Goal: Transaction & Acquisition: Purchase product/service

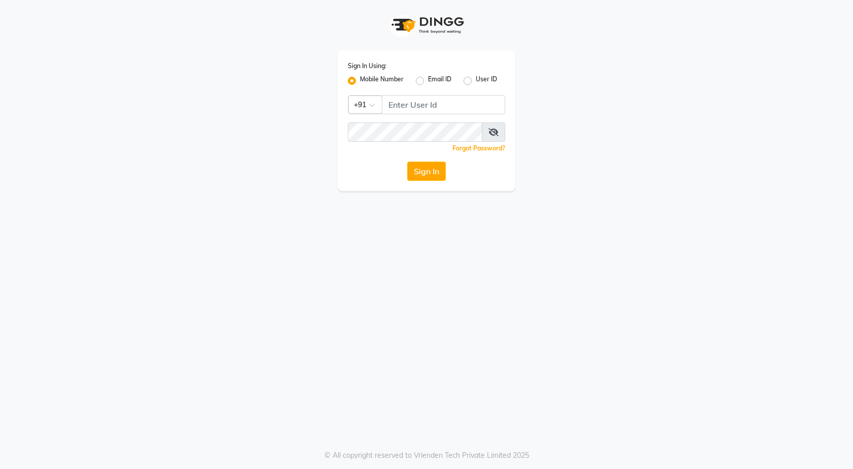
click at [467, 91] on div "Sign In Using: Mobile Number Email ID User ID Country Code × +91 Remember me Fo…" at bounding box center [427, 120] width 178 height 141
click at [466, 99] on input "Username" at bounding box center [443, 104] width 123 height 19
type input "8600160369"
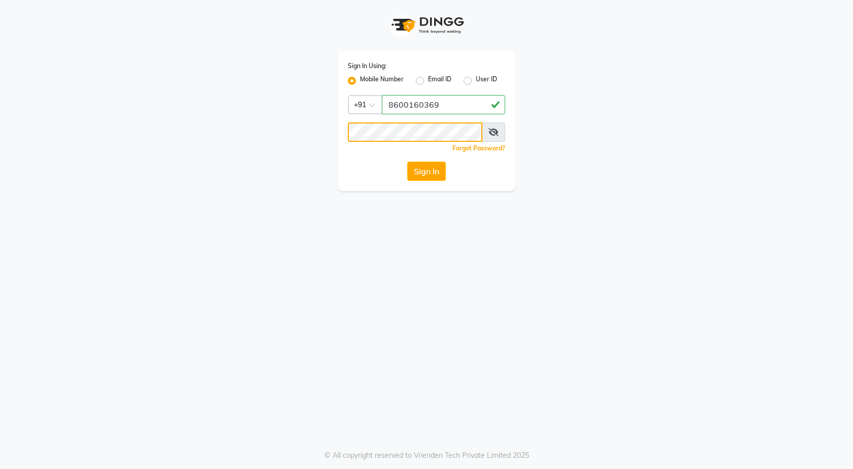
click at [407, 161] on button "Sign In" at bounding box center [426, 170] width 39 height 19
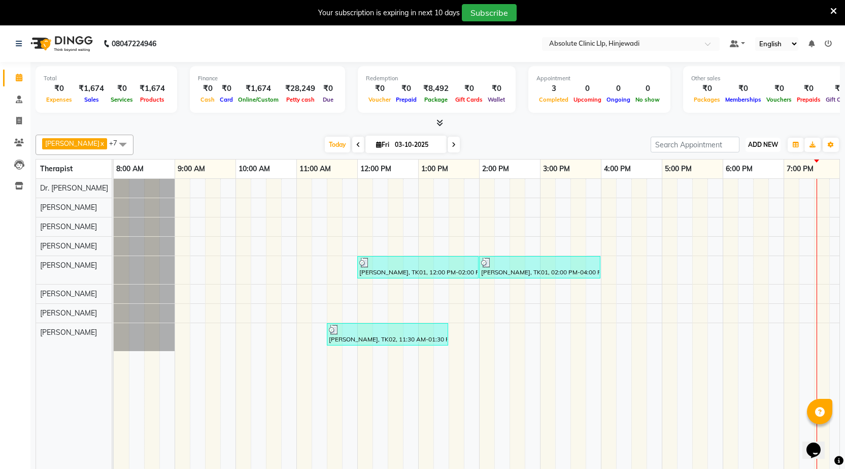
click at [757, 145] on span "ADD NEW" at bounding box center [763, 145] width 30 height 8
click at [737, 178] on link "Add Invoice" at bounding box center [740, 177] width 80 height 13
select select "service"
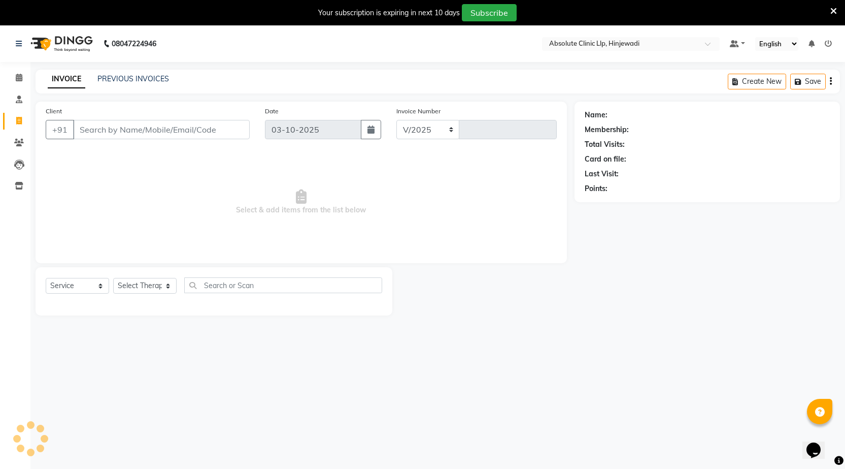
select select "5113"
type input "2602"
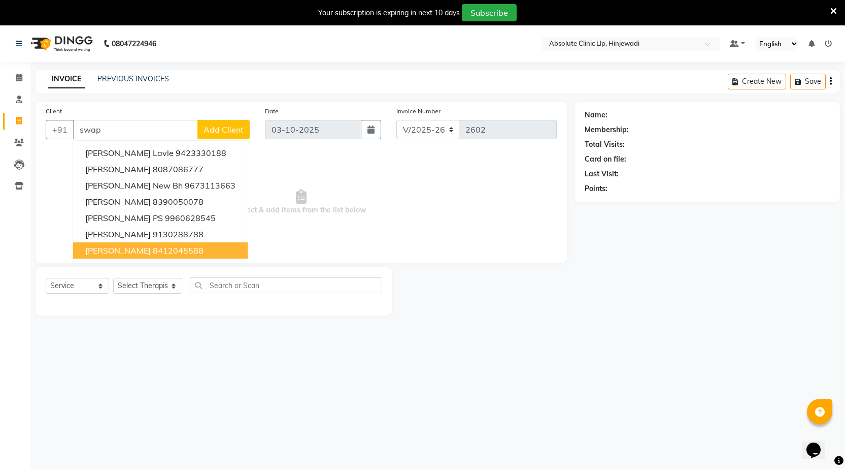
click at [126, 250] on span "[PERSON_NAME]" at bounding box center [117, 250] width 65 height 10
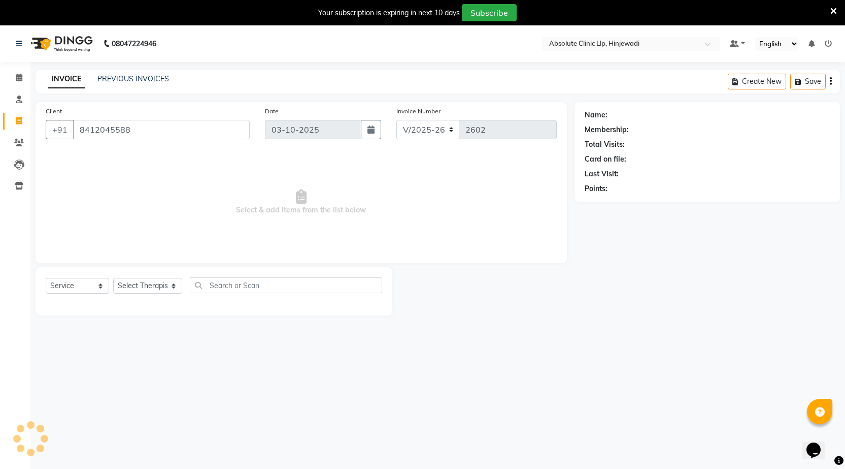
type input "8412045588"
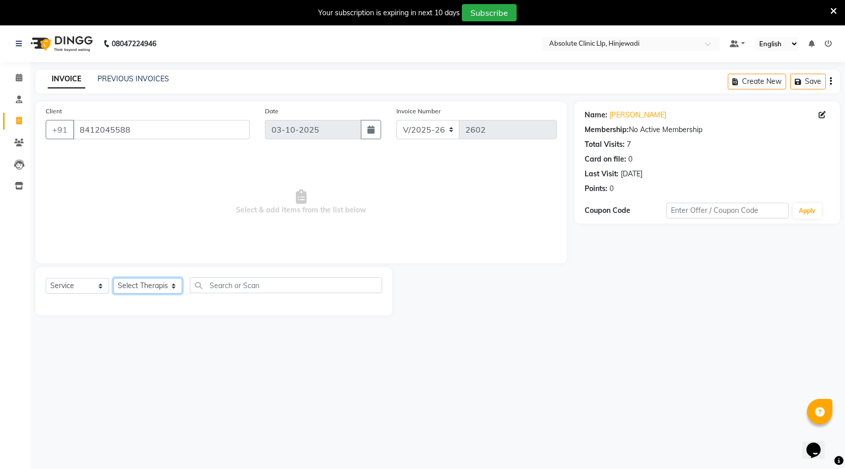
click at [132, 284] on select "Select Therapist [PERSON_NAME] DHANANJAY [PERSON_NAME] Dr. [PERSON_NAME] [PERSO…" at bounding box center [147, 286] width 69 height 16
select select "35922"
click at [113, 278] on select "Select Therapist [PERSON_NAME] DHANANJAY [PERSON_NAME] Dr. [PERSON_NAME] [PERSO…" at bounding box center [147, 286] width 69 height 16
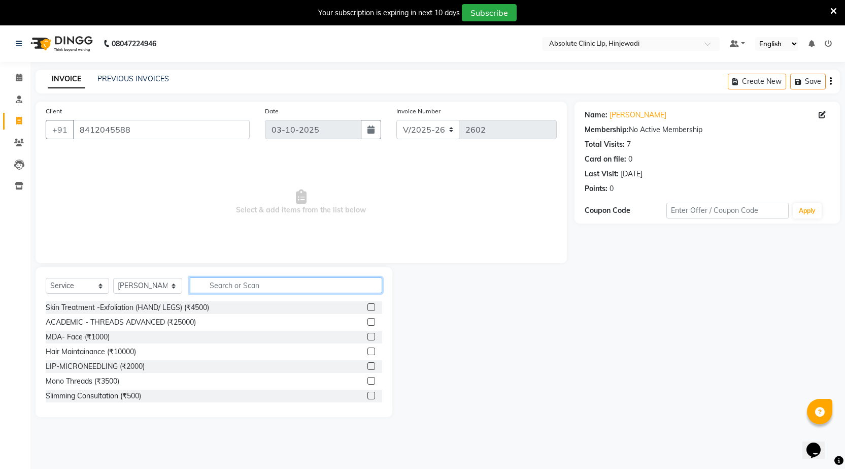
click at [223, 280] on input "text" at bounding box center [286, 285] width 192 height 16
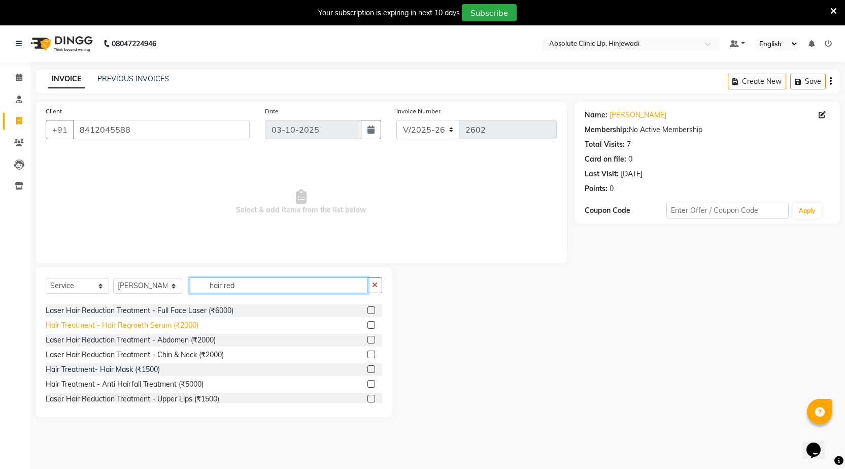
scroll to position [75, 0]
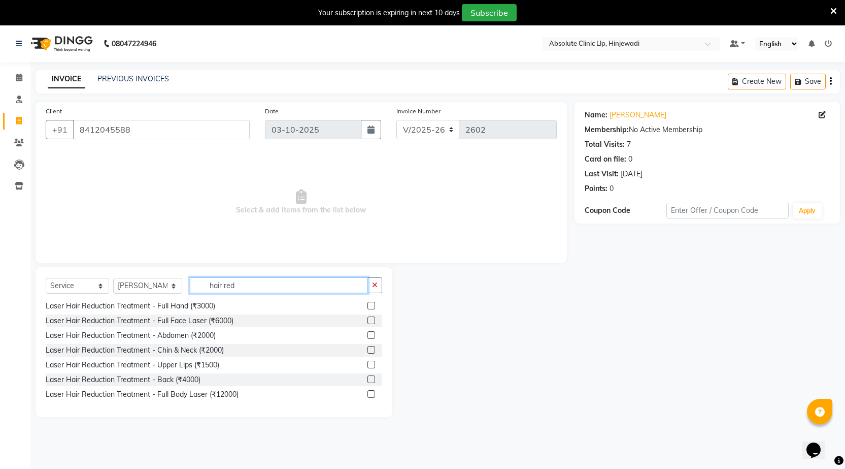
type input "hair red"
click at [368, 393] on label at bounding box center [372, 394] width 8 height 8
click at [368, 393] on input "checkbox" at bounding box center [371, 394] width 7 height 7
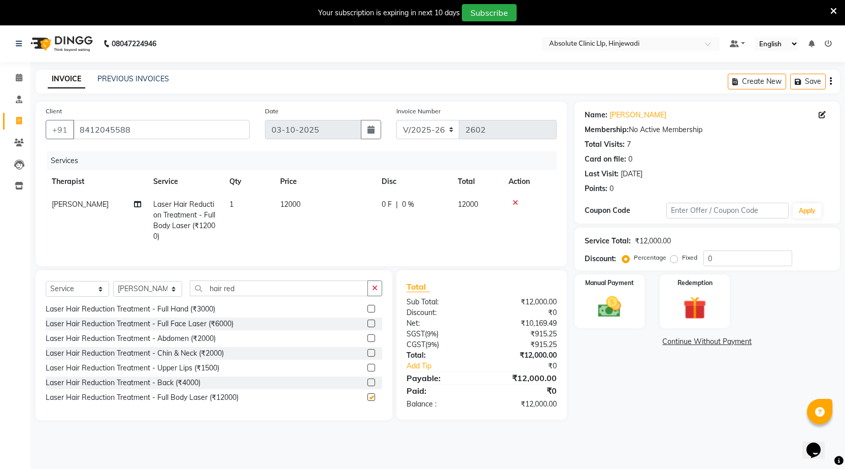
checkbox input "false"
click at [683, 295] on img at bounding box center [695, 308] width 39 height 30
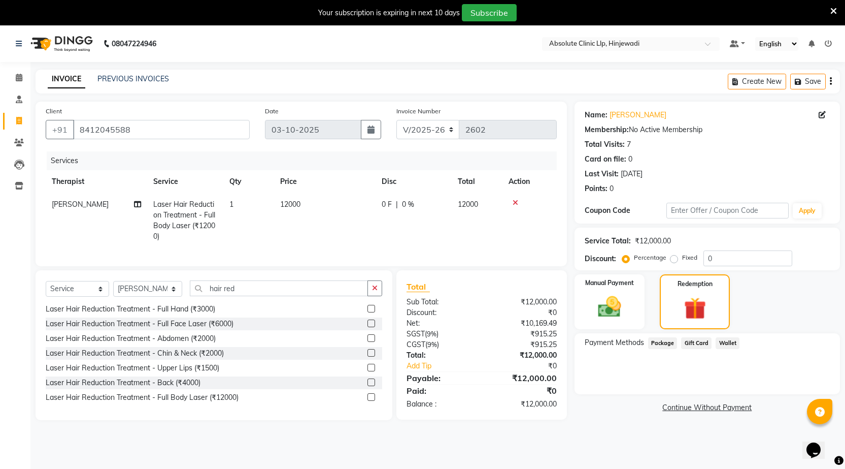
click at [654, 346] on span "Package" at bounding box center [662, 343] width 29 height 12
click at [720, 258] on input "0" at bounding box center [748, 258] width 89 height 16
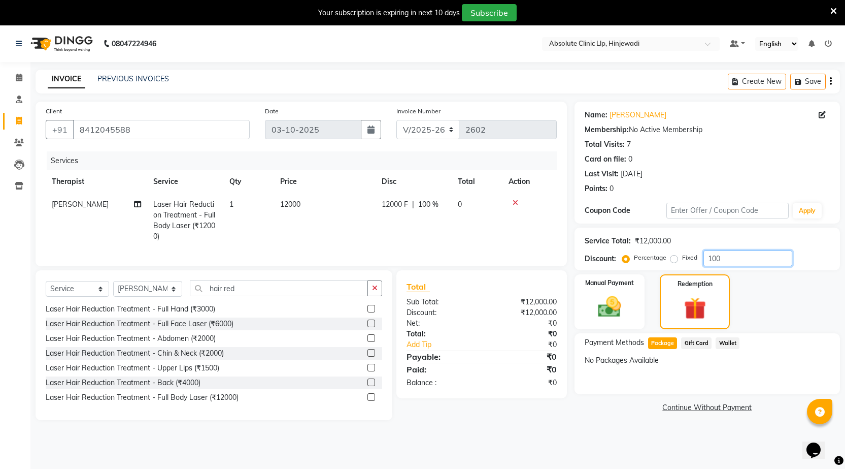
type input "100"
click at [615, 392] on div "Payment Methods Package Gift Card Wallet No Packages Available" at bounding box center [708, 363] width 266 height 61
click at [608, 317] on img at bounding box center [609, 306] width 39 height 27
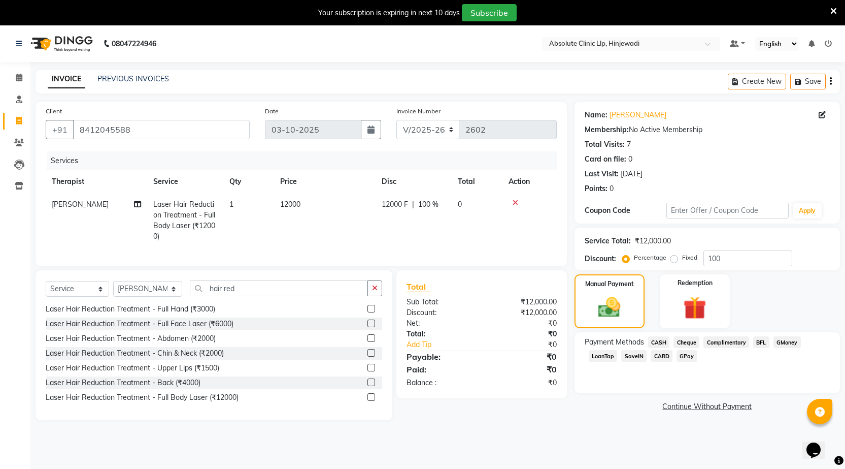
click at [664, 342] on span "CASH" at bounding box center [659, 342] width 22 height 12
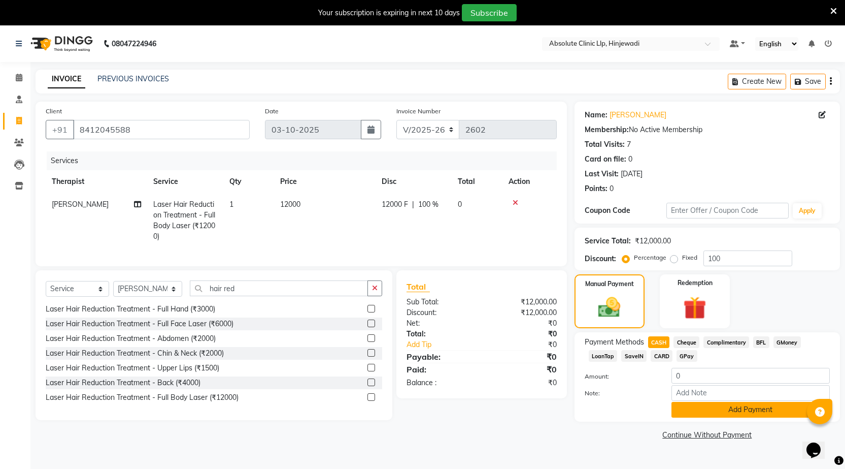
click at [780, 410] on button "Add Payment" at bounding box center [751, 410] width 158 height 16
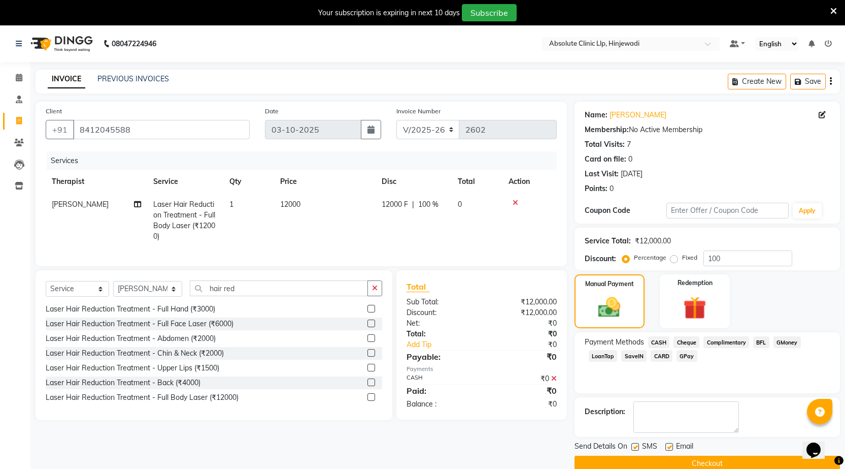
click at [632, 444] on label at bounding box center [636, 447] width 8 height 8
click at [632, 444] on input "checkbox" at bounding box center [635, 447] width 7 height 7
checkbox input "false"
click at [665, 446] on div "SMS" at bounding box center [649, 447] width 34 height 13
click at [666, 446] on label at bounding box center [670, 447] width 8 height 8
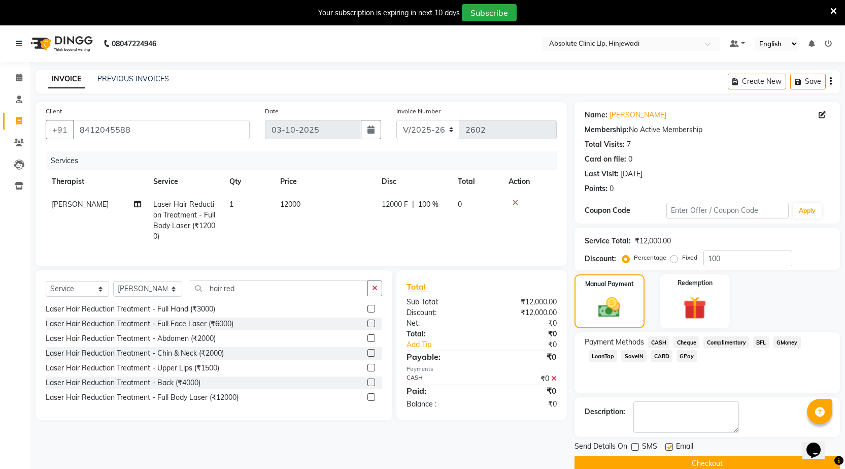
click at [666, 446] on input "checkbox" at bounding box center [669, 447] width 7 height 7
checkbox input "false"
click at [678, 458] on button "Checkout" at bounding box center [708, 463] width 266 height 16
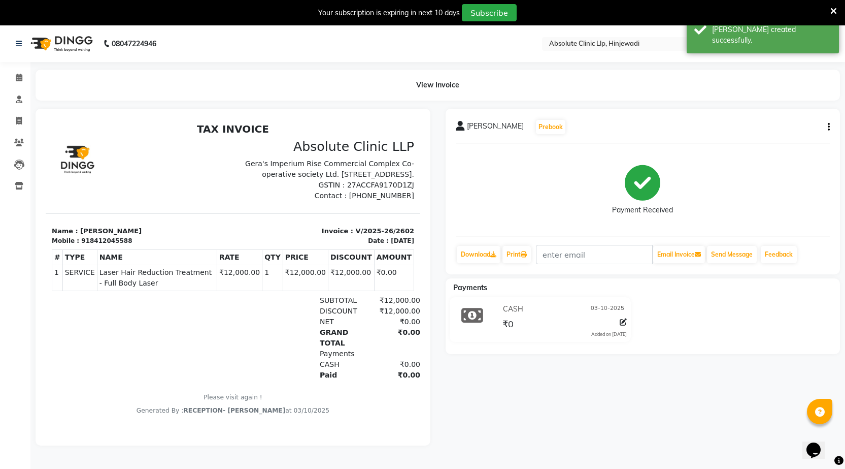
click at [60, 44] on img at bounding box center [61, 43] width 70 height 28
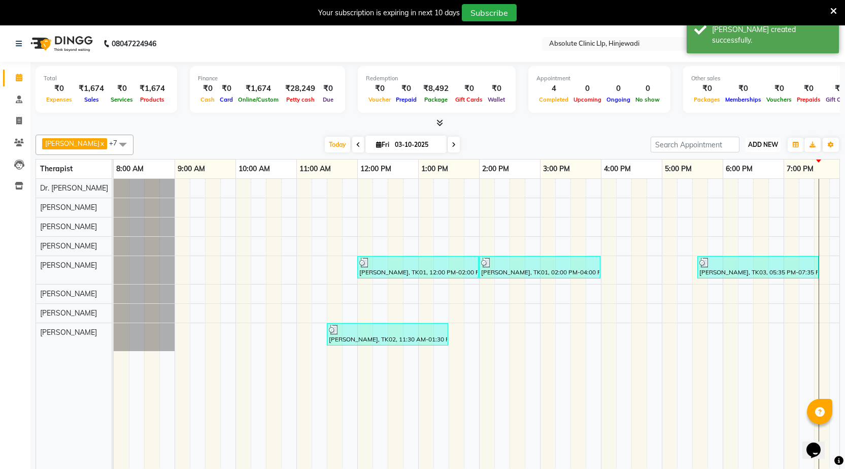
click at [758, 143] on span "ADD NEW" at bounding box center [763, 145] width 30 height 8
click at [748, 166] on button "Add Appointment" at bounding box center [740, 163] width 80 height 13
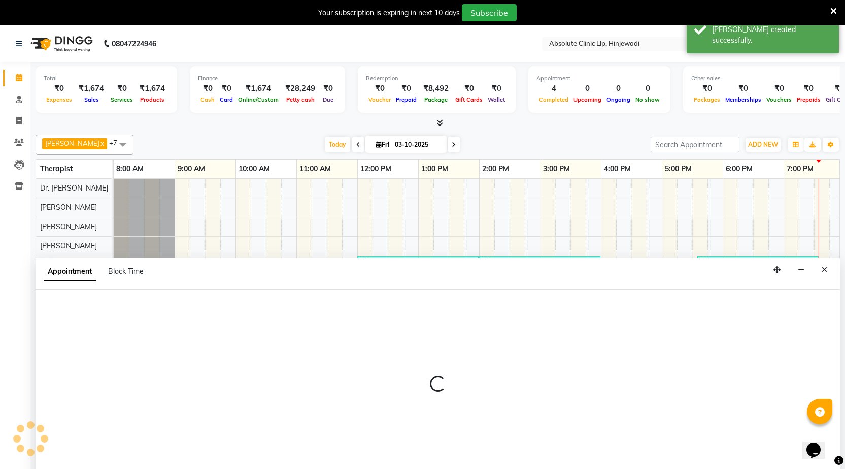
select select "540"
select select "tentative"
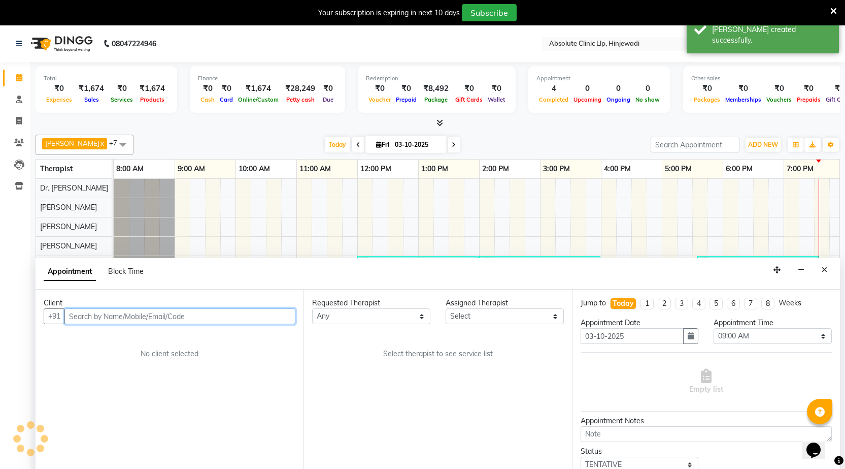
scroll to position [25, 0]
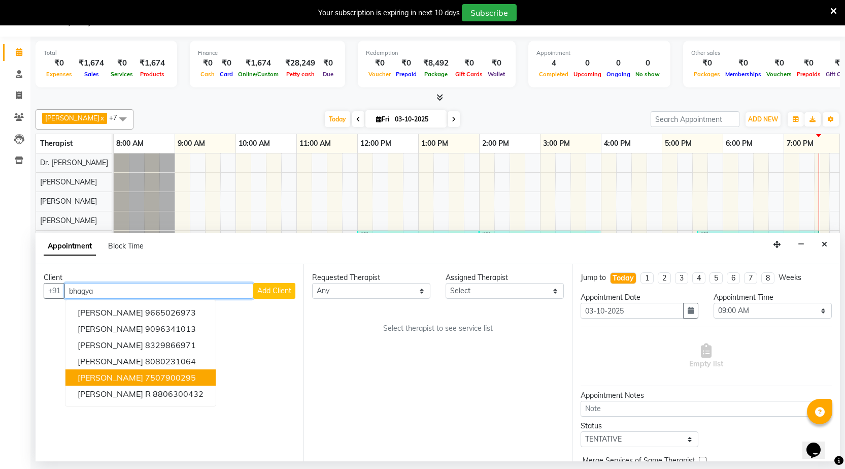
click at [136, 379] on span "[PERSON_NAME]" at bounding box center [110, 377] width 65 height 10
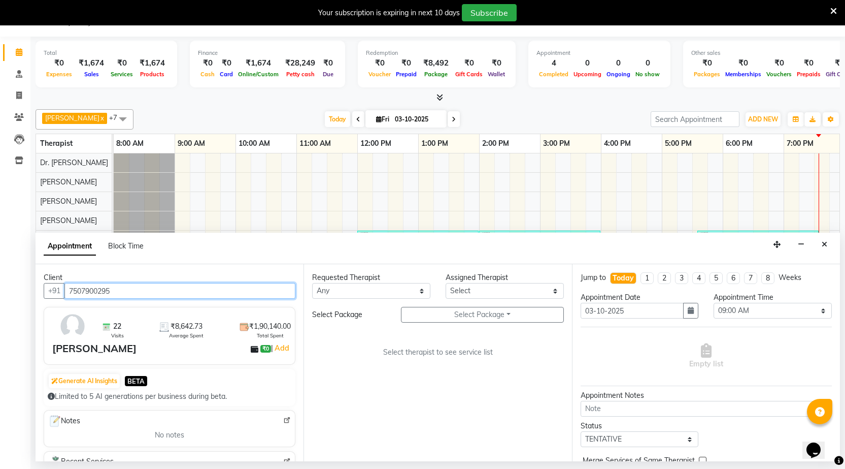
type input "7507900295"
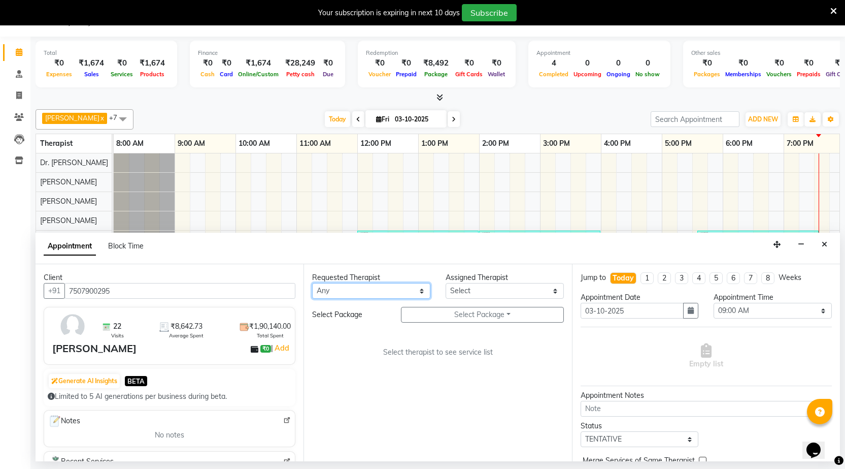
click at [403, 293] on select "Any [PERSON_NAME] DHANANJAY [PERSON_NAME] Dr. [PERSON_NAME] [PERSON_NAME] [PERS…" at bounding box center [371, 291] width 118 height 16
select select "35922"
click at [312, 283] on select "Any [PERSON_NAME] DHANANJAY [PERSON_NAME] Dr. [PERSON_NAME] [PERSON_NAME] [PERS…" at bounding box center [371, 291] width 118 height 16
select select "35922"
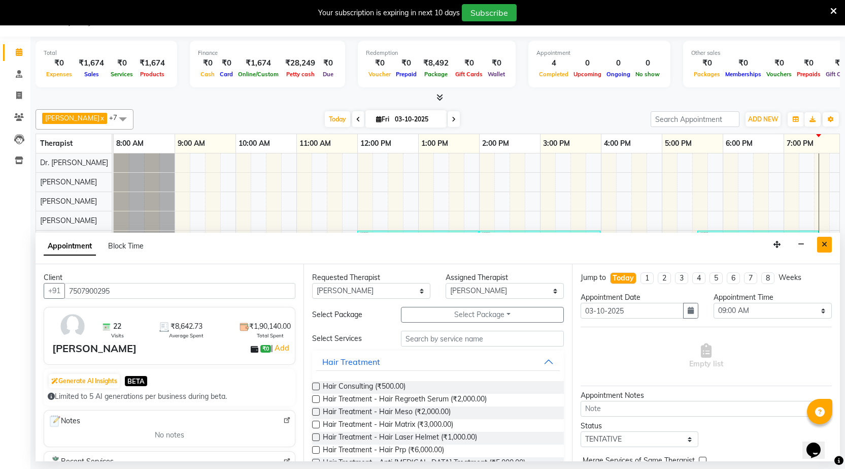
click at [822, 243] on icon "Close" at bounding box center [825, 244] width 6 height 7
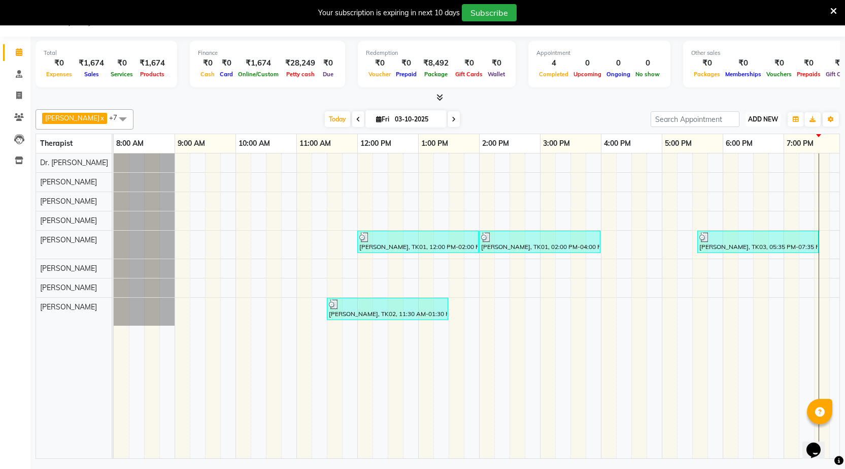
click at [769, 122] on span "ADD NEW" at bounding box center [763, 119] width 30 height 8
click at [728, 153] on link "Add Invoice" at bounding box center [740, 151] width 80 height 13
select select "service"
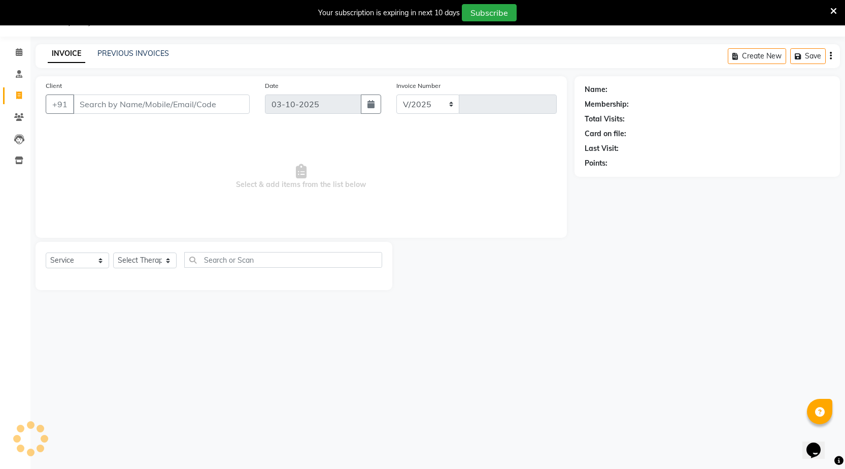
select select "5113"
type input "2603"
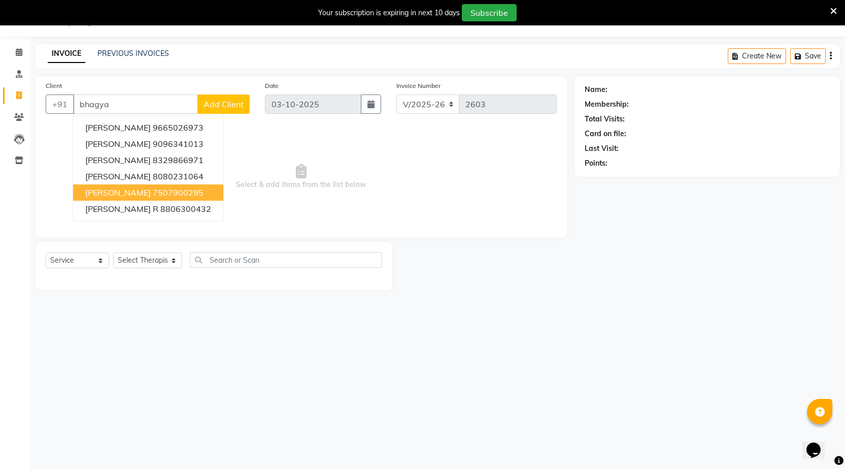
click at [146, 192] on span "[PERSON_NAME]" at bounding box center [117, 192] width 65 height 10
type input "7507900295"
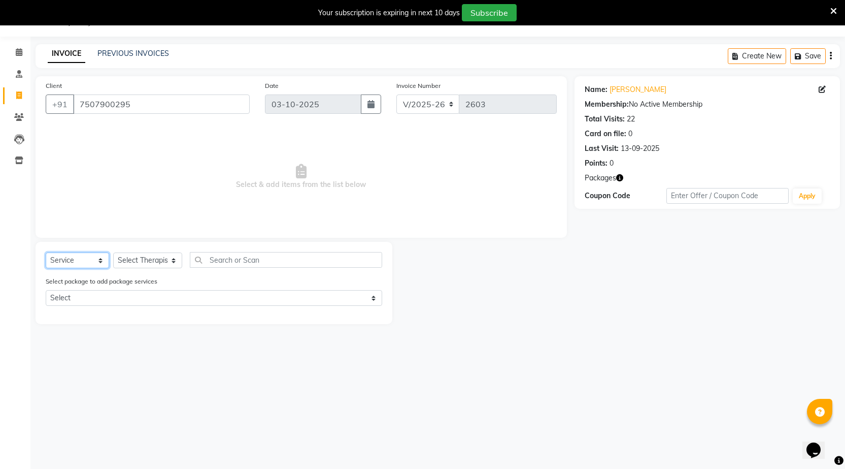
click at [102, 260] on select "Select Service Product Membership Package Voucher Prepaid Gift Card" at bounding box center [77, 260] width 63 height 16
click at [139, 260] on select "Select Therapist [PERSON_NAME] DHANANJAY [PERSON_NAME] Dr. [PERSON_NAME] [PERSO…" at bounding box center [147, 260] width 69 height 16
select select "35922"
click at [113, 252] on select "Select Therapist [PERSON_NAME] DHANANJAY [PERSON_NAME] Dr. [PERSON_NAME] [PERSO…" at bounding box center [147, 260] width 69 height 16
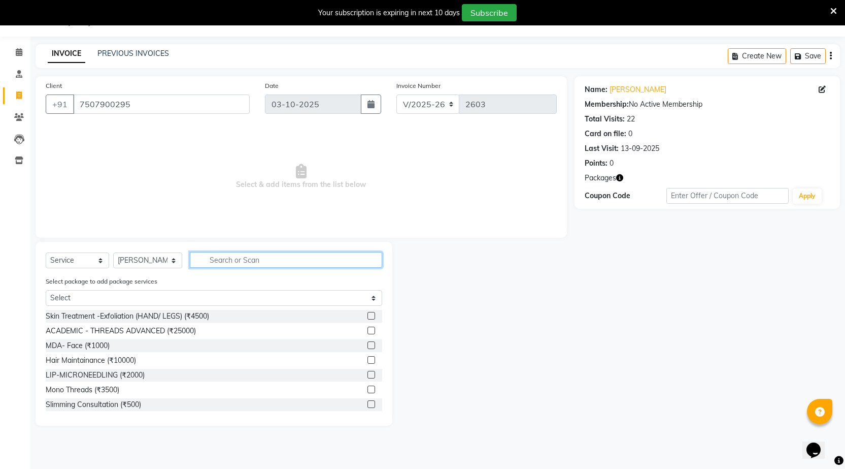
click at [209, 255] on input "text" at bounding box center [286, 260] width 192 height 16
type input "p"
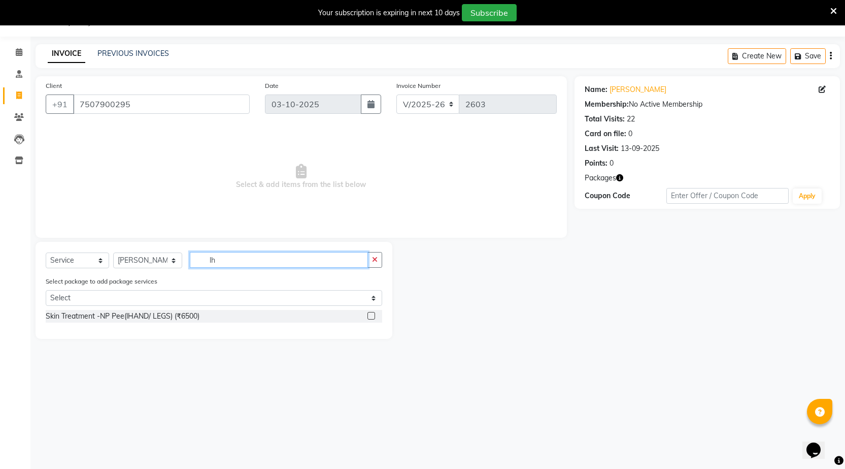
type input "l"
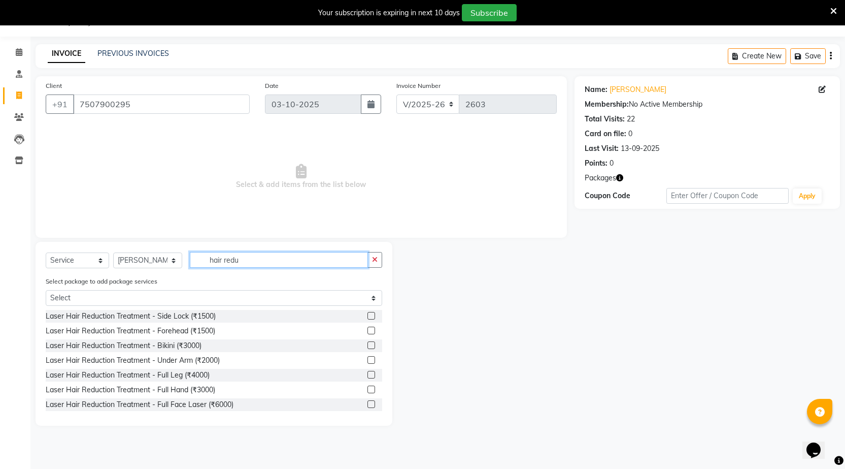
type input "hair redu"
click at [368, 360] on label at bounding box center [372, 360] width 8 height 8
click at [368, 360] on input "checkbox" at bounding box center [371, 360] width 7 height 7
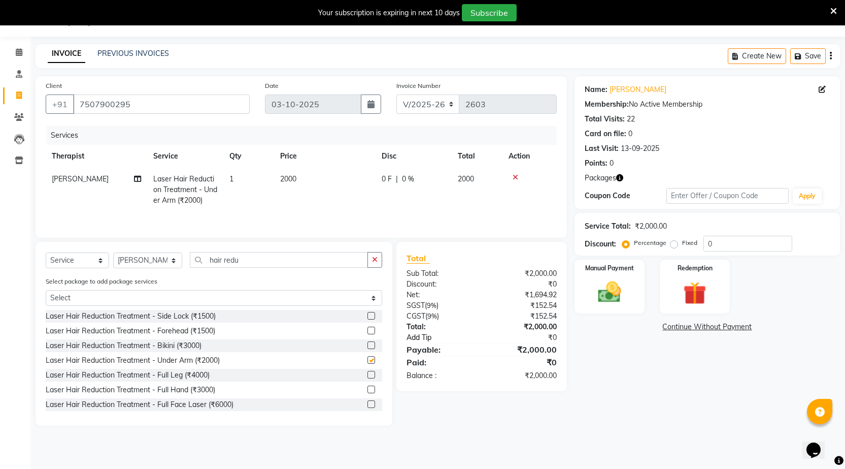
checkbox input "false"
click at [714, 294] on img at bounding box center [695, 293] width 39 height 30
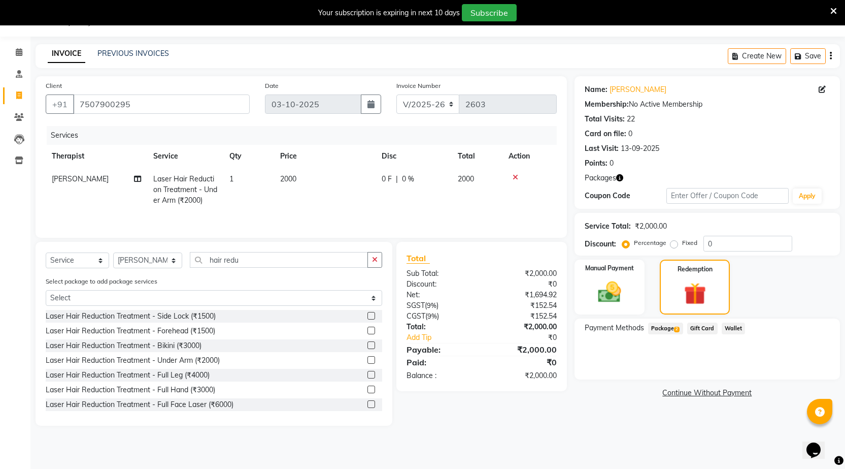
click at [658, 329] on span "Package 2" at bounding box center [665, 328] width 35 height 12
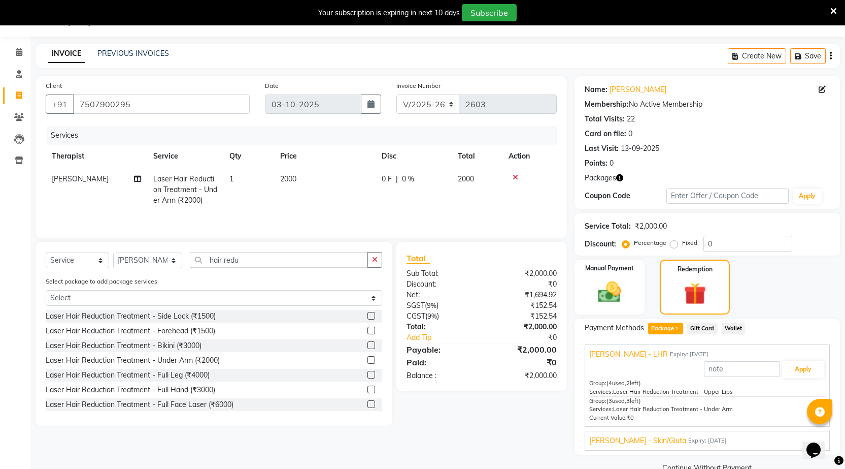
scroll to position [47, 0]
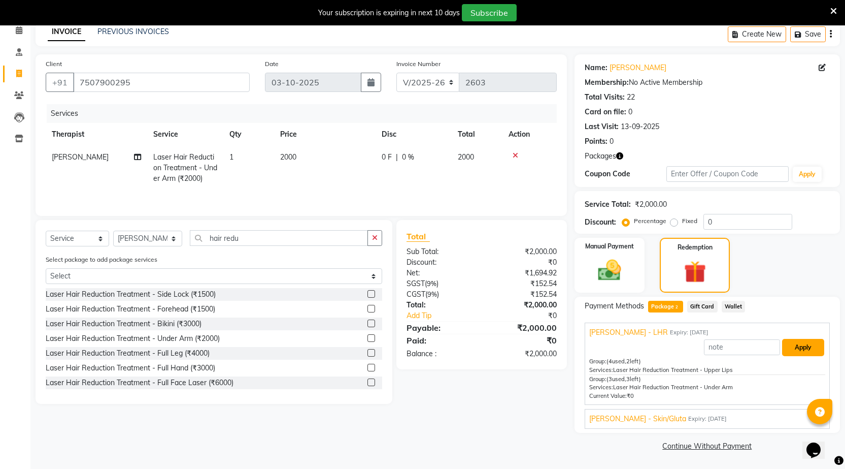
click at [807, 348] on button "Apply" at bounding box center [803, 347] width 42 height 17
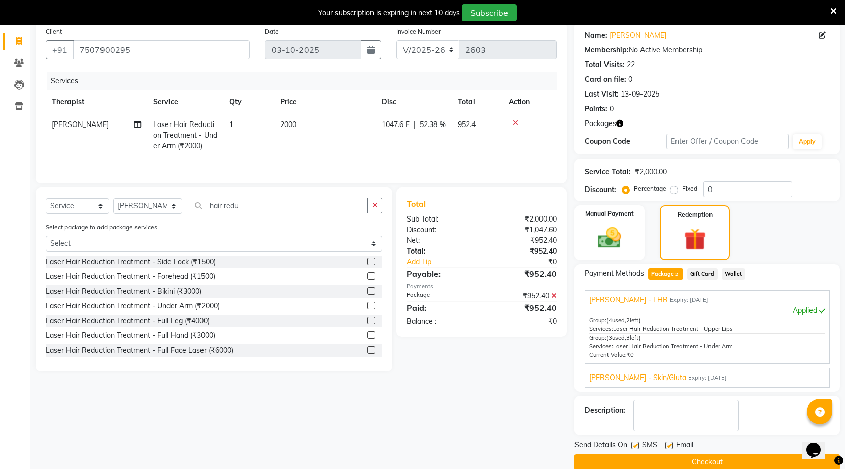
scroll to position [96, 0]
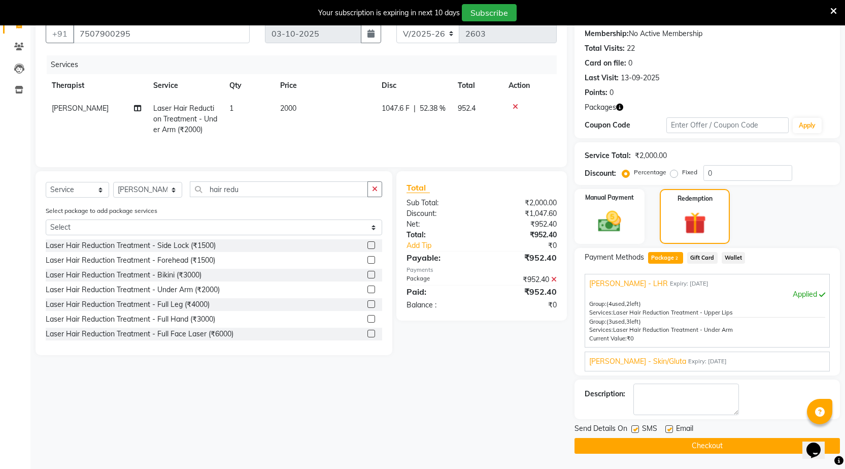
click at [633, 429] on label at bounding box center [636, 429] width 8 height 8
click at [633, 429] on input "checkbox" at bounding box center [635, 429] width 7 height 7
checkbox input "false"
click at [668, 427] on label at bounding box center [670, 429] width 8 height 8
click at [668, 427] on input "checkbox" at bounding box center [669, 429] width 7 height 7
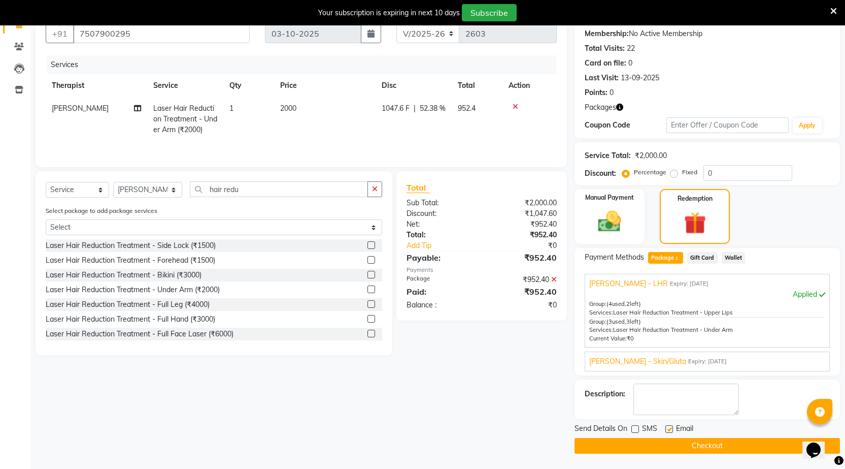
checkbox input "false"
click at [668, 451] on button "Checkout" at bounding box center [708, 446] width 266 height 16
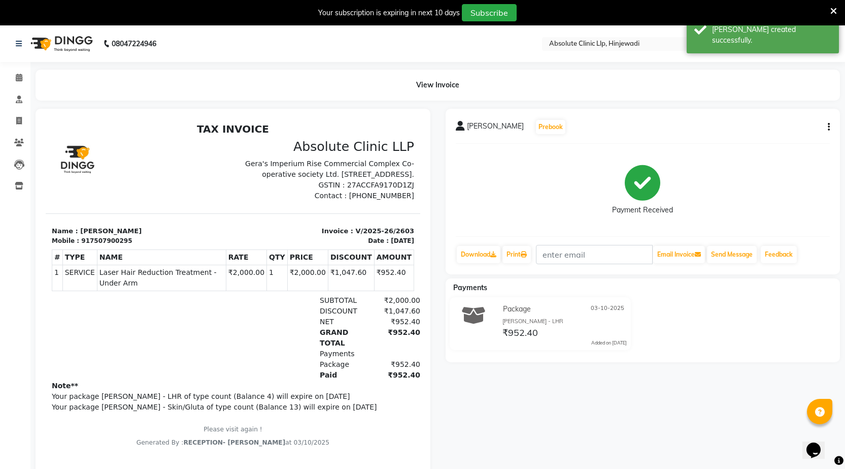
click at [62, 37] on img at bounding box center [61, 43] width 70 height 28
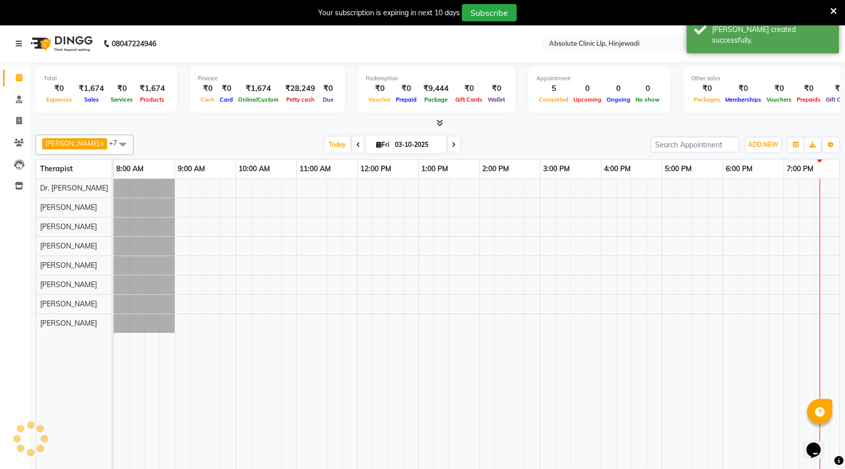
click at [767, 145] on div "Download Calendar" at bounding box center [777, 144] width 47 height 19
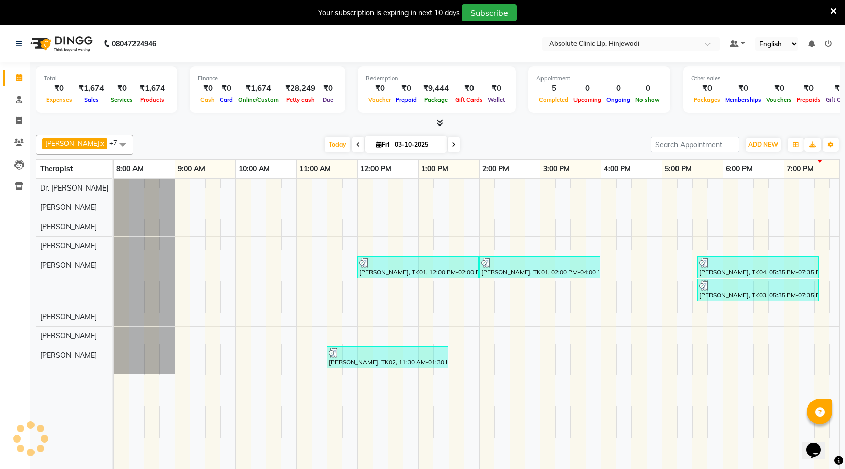
click at [767, 144] on div "Download Calendar" at bounding box center [777, 144] width 47 height 19
click at [754, 144] on span "ADD NEW" at bounding box center [763, 145] width 30 height 8
click at [756, 182] on link "Add Invoice" at bounding box center [740, 177] width 80 height 13
select select "service"
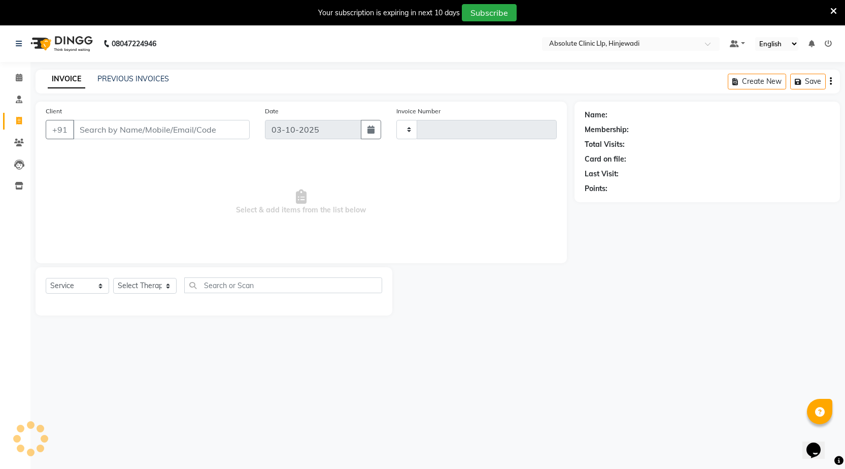
type input "b"
type input "2604"
select select "5113"
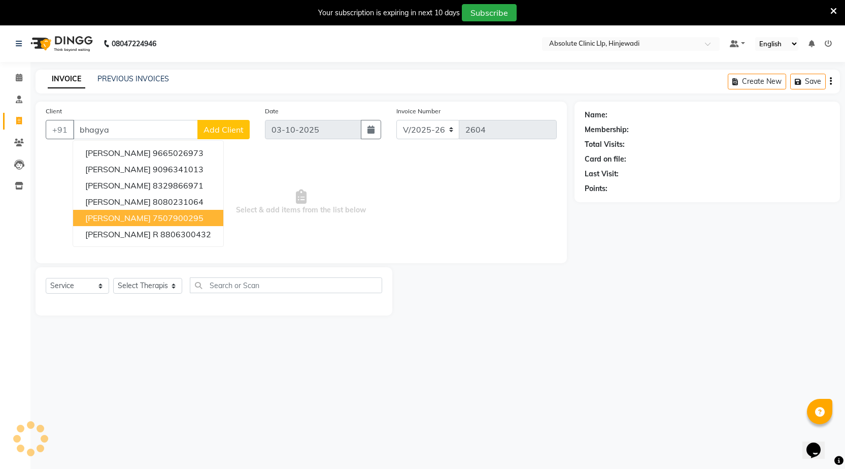
click at [112, 220] on span "[PERSON_NAME]" at bounding box center [117, 218] width 65 height 10
type input "7507900295"
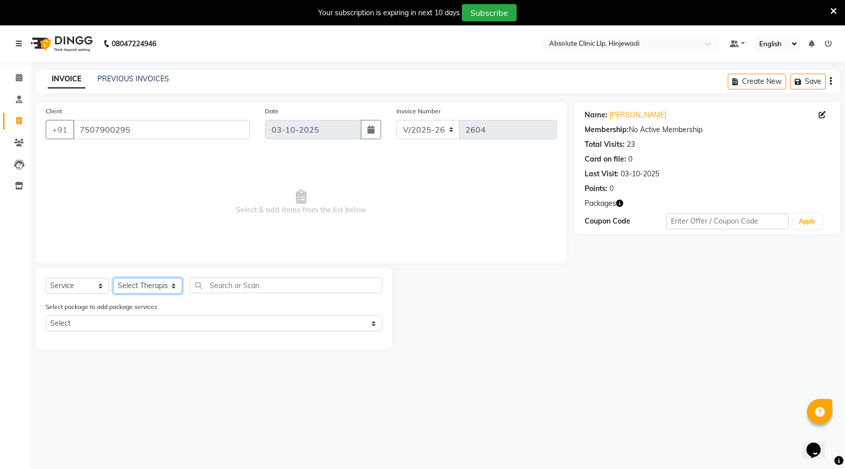
click at [128, 290] on select "Select Therapist [PERSON_NAME] DHANANJAY [PERSON_NAME] Dr. [PERSON_NAME] [PERSO…" at bounding box center [147, 286] width 69 height 16
select select "35922"
click at [113, 278] on select "Select Therapist [PERSON_NAME] DHANANJAY [PERSON_NAME] Dr. [PERSON_NAME] [PERSO…" at bounding box center [147, 286] width 69 height 16
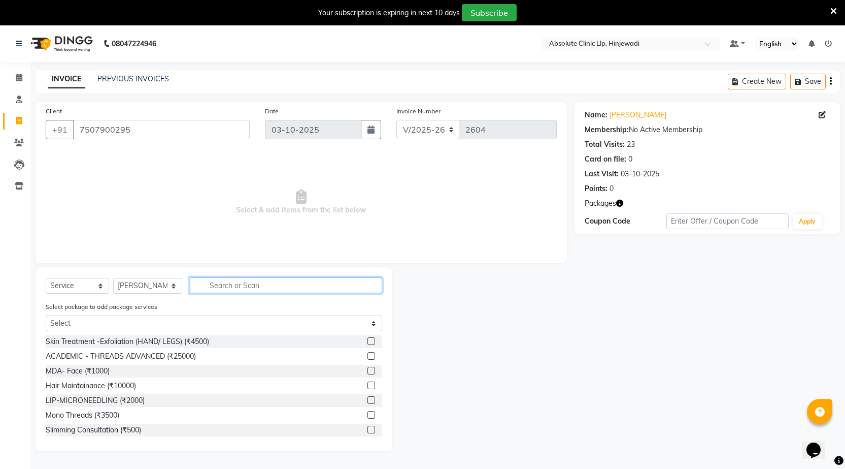
click at [237, 284] on input "text" at bounding box center [286, 285] width 192 height 16
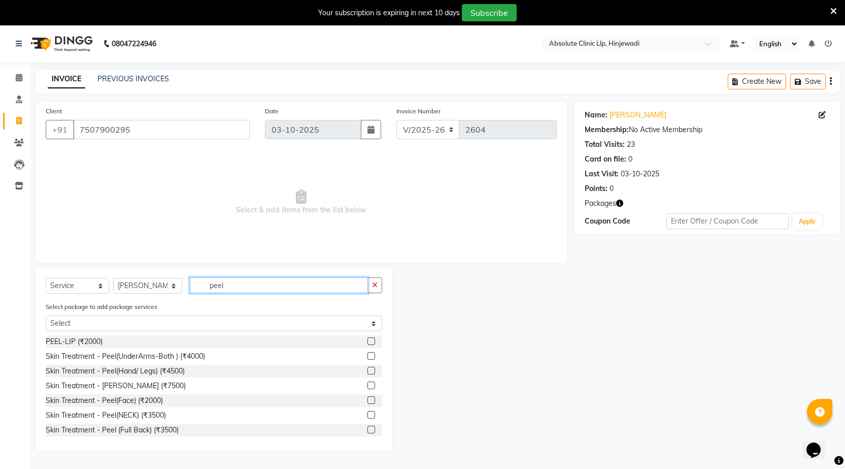
type input "peel"
click at [368, 402] on label at bounding box center [372, 400] width 8 height 8
click at [368, 402] on input "checkbox" at bounding box center [371, 400] width 7 height 7
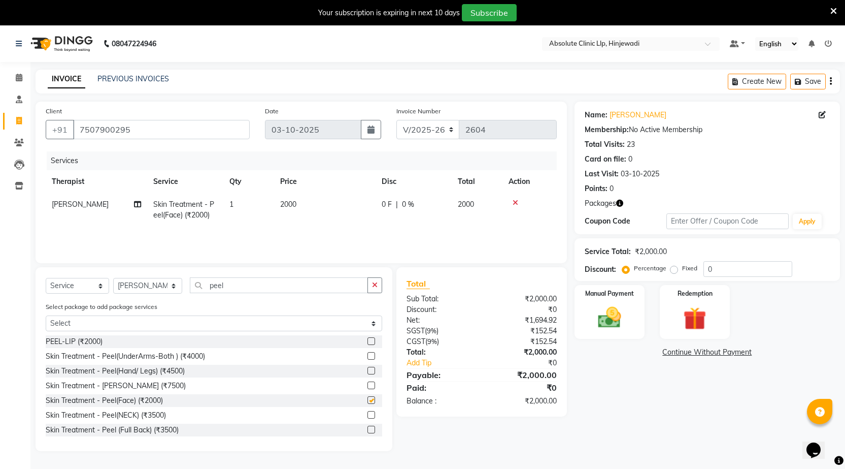
checkbox input "false"
click at [621, 316] on img at bounding box center [609, 317] width 39 height 27
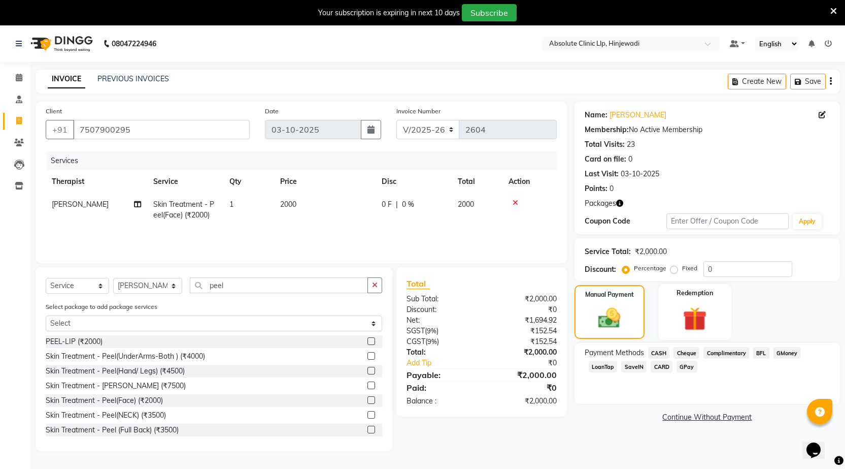
click at [694, 314] on img at bounding box center [695, 319] width 39 height 30
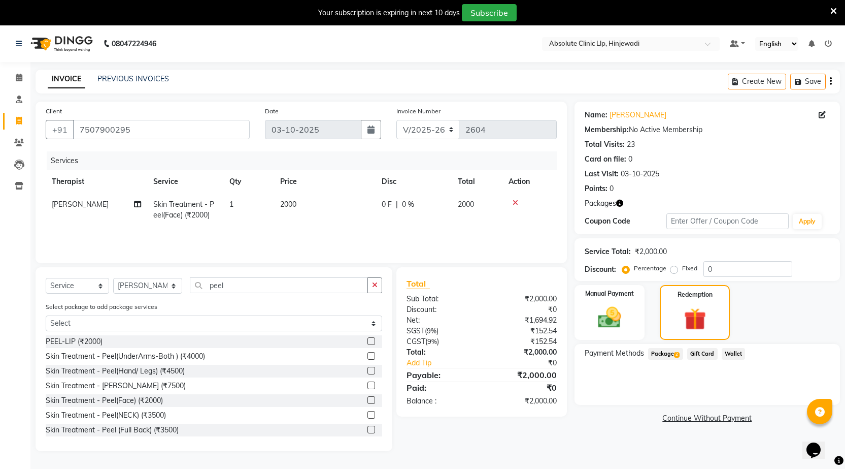
click at [677, 353] on span "2" at bounding box center [677, 355] width 6 height 6
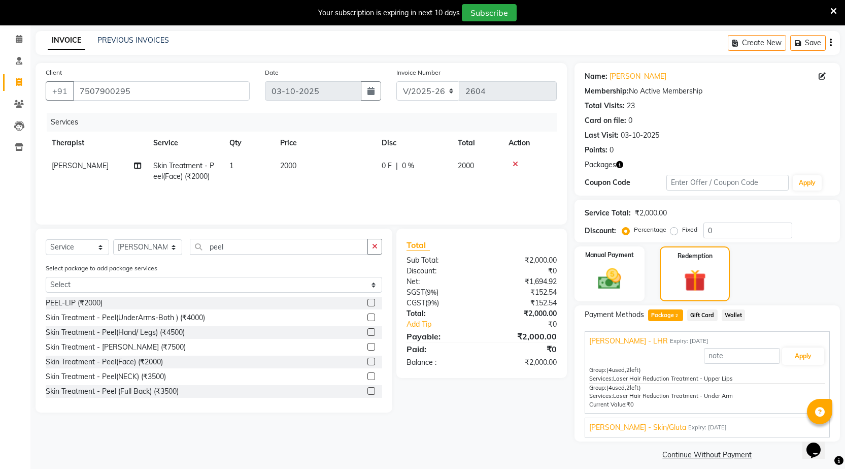
scroll to position [47, 0]
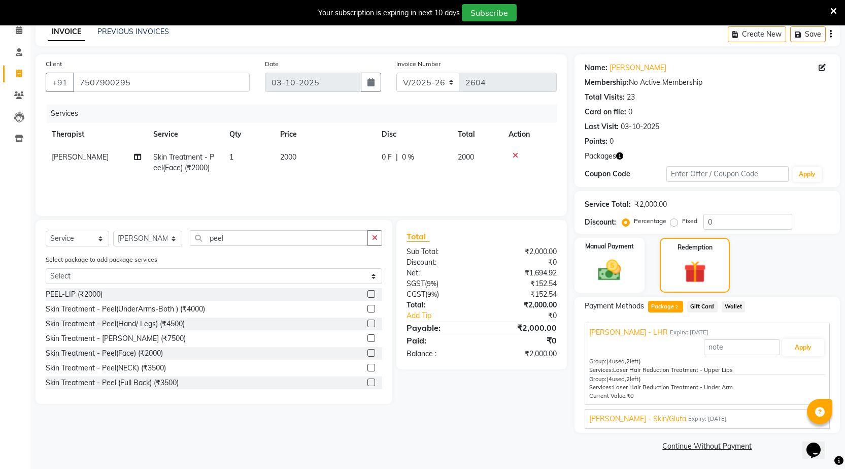
click at [672, 418] on span "[PERSON_NAME] - Skin/Gluta" at bounding box center [637, 418] width 97 height 11
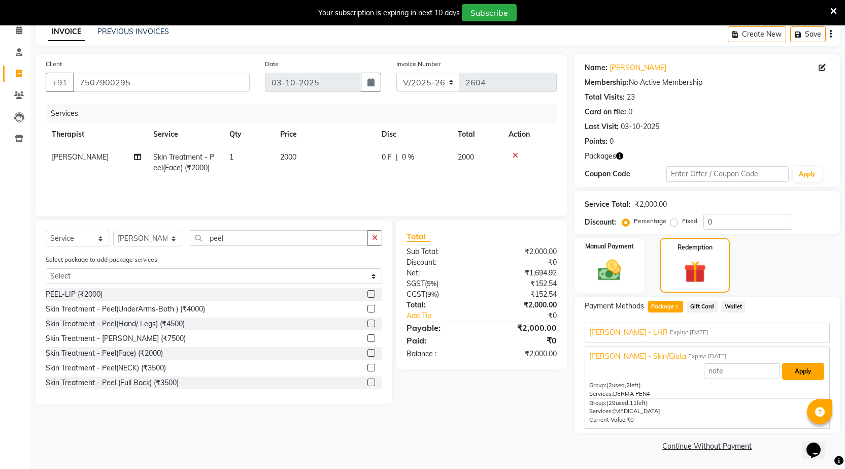
click at [794, 375] on button "Apply" at bounding box center [803, 370] width 42 height 17
type input "[PERSON_NAME] - Skin/Gluta"
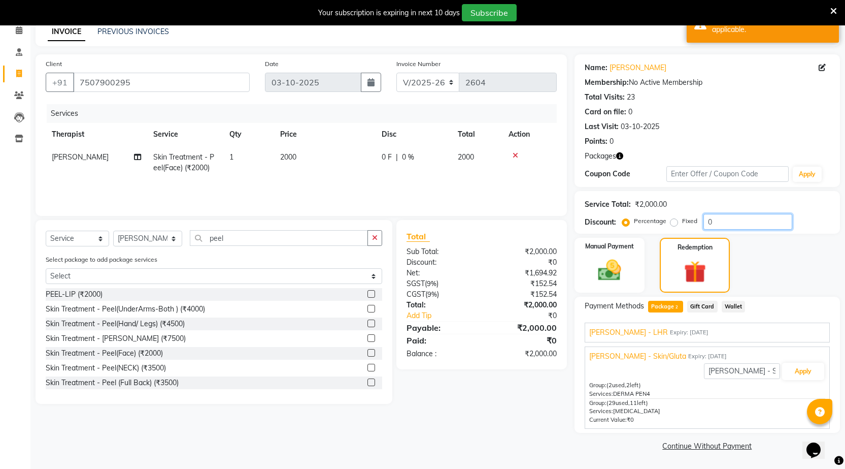
click at [726, 226] on input "0" at bounding box center [748, 222] width 89 height 16
type input "100"
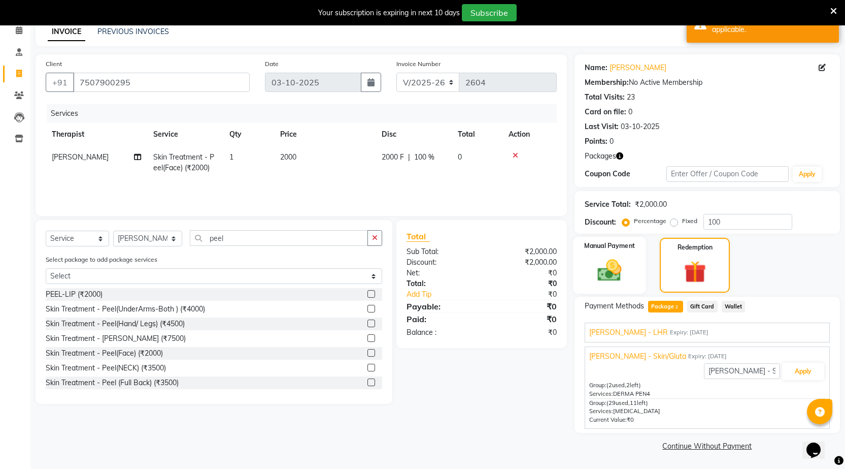
click at [619, 273] on img at bounding box center [609, 269] width 39 height 27
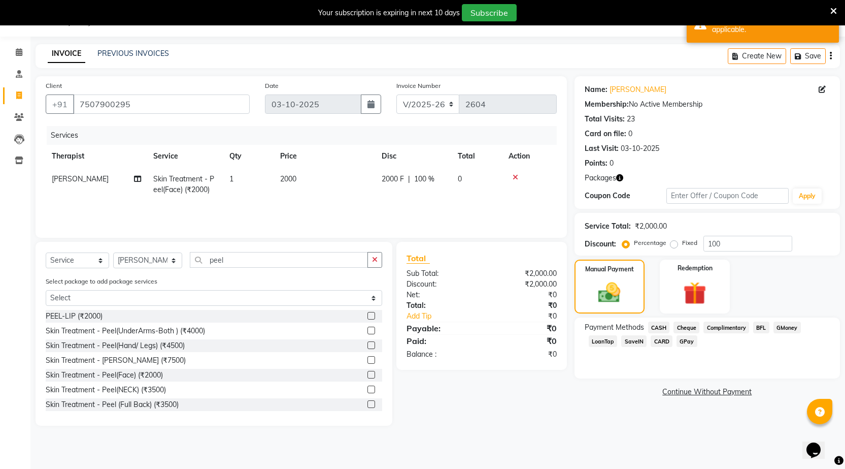
scroll to position [25, 0]
click at [655, 328] on span "CASH" at bounding box center [659, 327] width 22 height 12
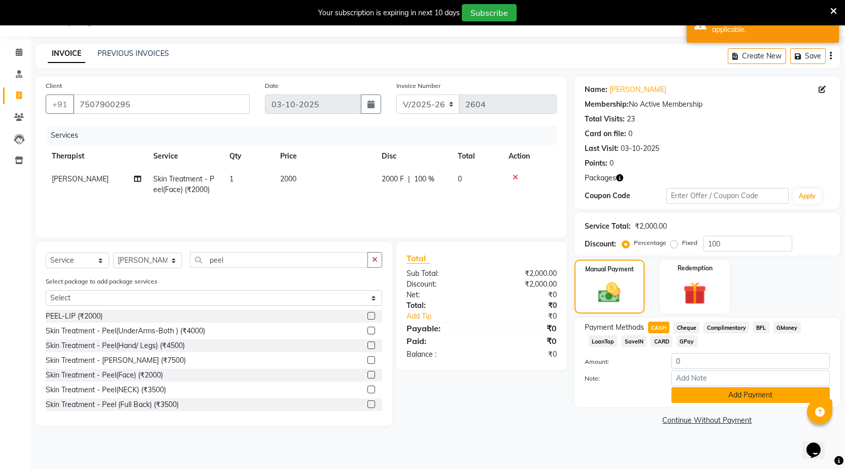
click at [724, 400] on button "Add Payment" at bounding box center [751, 395] width 158 height 16
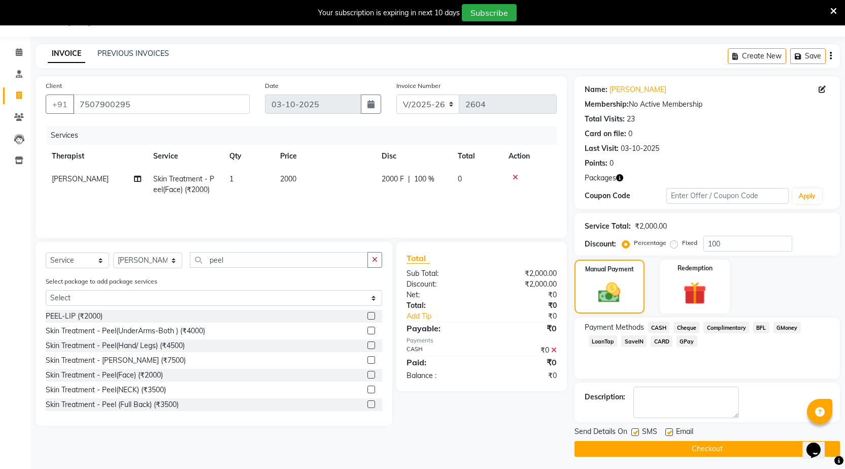
click at [661, 448] on button "Checkout" at bounding box center [708, 449] width 266 height 16
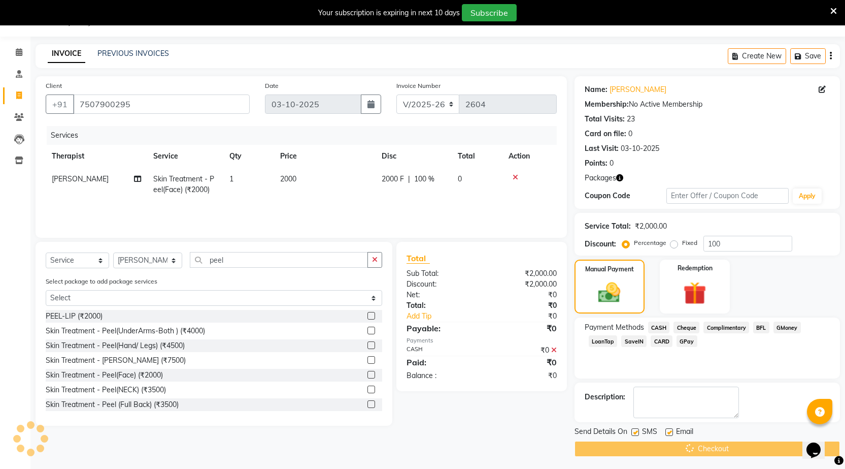
scroll to position [0, 0]
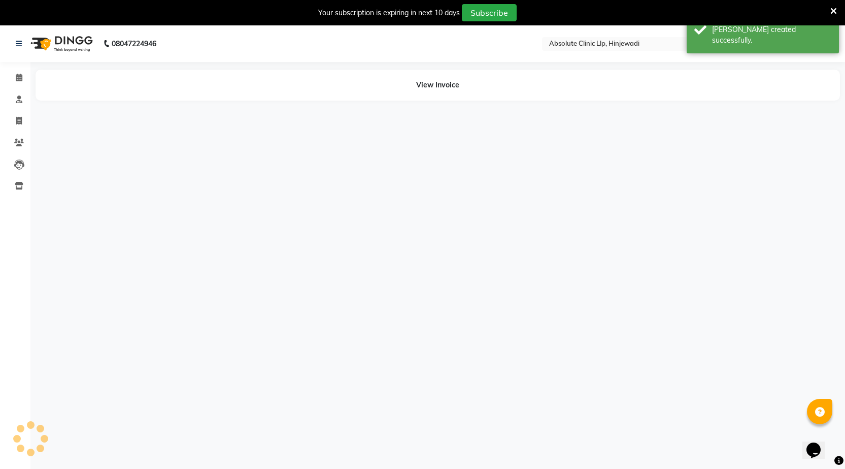
click at [73, 44] on img at bounding box center [61, 43] width 70 height 28
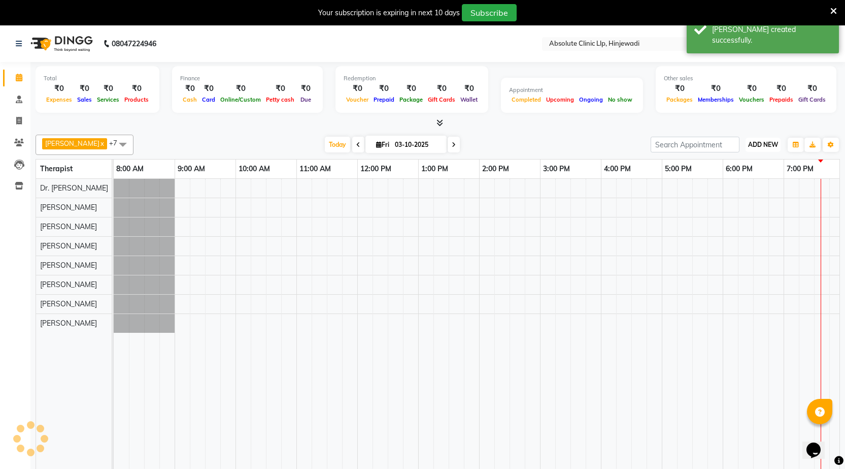
click at [763, 143] on span "ADD NEW" at bounding box center [763, 145] width 30 height 8
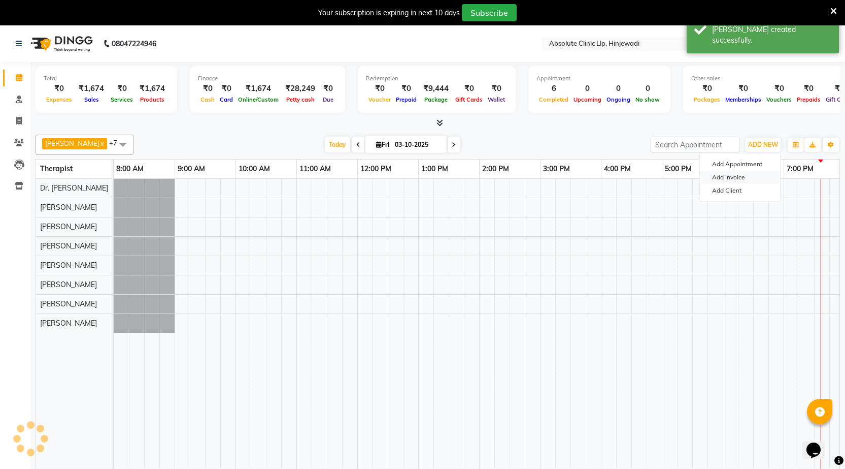
click at [752, 180] on link "Add Invoice" at bounding box center [740, 177] width 80 height 13
select select "service"
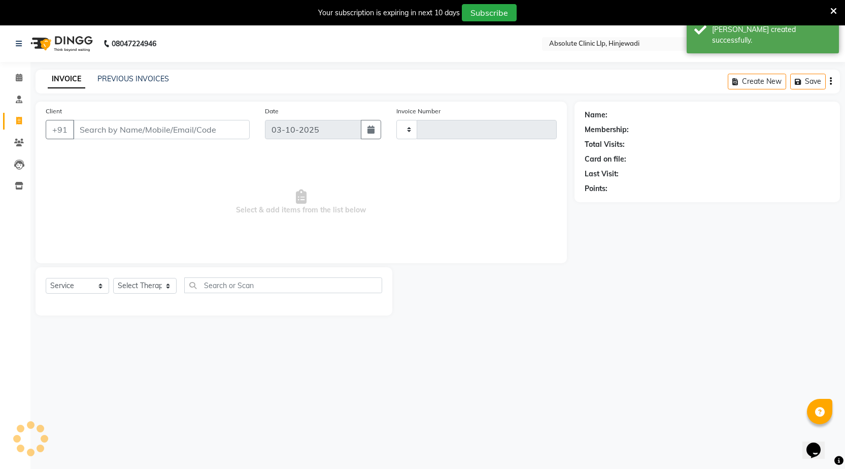
type input "2605"
select select "5113"
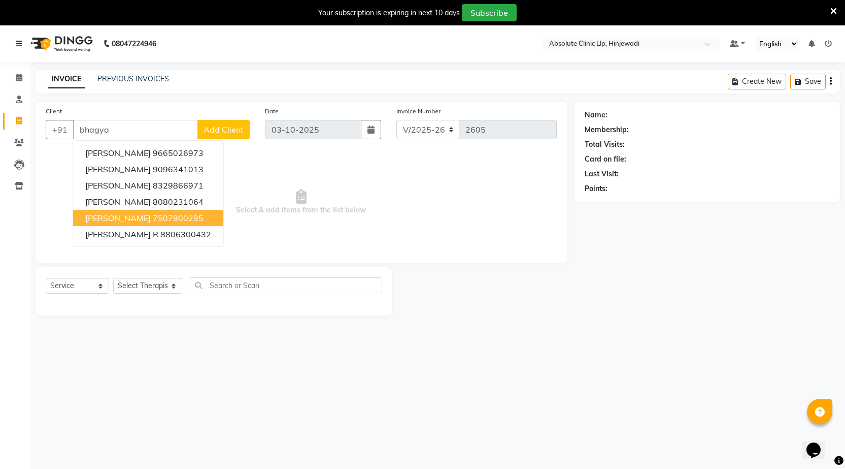
click at [159, 221] on ngb-highlight "7507900295" at bounding box center [178, 218] width 51 height 10
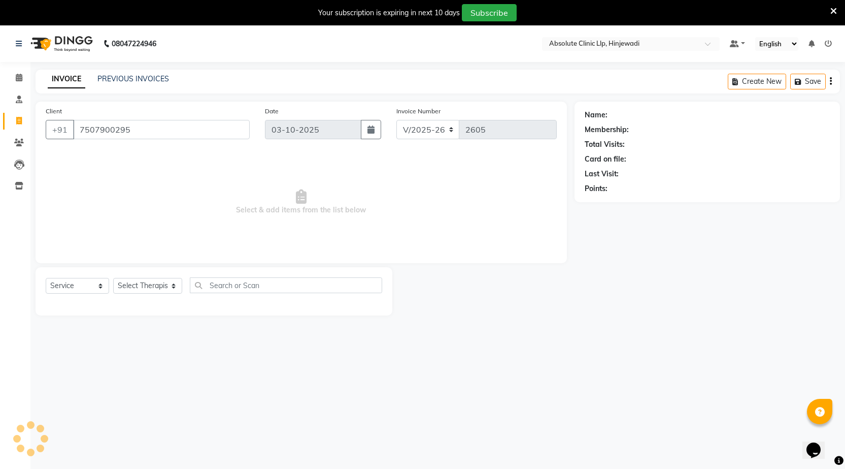
type input "7507900295"
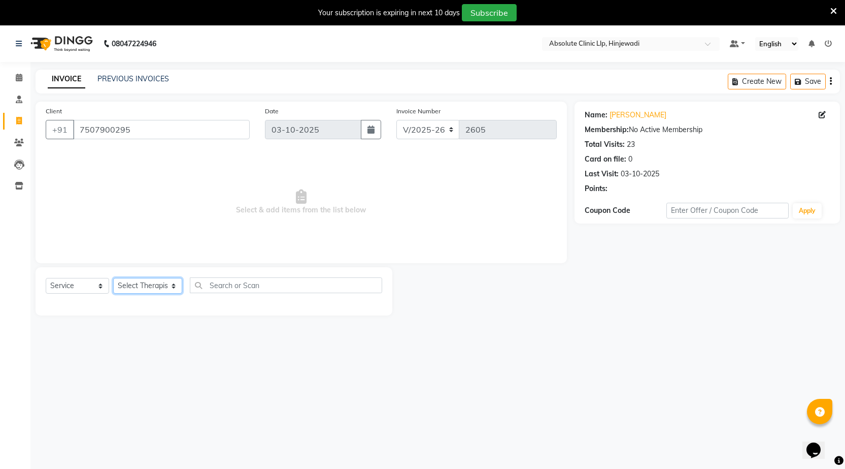
click at [119, 289] on select "Select Therapist [PERSON_NAME] DHANANJAY [PERSON_NAME] Dr. [PERSON_NAME] [PERSO…" at bounding box center [147, 286] width 69 height 16
select select "77023"
click at [113, 278] on select "Select Therapist [PERSON_NAME] DHANANJAY [PERSON_NAME] Dr. [PERSON_NAME] [PERSO…" at bounding box center [147, 286] width 69 height 16
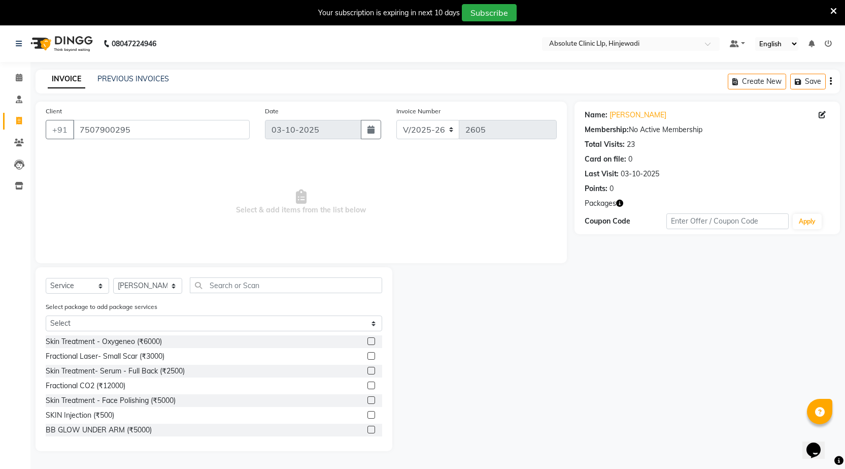
click at [279, 275] on div "Select Service Product Membership Package Voucher Prepaid Gift Card Select Ther…" at bounding box center [214, 359] width 357 height 184
click at [278, 283] on input "text" at bounding box center [286, 285] width 192 height 16
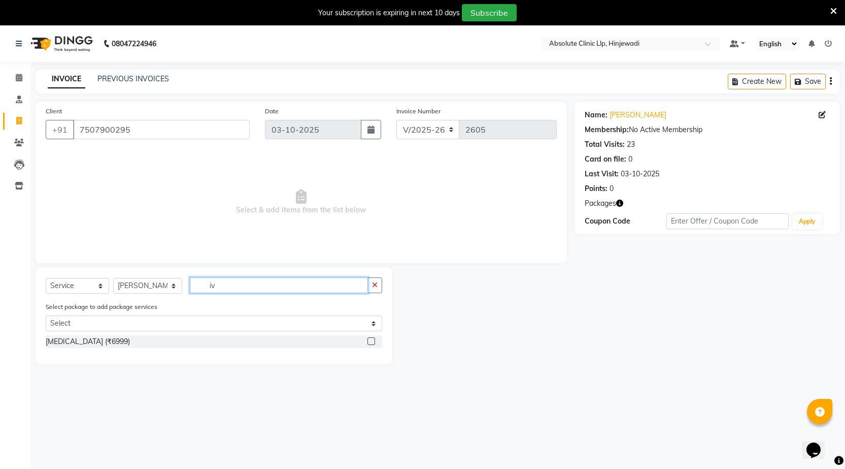
type input "iv"
click at [369, 340] on label at bounding box center [372, 341] width 8 height 8
click at [369, 340] on input "checkbox" at bounding box center [371, 341] width 7 height 7
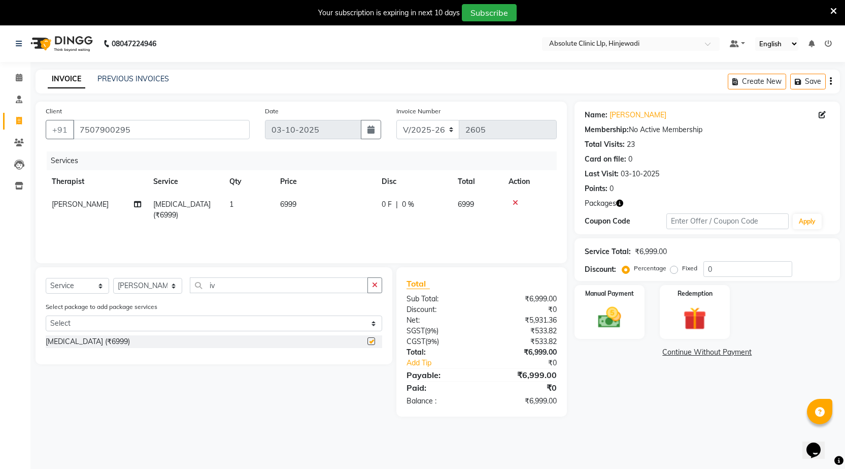
checkbox input "false"
click at [675, 319] on div "Redemption" at bounding box center [694, 312] width 73 height 56
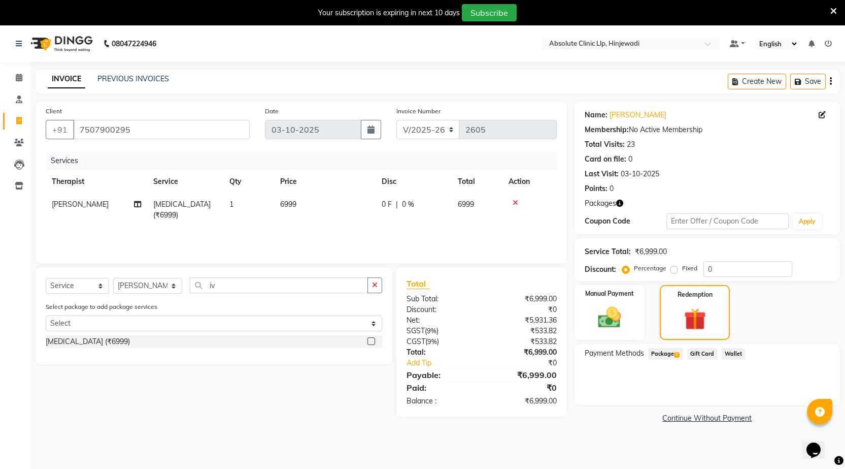
click at [672, 354] on span "Package 2" at bounding box center [665, 354] width 35 height 12
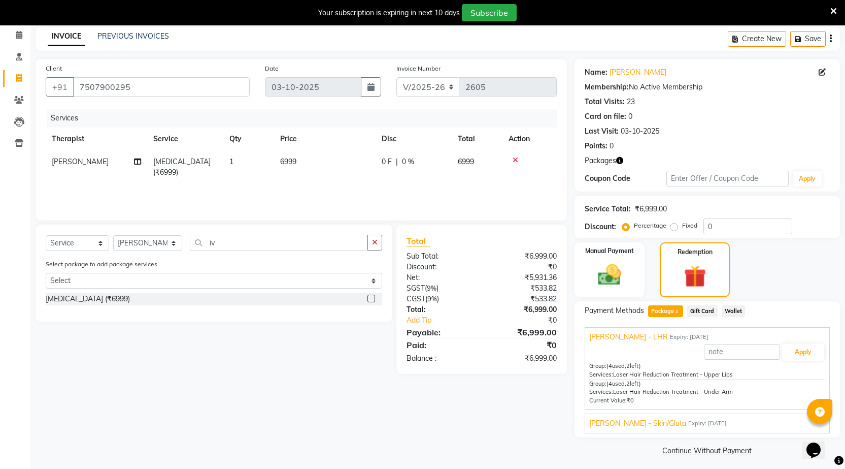
scroll to position [47, 0]
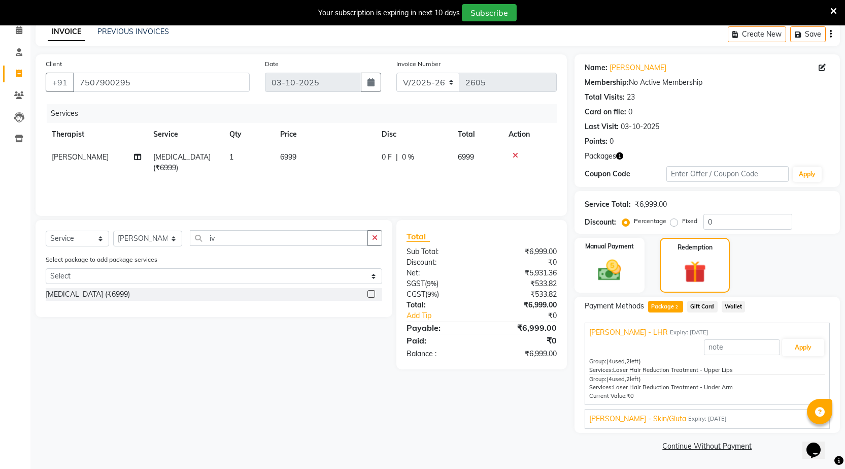
click at [686, 413] on span "[PERSON_NAME] - Skin/Gluta" at bounding box center [637, 418] width 97 height 11
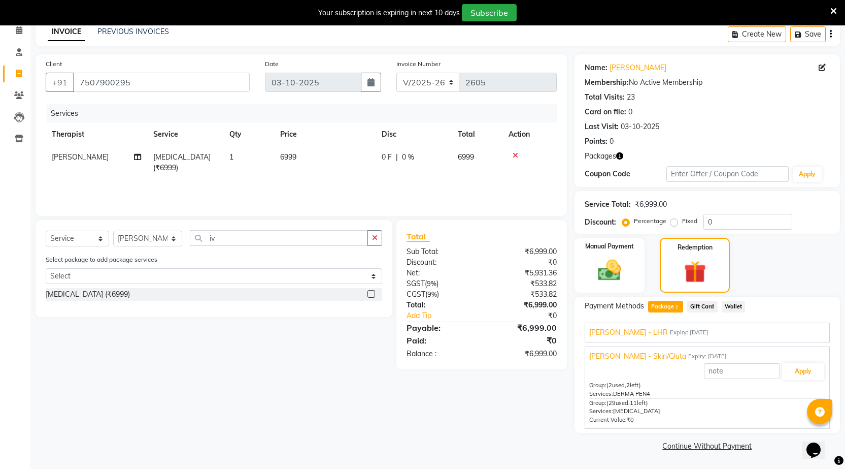
click at [796, 361] on div "[PERSON_NAME] - Skin/Gluta Expiry: [DATE]" at bounding box center [707, 356] width 236 height 11
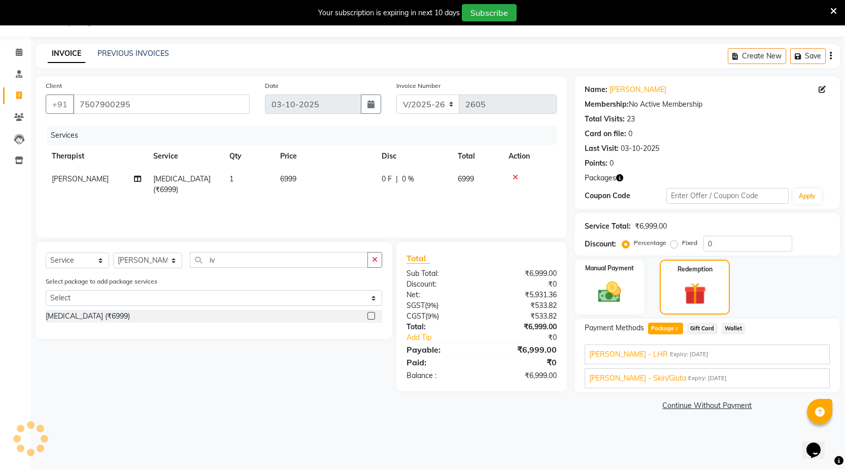
scroll to position [25, 0]
click at [707, 382] on div "[PERSON_NAME] - Skin/Gluta Expiry: [DATE]" at bounding box center [707, 378] width 236 height 11
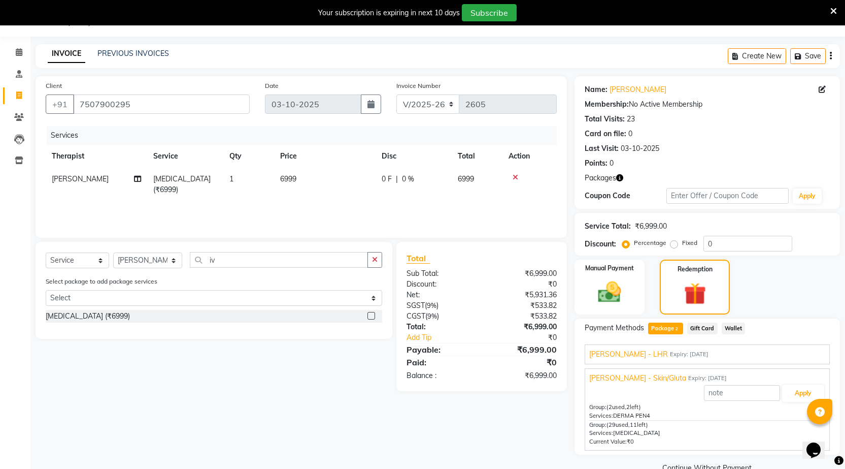
scroll to position [47, 0]
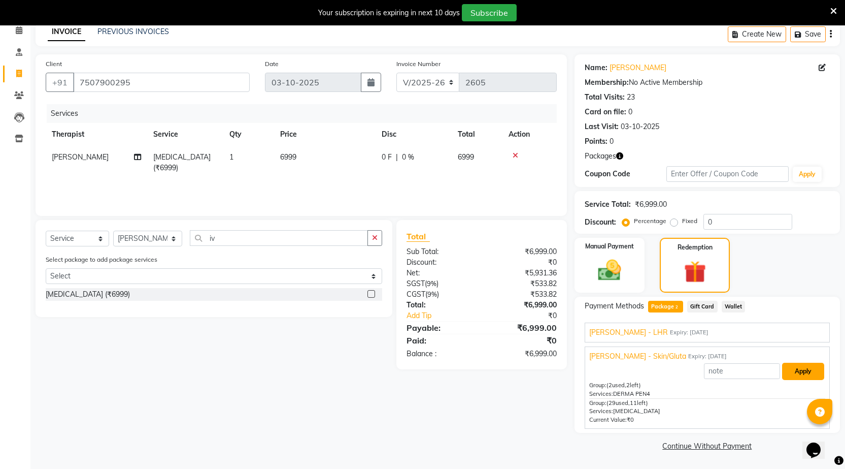
click at [808, 378] on button "Apply" at bounding box center [803, 370] width 42 height 17
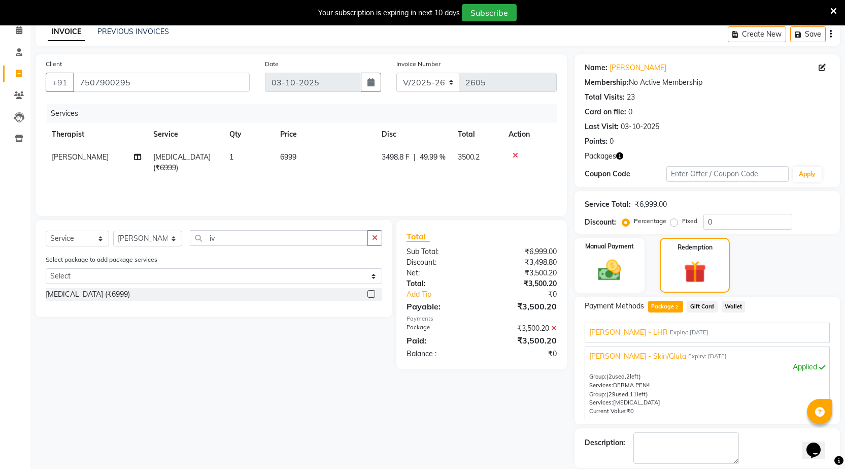
scroll to position [96, 0]
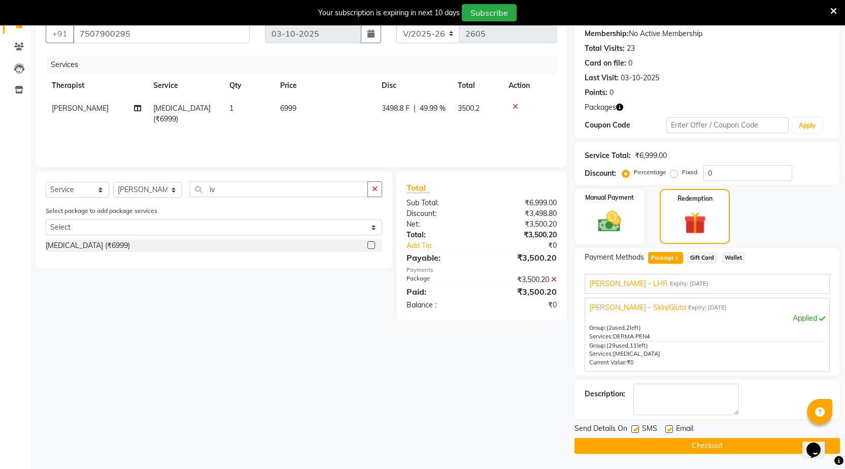
click at [655, 442] on button "Checkout" at bounding box center [708, 446] width 266 height 16
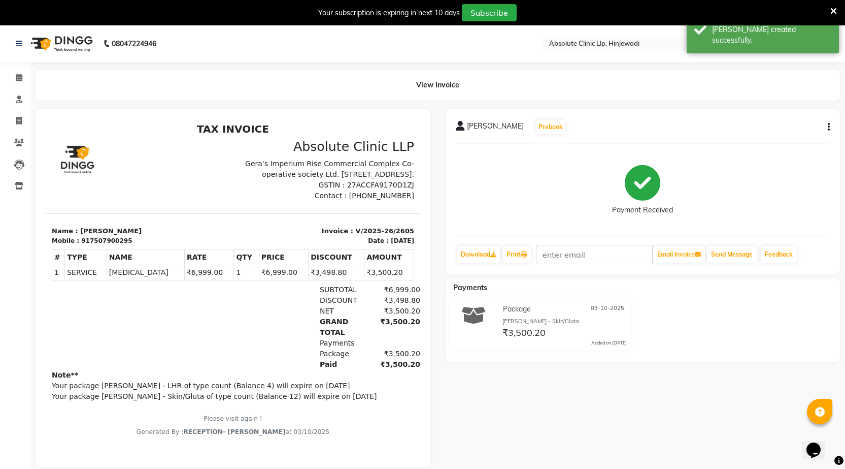
click at [63, 43] on img at bounding box center [61, 43] width 70 height 28
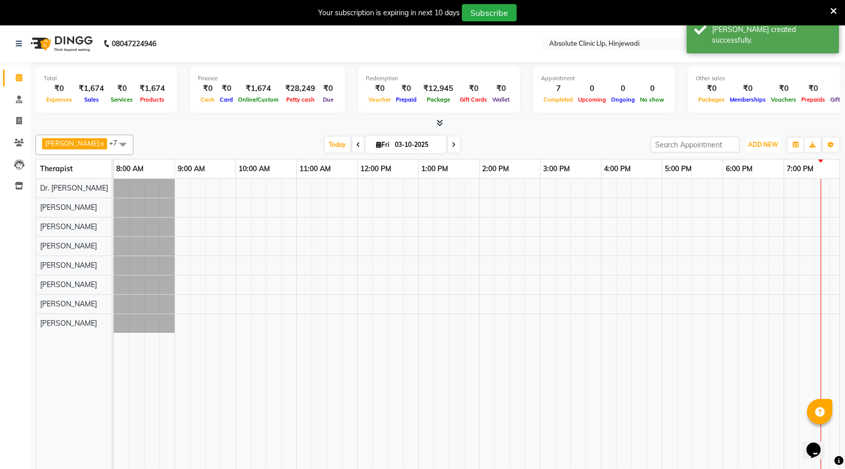
click at [773, 144] on span "ADD NEW" at bounding box center [763, 145] width 30 height 8
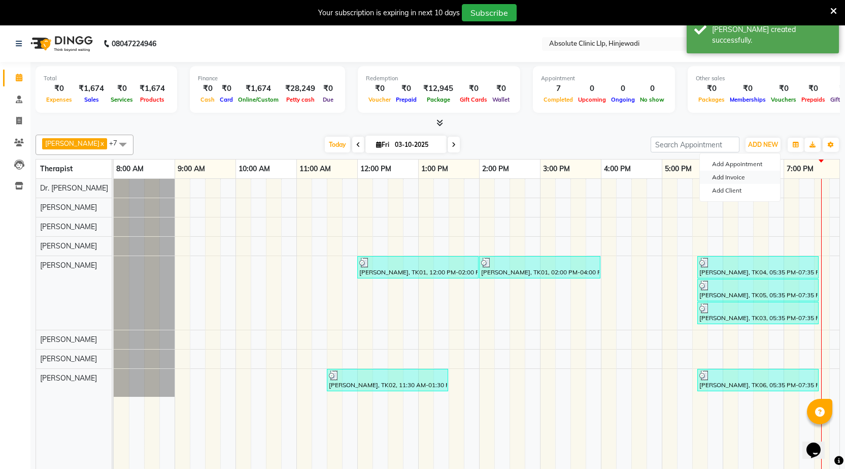
click at [743, 178] on link "Add Invoice" at bounding box center [740, 177] width 80 height 13
select select "service"
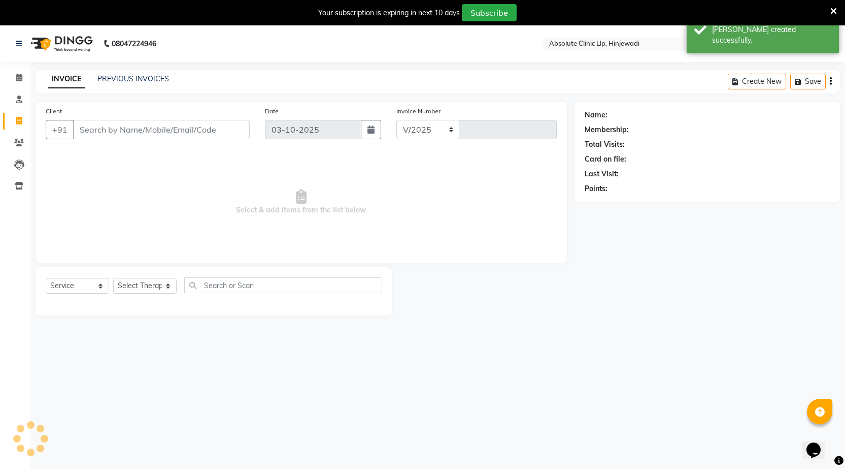
select select "5113"
type input "2606"
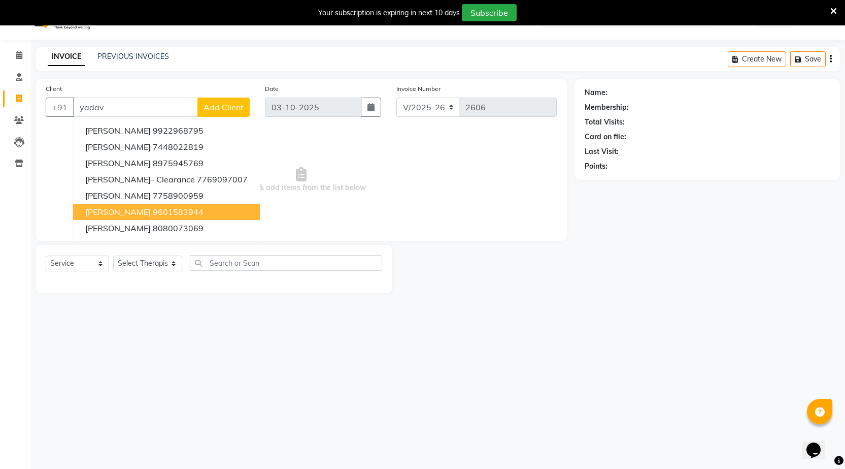
scroll to position [25, 0]
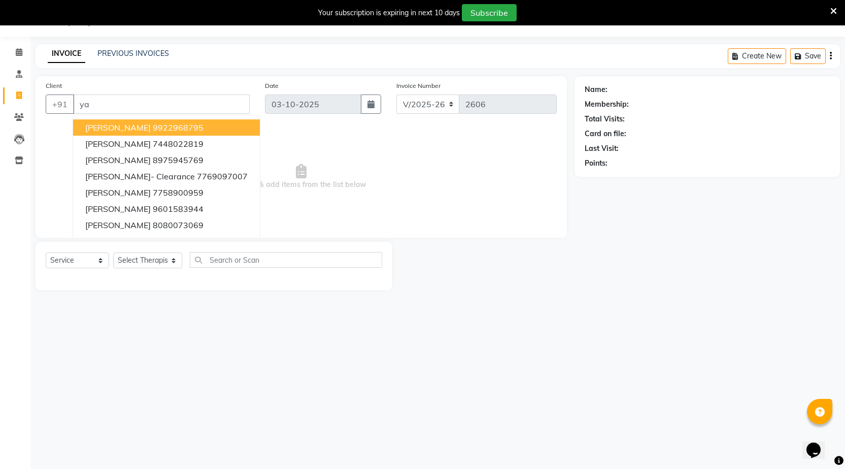
type input "y"
type input "s"
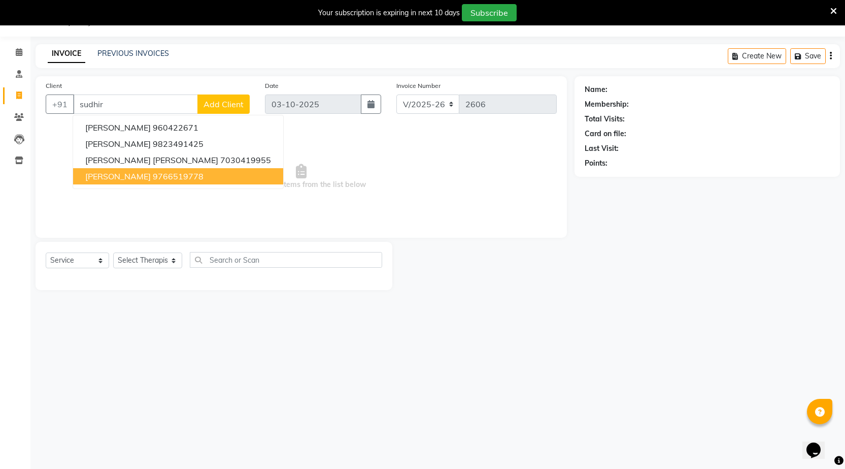
click at [153, 176] on ngb-highlight "9766519778" at bounding box center [178, 176] width 51 height 10
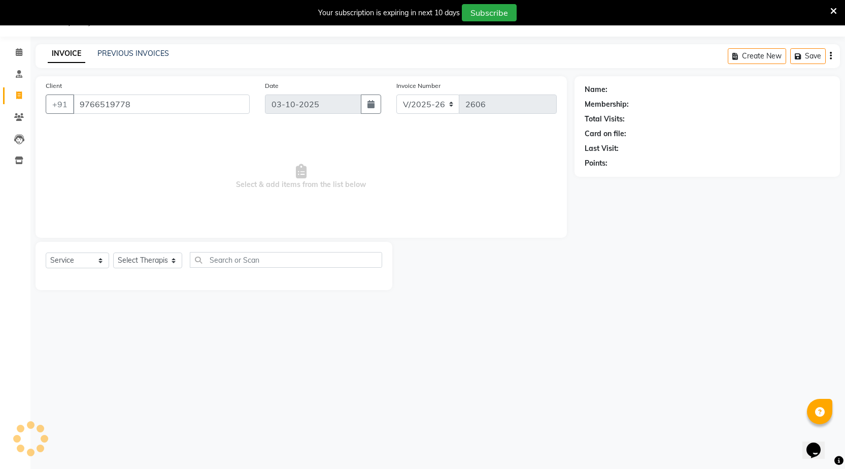
type input "9766519778"
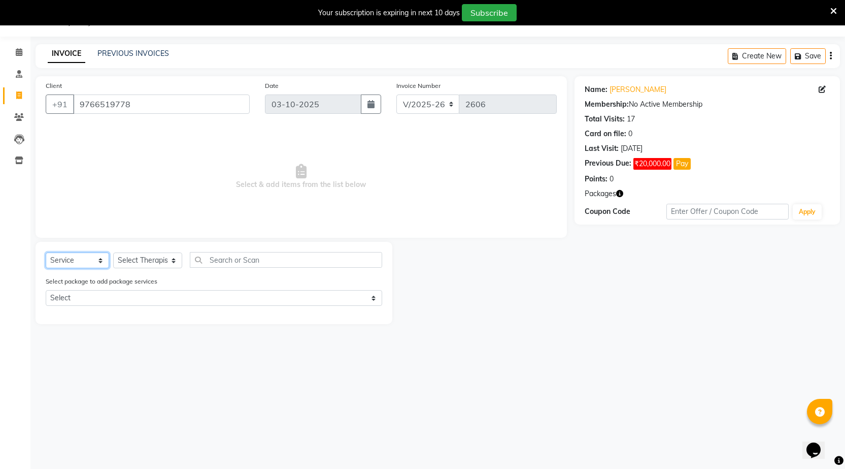
click at [94, 259] on select "Select Service Product Membership Package Voucher Prepaid Gift Card" at bounding box center [77, 260] width 63 height 16
click at [119, 260] on select "Select Therapist [PERSON_NAME] DHANANJAY [PERSON_NAME] Dr. [PERSON_NAME] [PERSO…" at bounding box center [147, 260] width 69 height 16
select select "77023"
click at [113, 252] on select "Select Therapist [PERSON_NAME] DHANANJAY [PERSON_NAME] Dr. [PERSON_NAME] [PERSO…" at bounding box center [147, 260] width 69 height 16
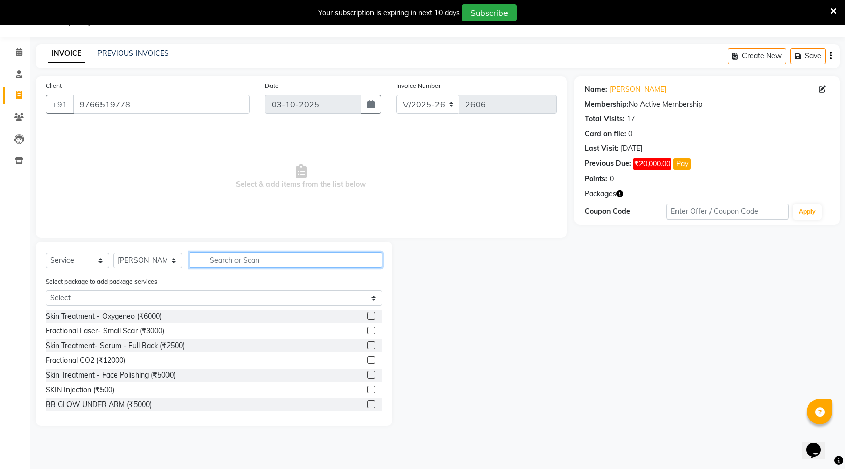
click at [222, 253] on input "text" at bounding box center [286, 260] width 192 height 16
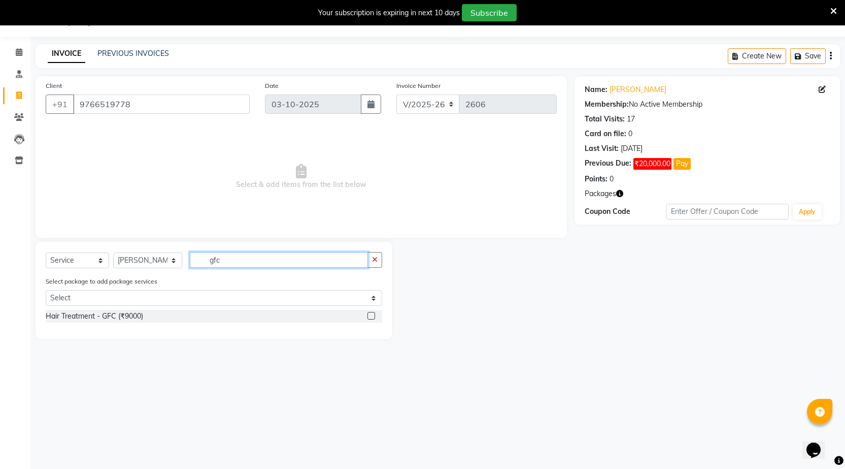
type input "gfc"
click at [373, 318] on label at bounding box center [372, 316] width 8 height 8
click at [373, 318] on input "checkbox" at bounding box center [371, 316] width 7 height 7
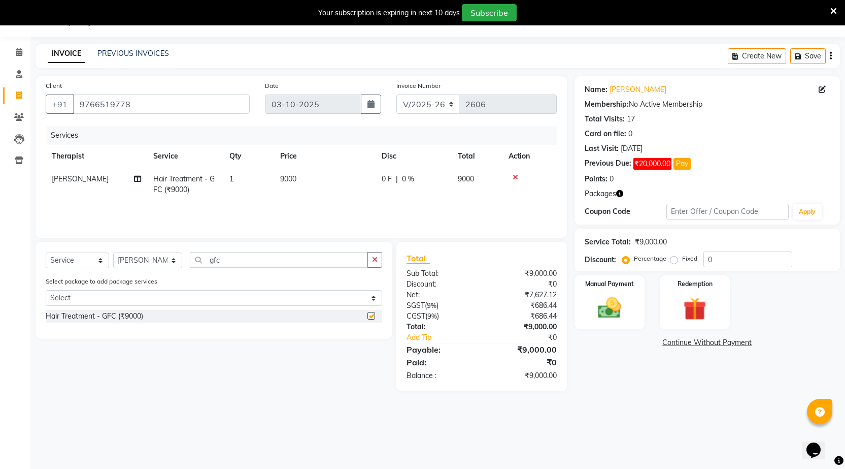
checkbox input "false"
click at [628, 318] on img at bounding box center [609, 307] width 39 height 27
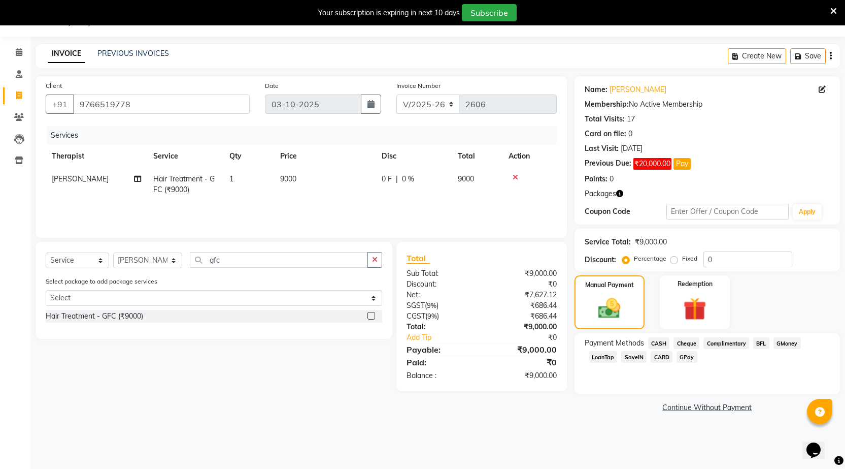
click at [687, 357] on span "GPay" at bounding box center [687, 357] width 21 height 12
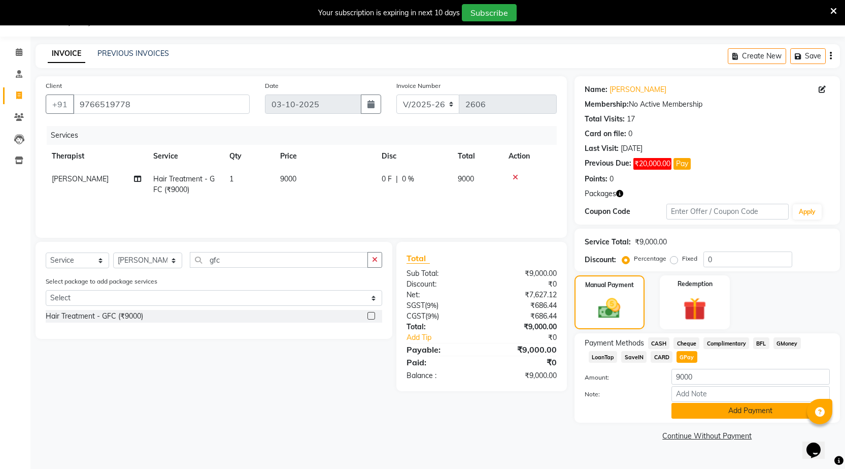
click at [689, 416] on button "Add Payment" at bounding box center [751, 411] width 158 height 16
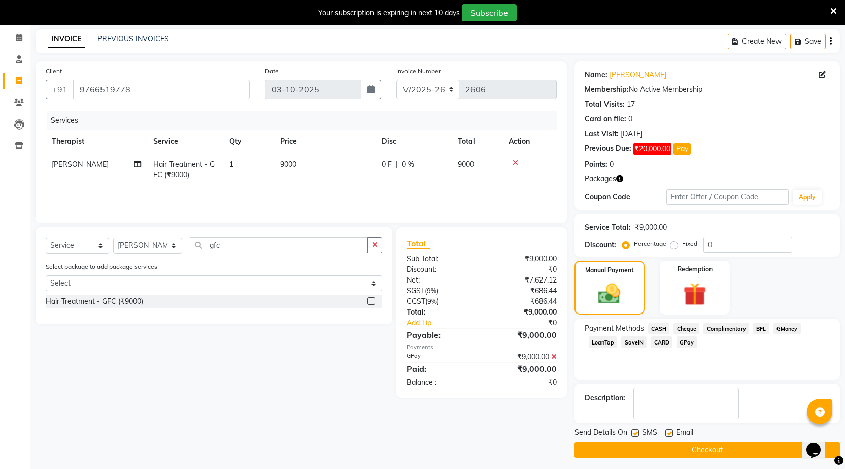
scroll to position [44, 0]
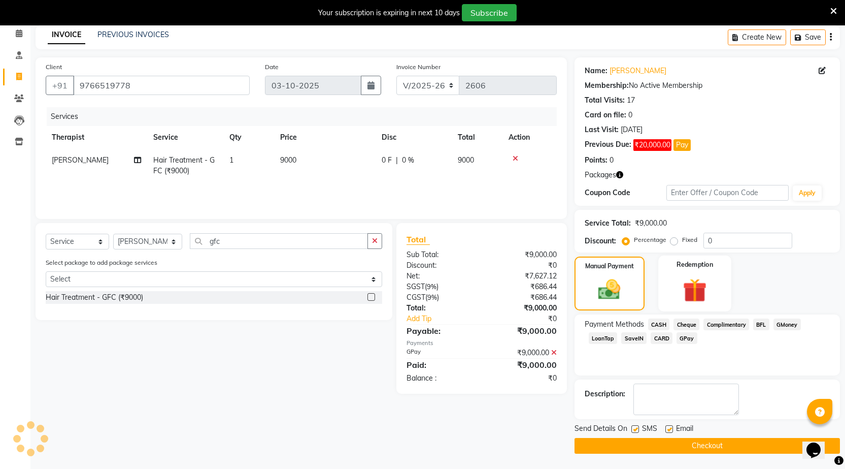
click at [676, 288] on img at bounding box center [695, 290] width 39 height 30
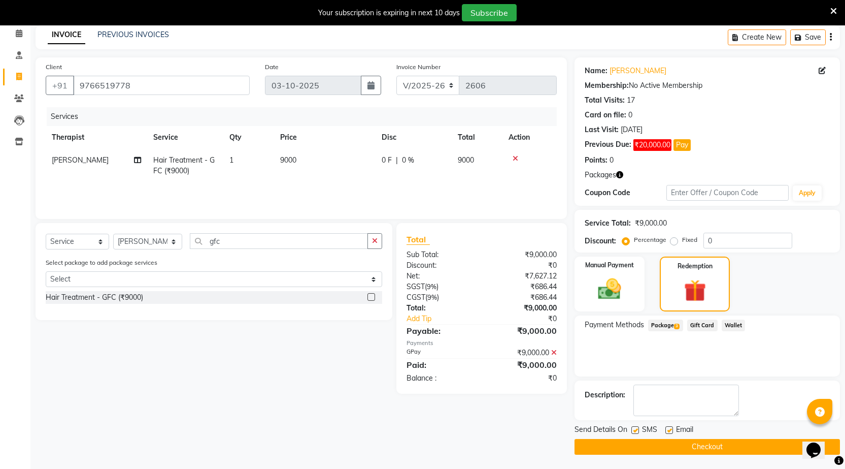
click at [663, 326] on span "Package 3" at bounding box center [665, 325] width 35 height 12
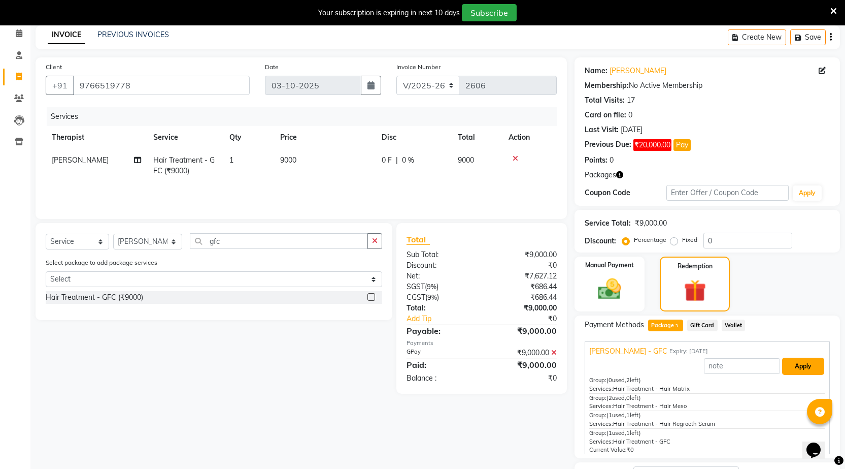
click at [787, 369] on button "Apply" at bounding box center [803, 365] width 42 height 17
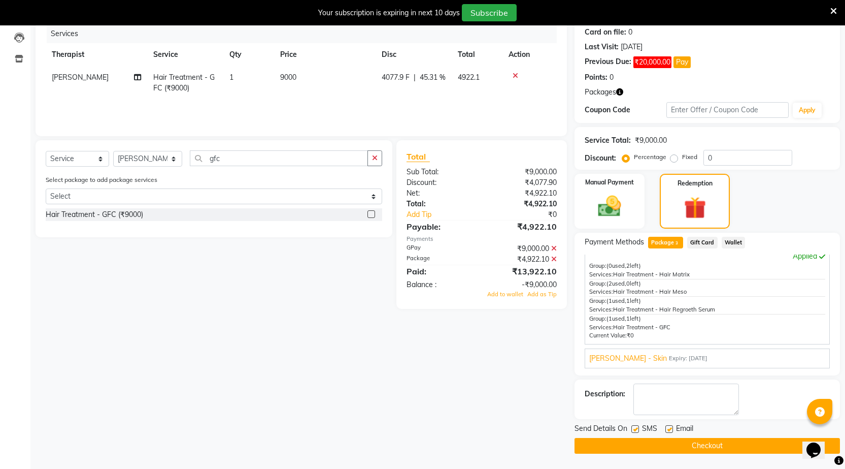
scroll to position [44, 0]
click at [635, 428] on label at bounding box center [636, 429] width 8 height 8
click at [635, 428] on input "checkbox" at bounding box center [635, 429] width 7 height 7
checkbox input "false"
click at [668, 429] on label at bounding box center [670, 429] width 8 height 8
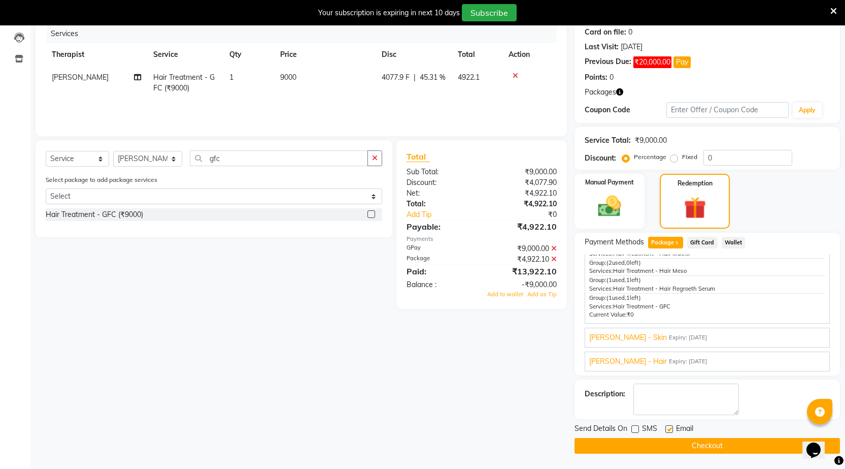
click at [668, 429] on input "checkbox" at bounding box center [669, 429] width 7 height 7
checkbox input "false"
click at [680, 209] on img at bounding box center [695, 207] width 38 height 28
click at [666, 243] on span "Package 3" at bounding box center [665, 243] width 35 height 12
click at [710, 445] on button "Checkout" at bounding box center [708, 446] width 266 height 16
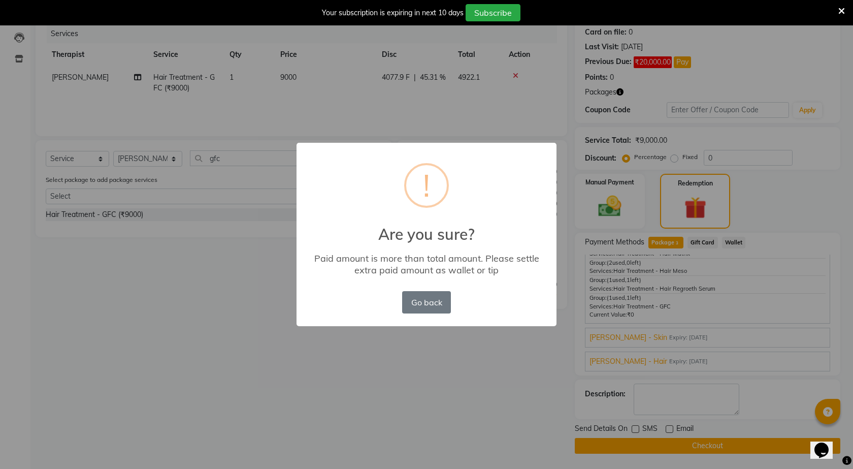
click at [149, 301] on div "× ! Are you sure? Paid amount is more than total amount. Please settle extra pa…" at bounding box center [426, 234] width 853 height 469
click at [433, 304] on button "Go back" at bounding box center [426, 302] width 49 height 22
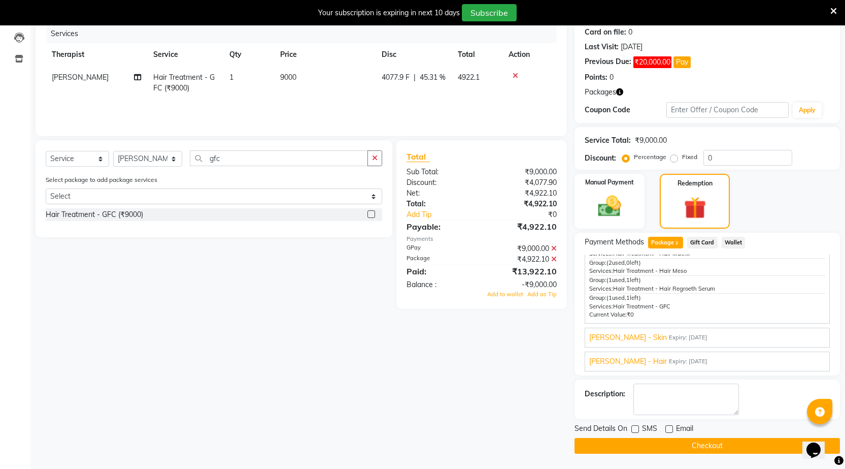
scroll to position [0, 0]
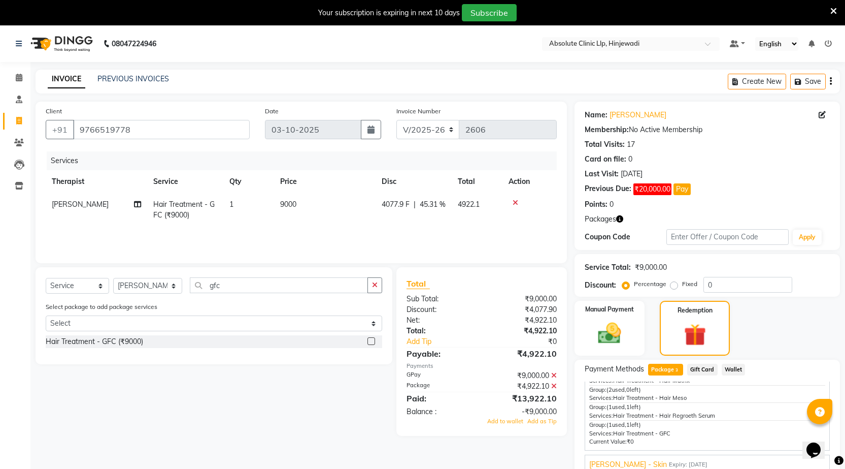
click at [515, 202] on icon at bounding box center [516, 202] width 6 height 7
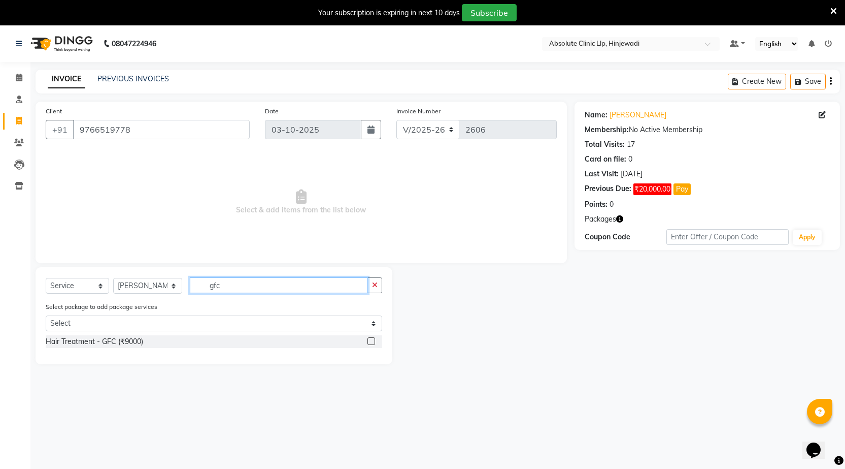
click at [247, 280] on input "gfc" at bounding box center [279, 285] width 178 height 16
type input "g"
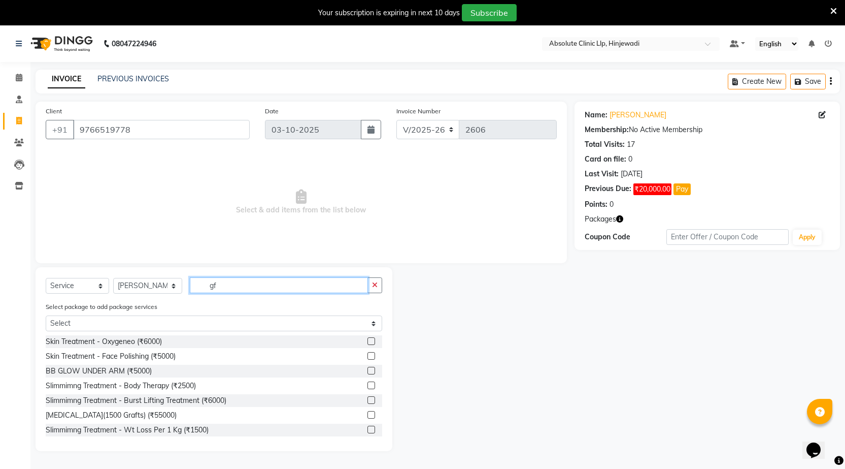
type input "gfc"
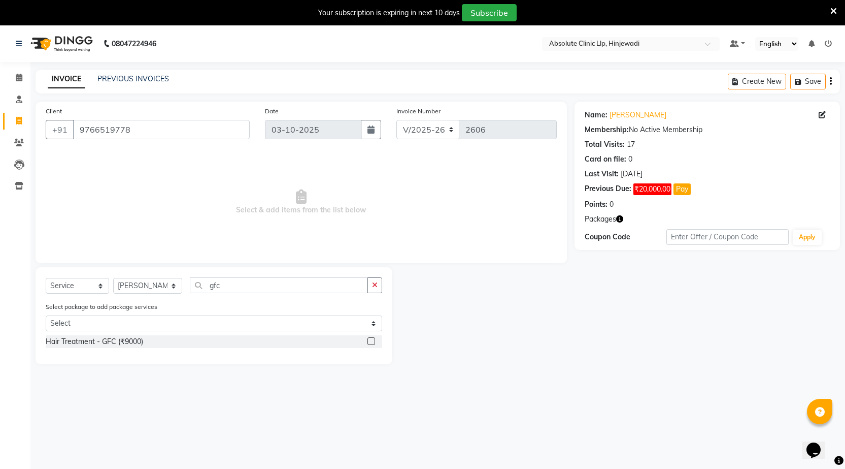
click at [372, 342] on label at bounding box center [372, 341] width 8 height 8
click at [372, 342] on input "checkbox" at bounding box center [371, 341] width 7 height 7
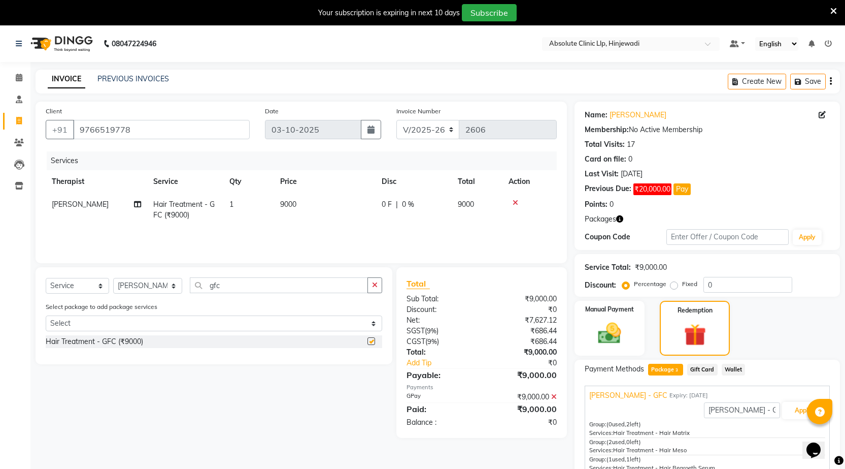
checkbox input "false"
click at [692, 327] on img at bounding box center [695, 334] width 38 height 28
click at [674, 369] on span "Package 3" at bounding box center [665, 369] width 35 height 12
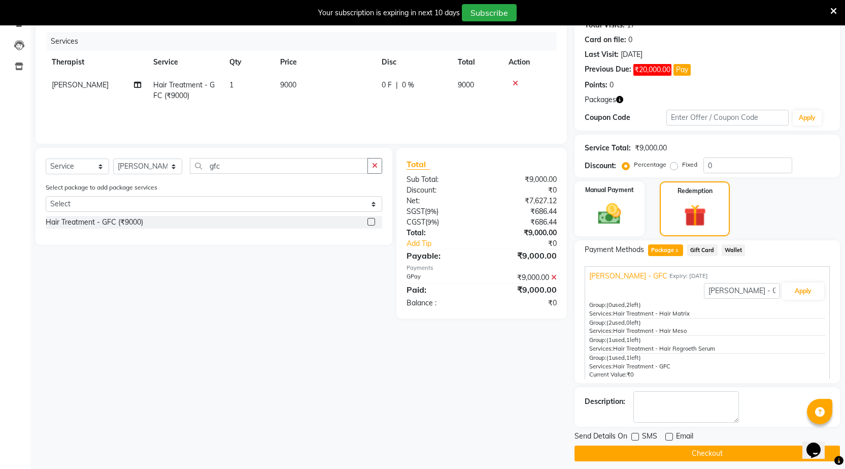
scroll to position [127, 0]
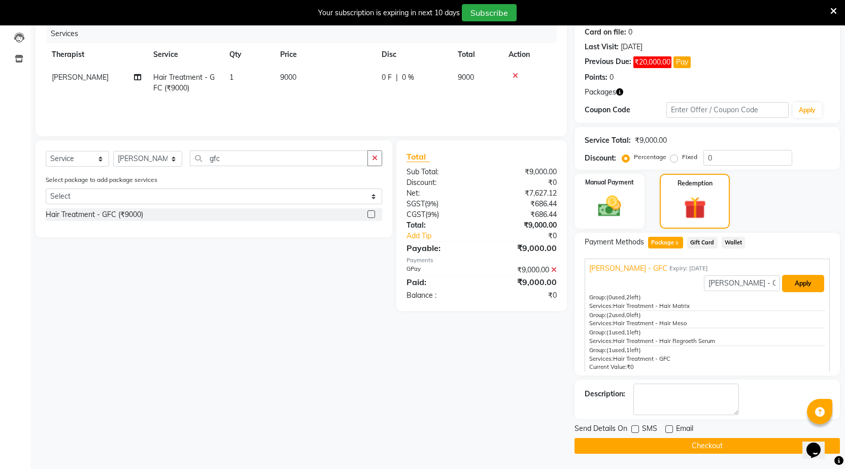
click at [797, 287] on button "Apply" at bounding box center [803, 283] width 42 height 17
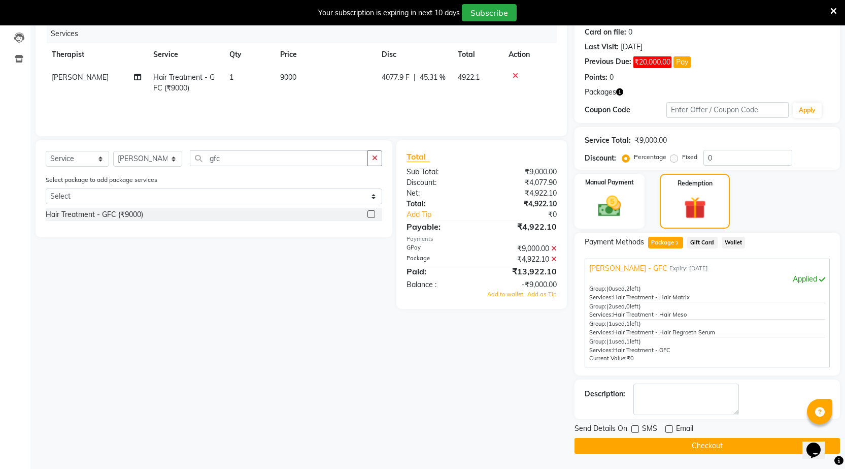
click at [703, 444] on button "Checkout" at bounding box center [708, 446] width 266 height 16
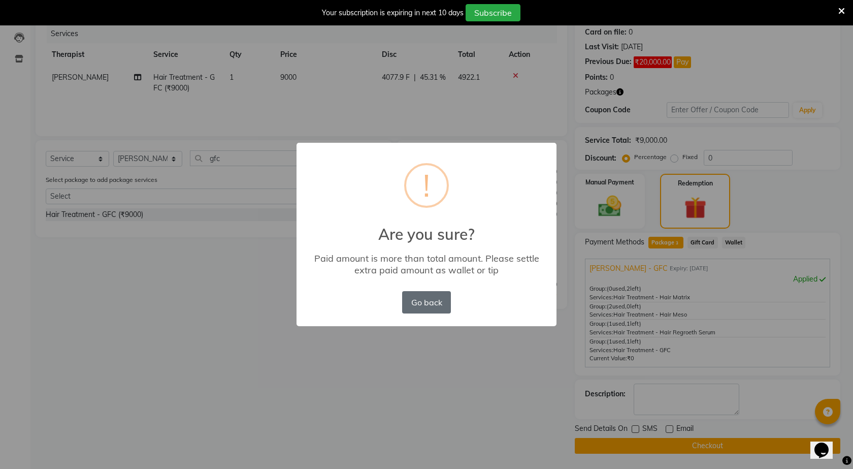
click at [424, 304] on button "Go back" at bounding box center [426, 302] width 49 height 22
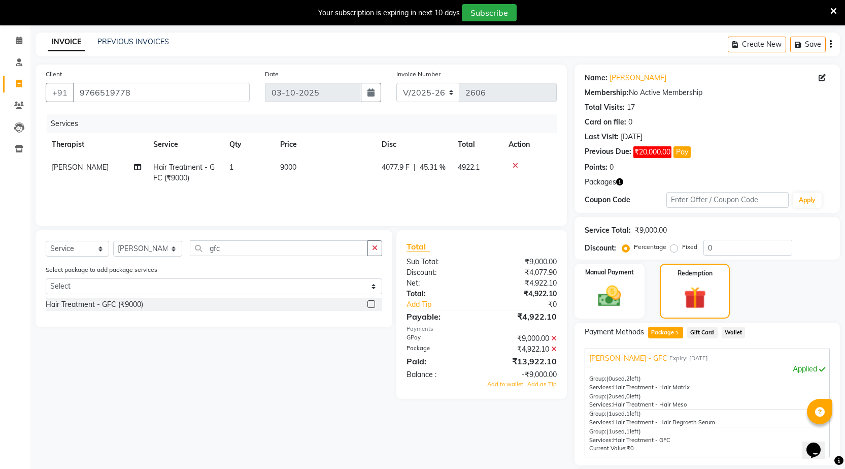
scroll to position [0, 0]
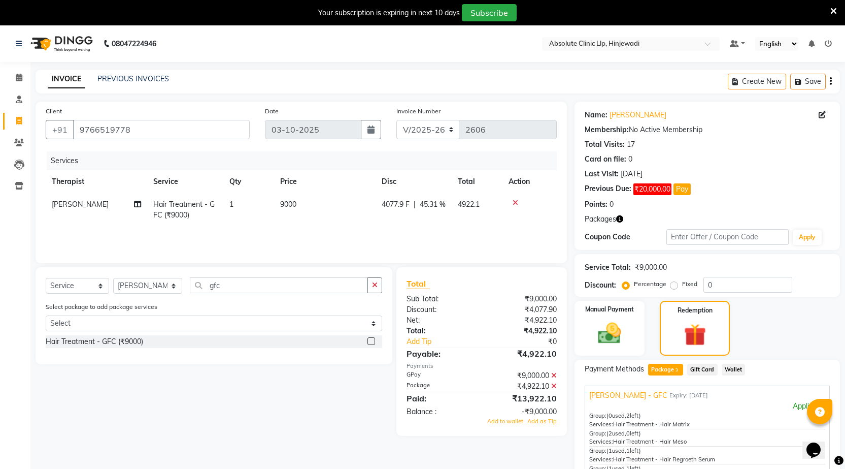
click at [517, 204] on icon at bounding box center [516, 202] width 6 height 7
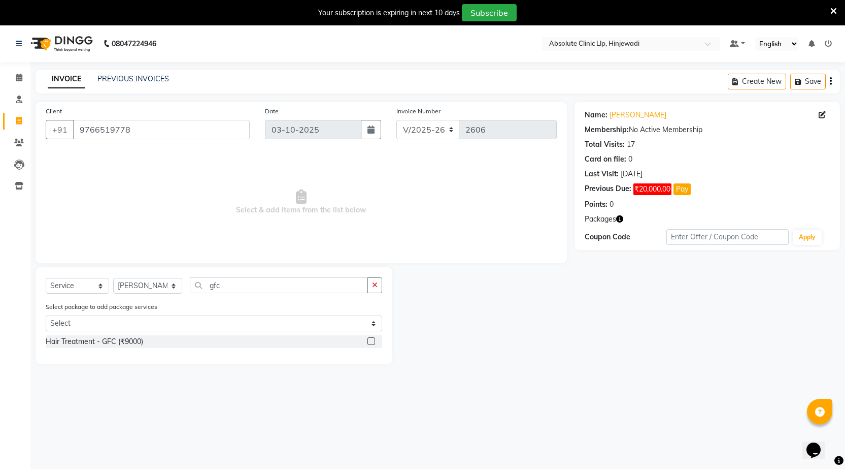
click at [77, 39] on img at bounding box center [61, 43] width 70 height 28
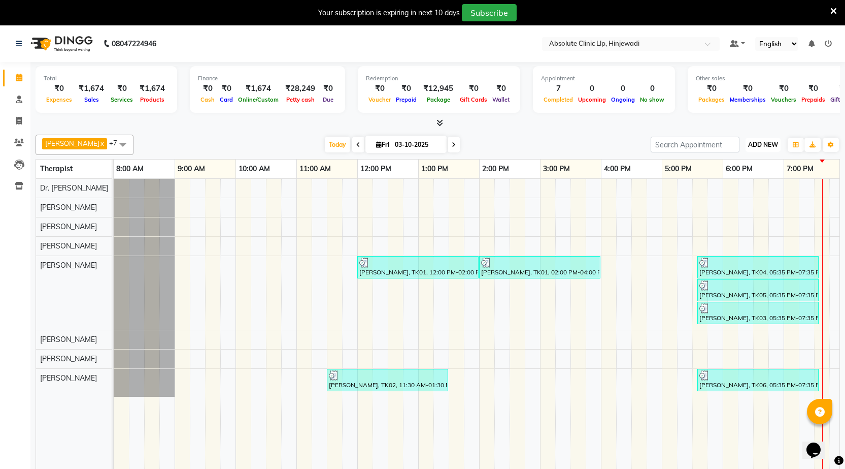
click at [764, 150] on button "ADD NEW Toggle Dropdown" at bounding box center [763, 145] width 35 height 14
click at [742, 178] on link "Add Invoice" at bounding box center [740, 177] width 80 height 13
select select "5113"
select select "service"
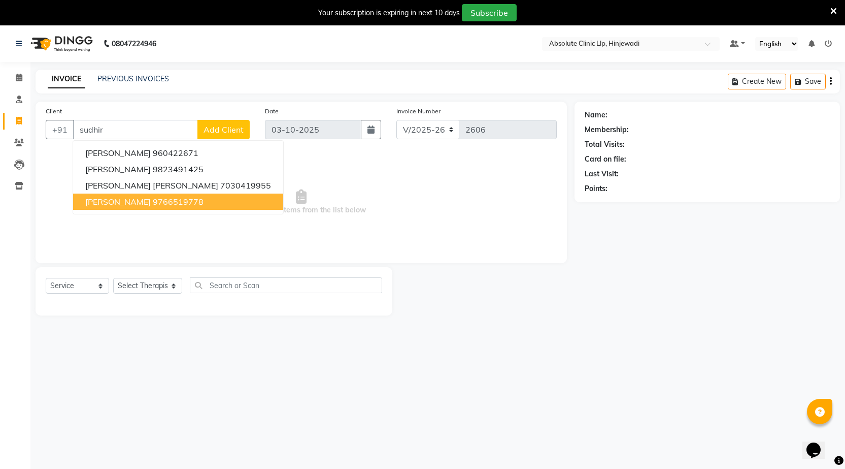
click at [161, 202] on ngb-highlight "9766519778" at bounding box center [178, 201] width 51 height 10
type input "9766519778"
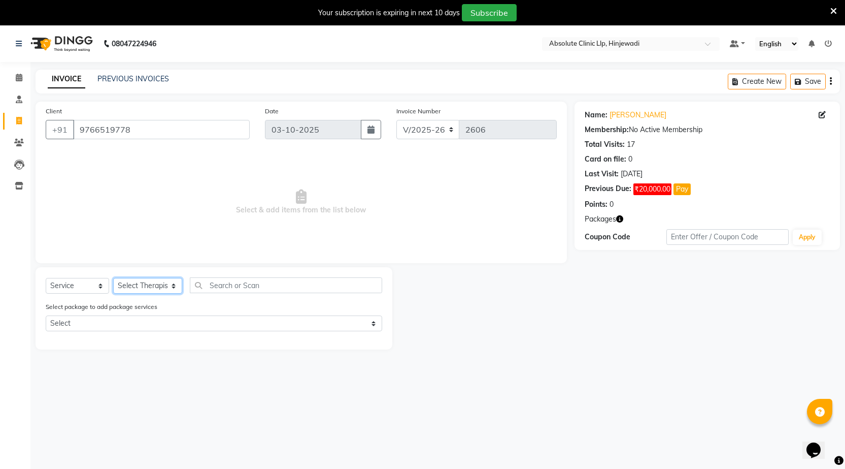
click at [128, 290] on select "Select Therapist [PERSON_NAME] DHANANJAY [PERSON_NAME] Dr. [PERSON_NAME] [PERSO…" at bounding box center [147, 286] width 69 height 16
select select "77023"
click at [113, 278] on select "Select Therapist [PERSON_NAME] DHANANJAY [PERSON_NAME] Dr. [PERSON_NAME] [PERSO…" at bounding box center [147, 286] width 69 height 16
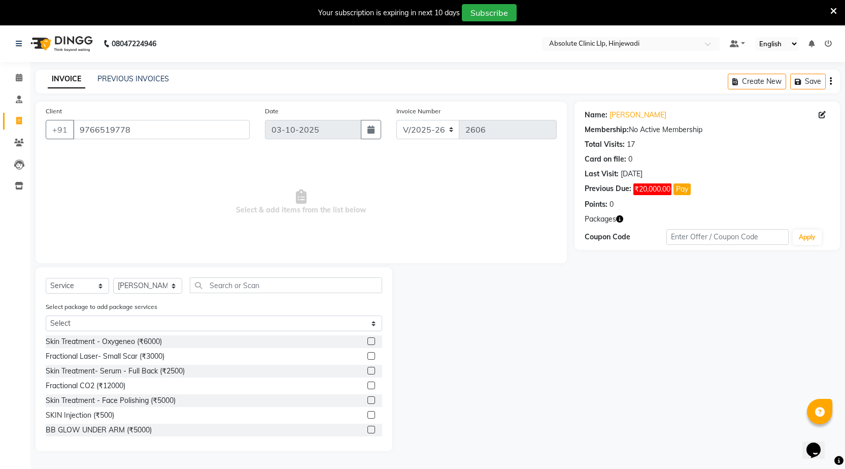
drag, startPoint x: 254, startPoint y: 259, endPoint x: 253, endPoint y: 283, distance: 23.9
click at [254, 283] on div "Client [PHONE_NUMBER] Date [DATE] Invoice Number V/2025 V/[PHONE_NUMBER] Select…" at bounding box center [301, 276] width 547 height 349
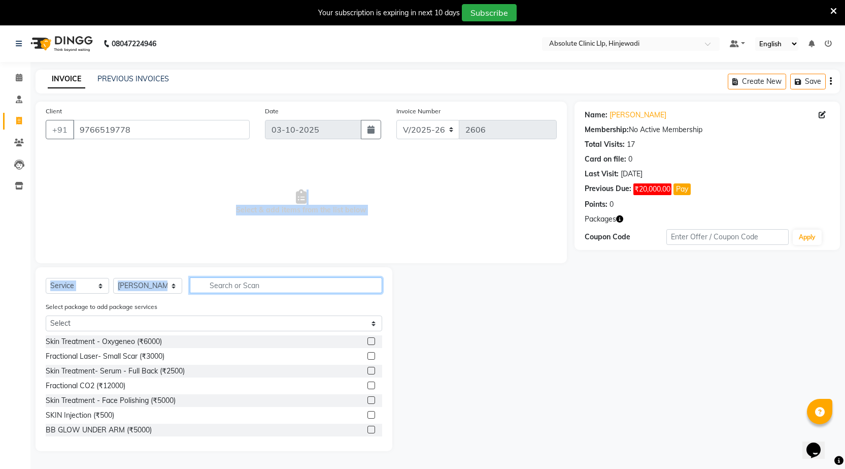
click at [253, 283] on input "text" at bounding box center [286, 285] width 192 height 16
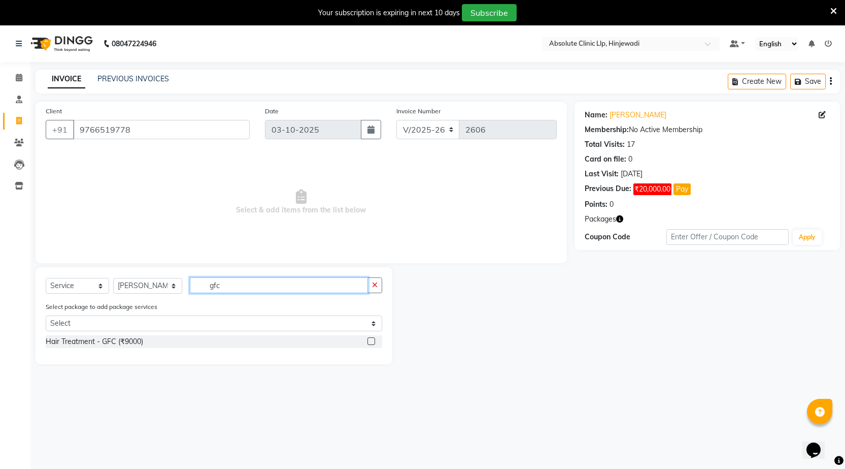
type input "gfc"
click at [372, 340] on label at bounding box center [372, 341] width 8 height 8
click at [372, 340] on input "checkbox" at bounding box center [371, 341] width 7 height 7
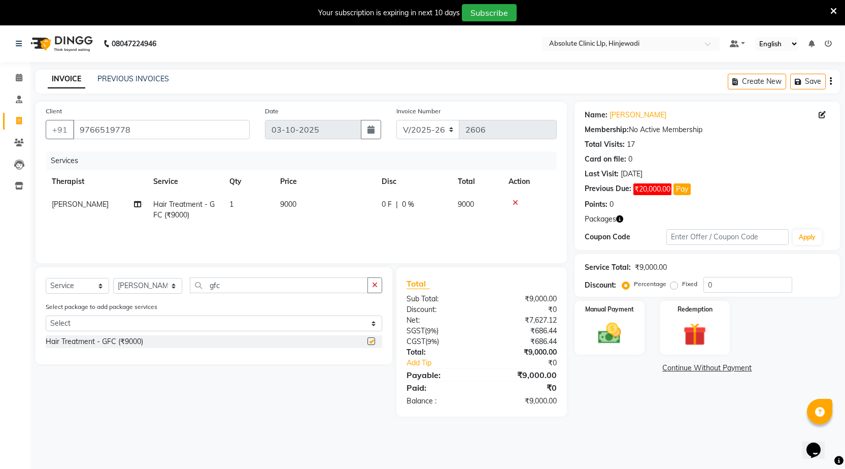
checkbox input "false"
click at [711, 322] on img at bounding box center [695, 334] width 39 height 30
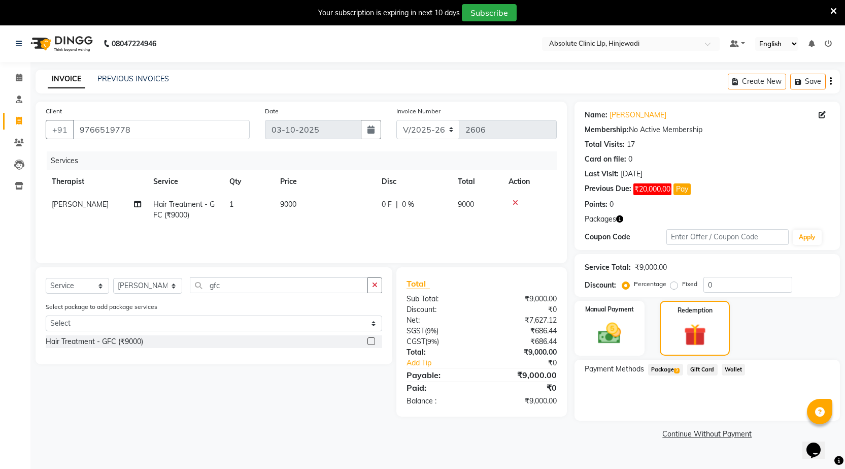
click at [676, 371] on span "3" at bounding box center [677, 371] width 6 height 6
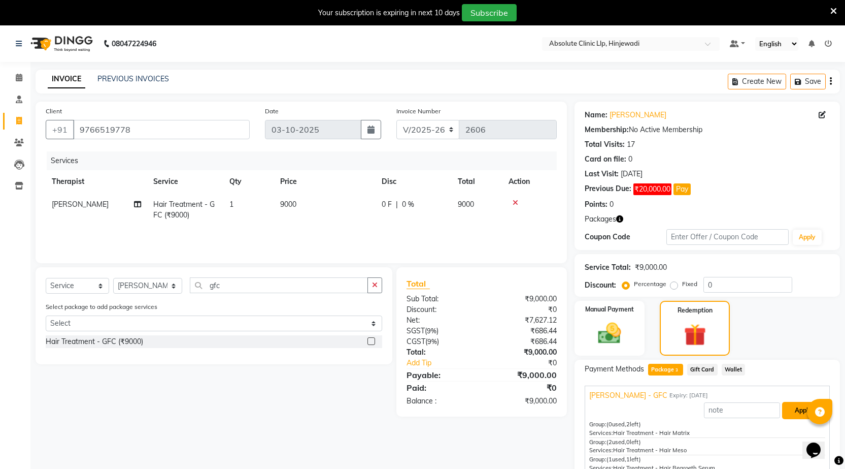
click at [795, 408] on button "Apply" at bounding box center [803, 410] width 42 height 17
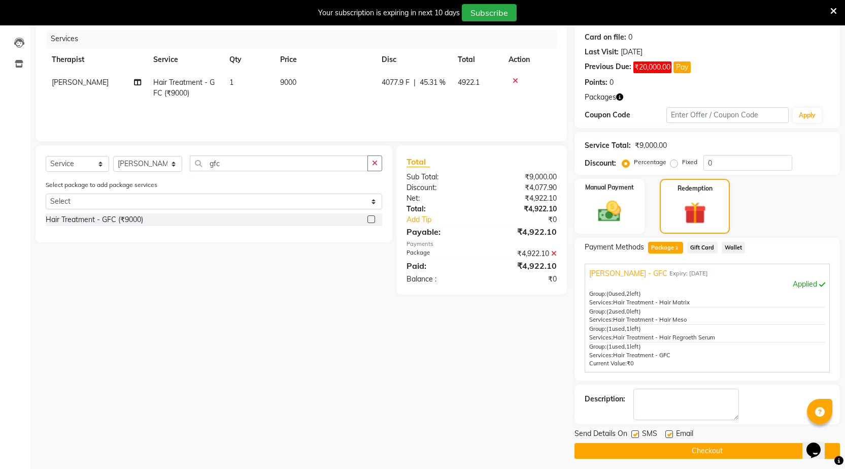
scroll to position [127, 0]
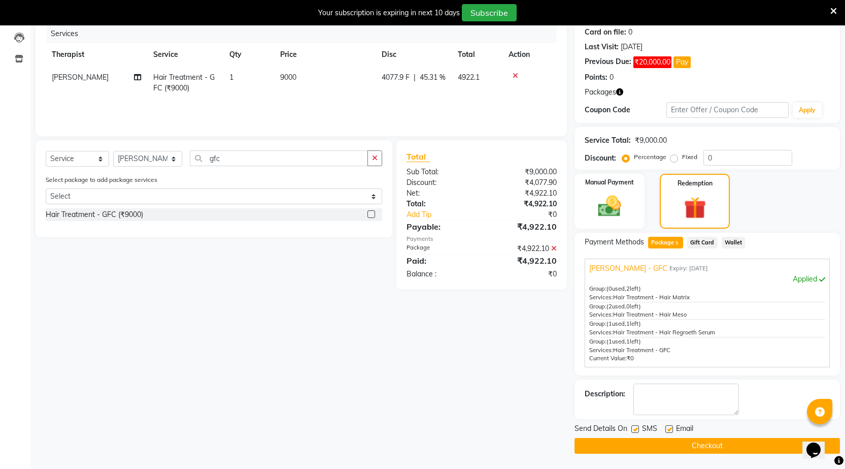
click at [636, 427] on label at bounding box center [636, 429] width 8 height 8
click at [636, 427] on input "checkbox" at bounding box center [635, 429] width 7 height 7
checkbox input "false"
click at [669, 426] on label at bounding box center [670, 429] width 8 height 8
click at [669, 426] on input "checkbox" at bounding box center [669, 429] width 7 height 7
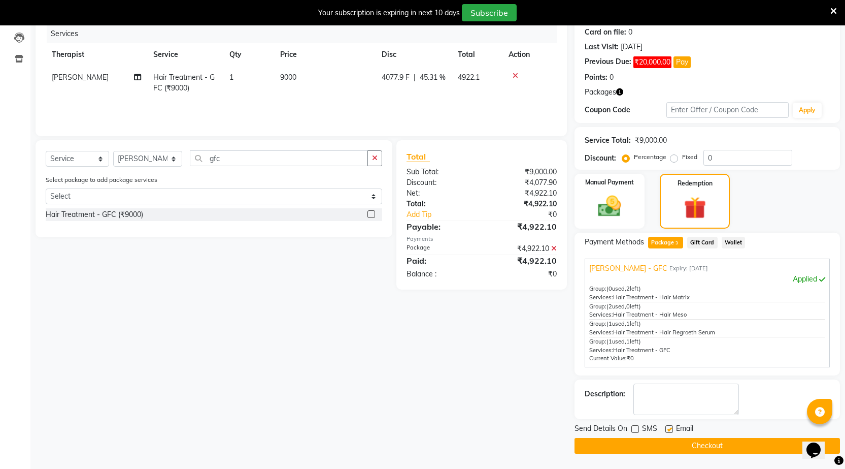
checkbox input "false"
click at [674, 448] on button "Checkout" at bounding box center [708, 446] width 266 height 16
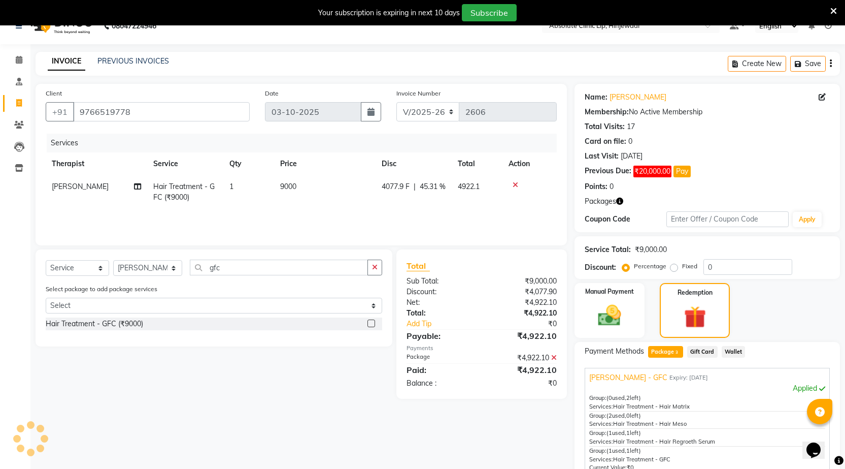
scroll to position [0, 0]
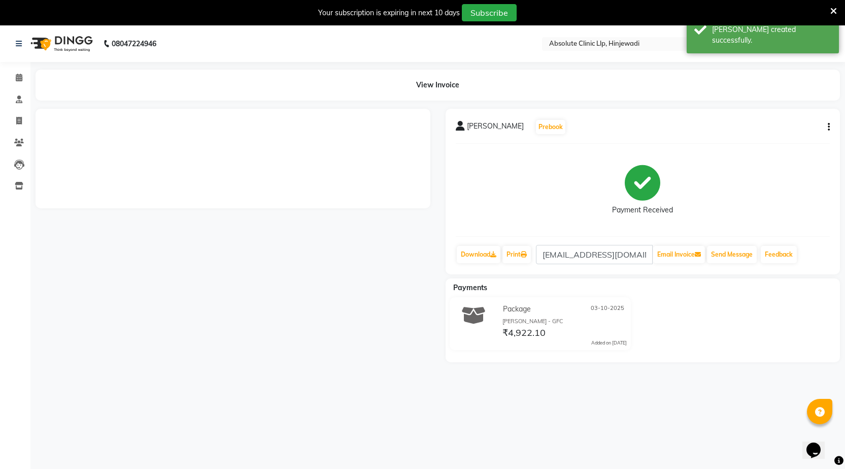
click at [68, 44] on img at bounding box center [61, 43] width 70 height 28
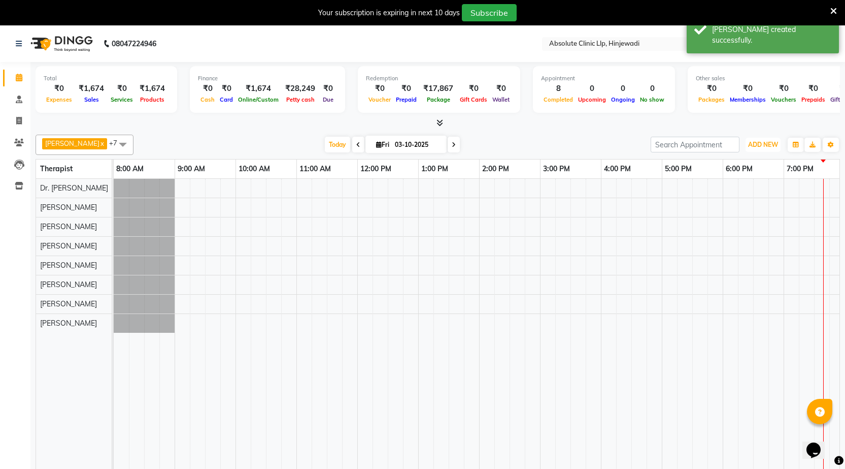
click at [776, 142] on span "ADD NEW" at bounding box center [763, 145] width 30 height 8
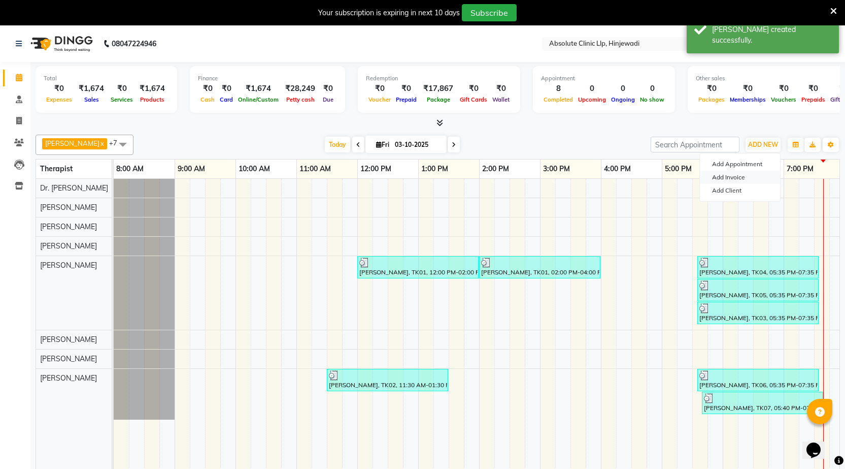
click at [760, 182] on link "Add Invoice" at bounding box center [740, 177] width 80 height 13
select select "service"
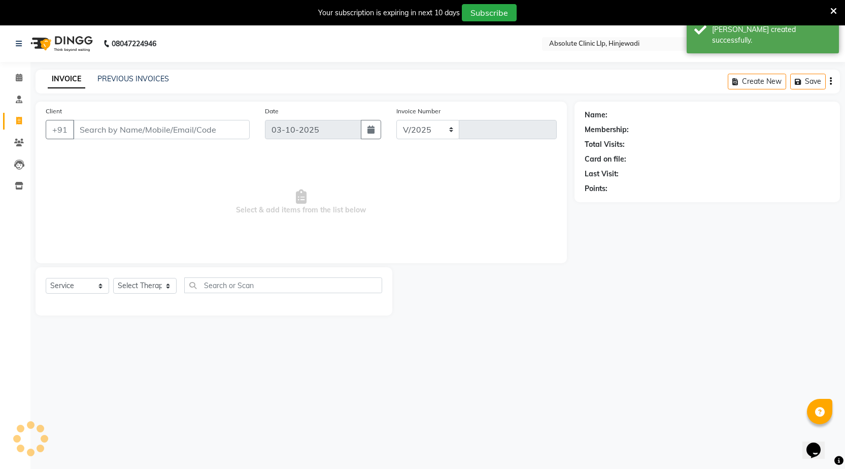
select select "5113"
type input "2607"
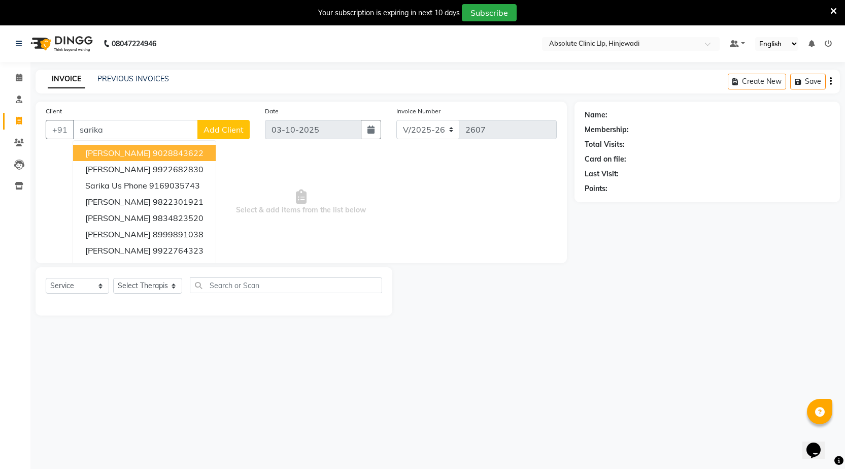
click at [146, 135] on input "sarika" at bounding box center [135, 129] width 125 height 19
type input "s"
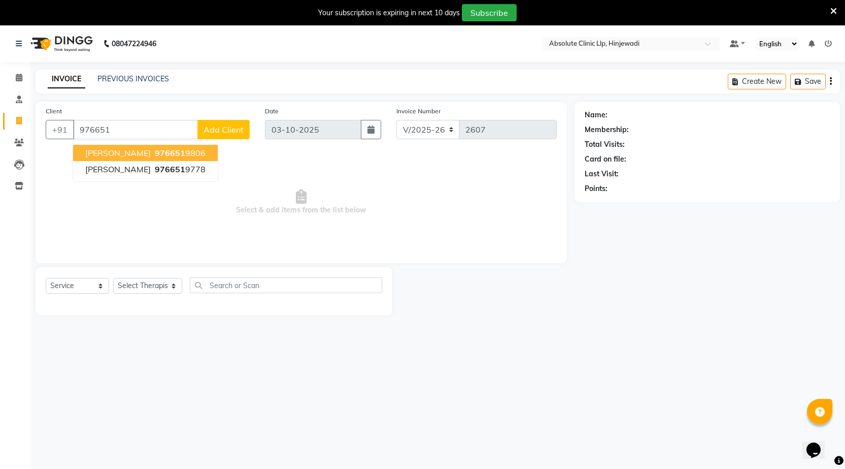
click at [160, 155] on span "976651" at bounding box center [170, 153] width 30 height 10
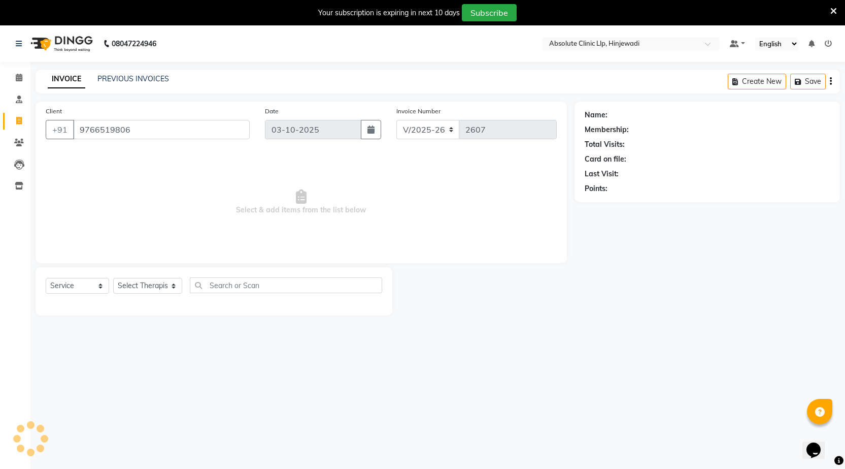
type input "9766519806"
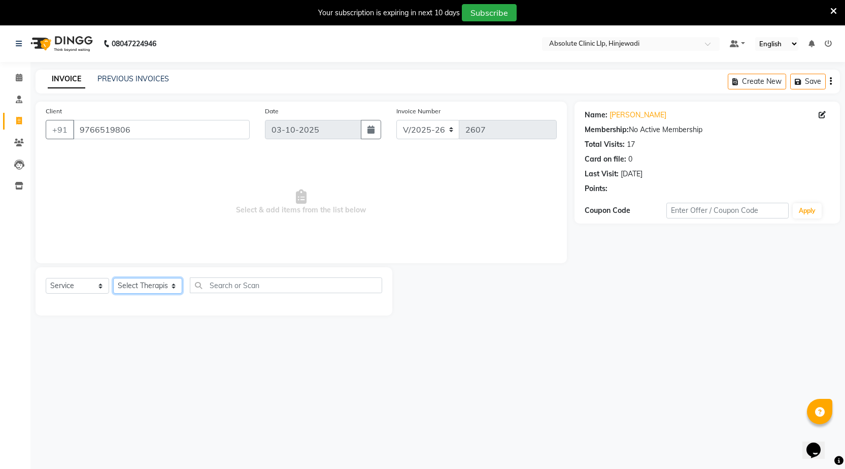
click at [134, 286] on select "Select Therapist [PERSON_NAME] DHANANJAY [PERSON_NAME] Dr. [PERSON_NAME] [PERSO…" at bounding box center [147, 286] width 69 height 16
select select "77023"
click at [113, 278] on select "Select Therapist [PERSON_NAME] DHANANJAY [PERSON_NAME] Dr. [PERSON_NAME] [PERSO…" at bounding box center [147, 286] width 69 height 16
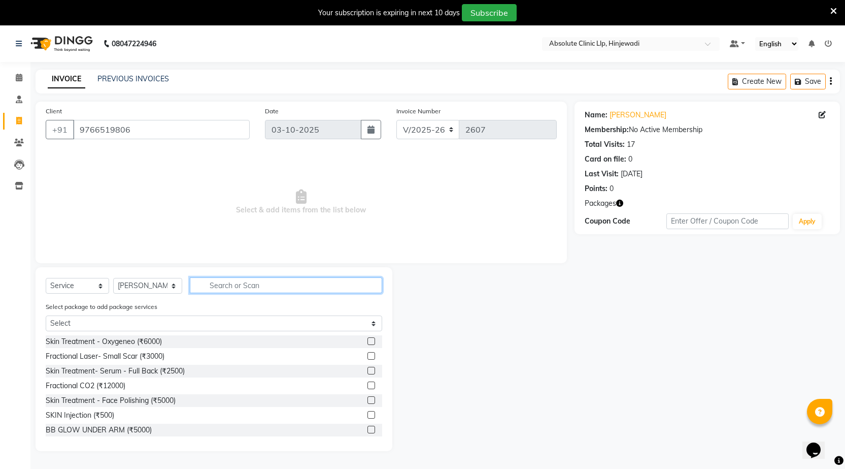
click at [216, 289] on input "text" at bounding box center [286, 285] width 192 height 16
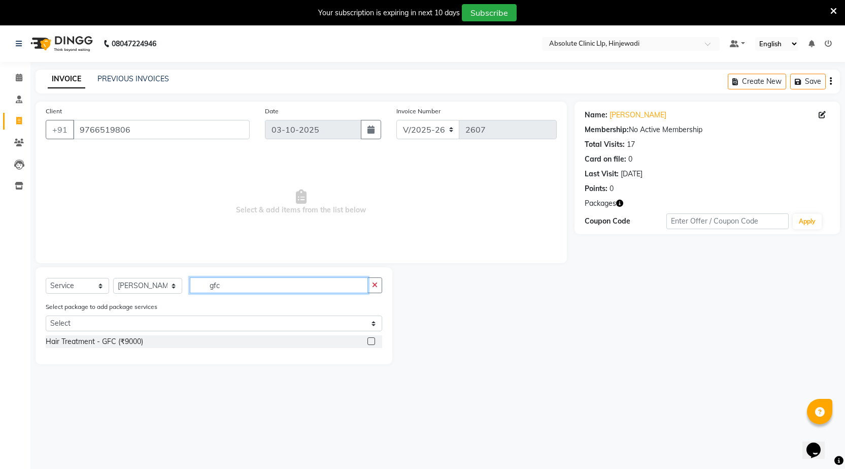
type input "gfc"
click at [372, 338] on label at bounding box center [372, 341] width 8 height 8
click at [372, 338] on input "checkbox" at bounding box center [371, 341] width 7 height 7
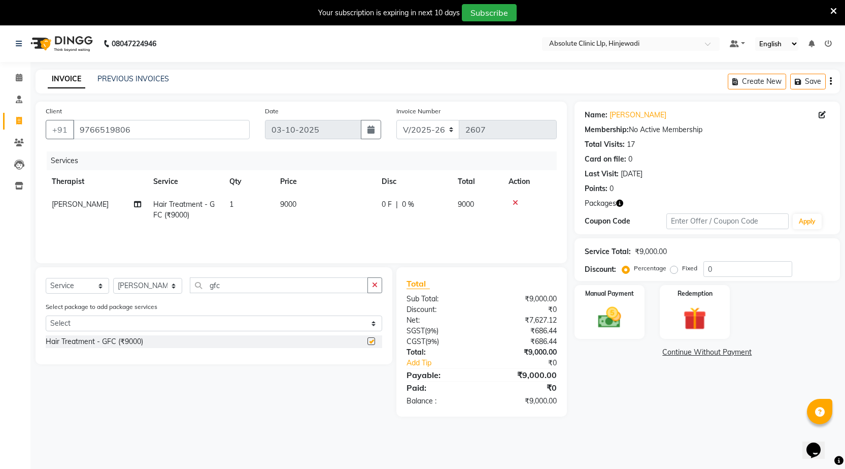
checkbox input "false"
click at [676, 313] on img at bounding box center [695, 319] width 39 height 30
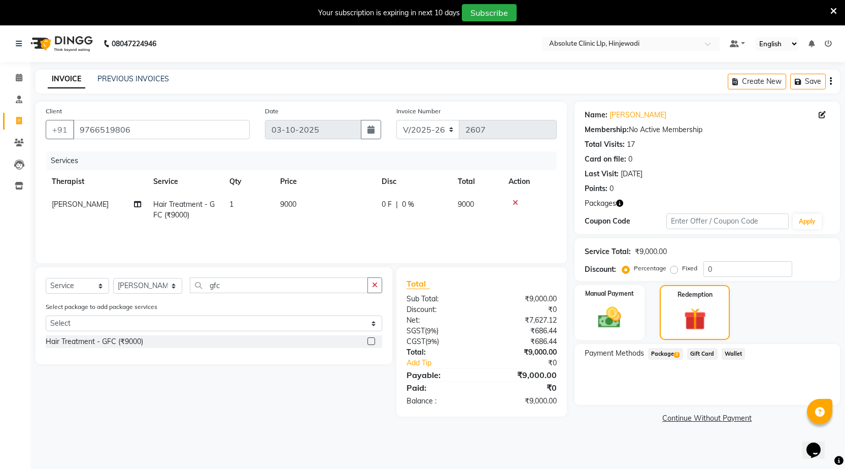
click at [663, 358] on span "Package 3" at bounding box center [665, 354] width 35 height 12
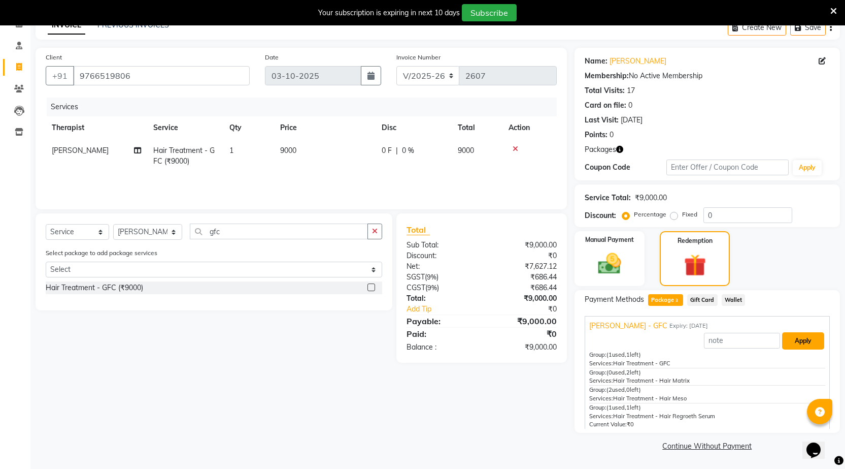
click at [787, 338] on button "Apply" at bounding box center [803, 340] width 42 height 17
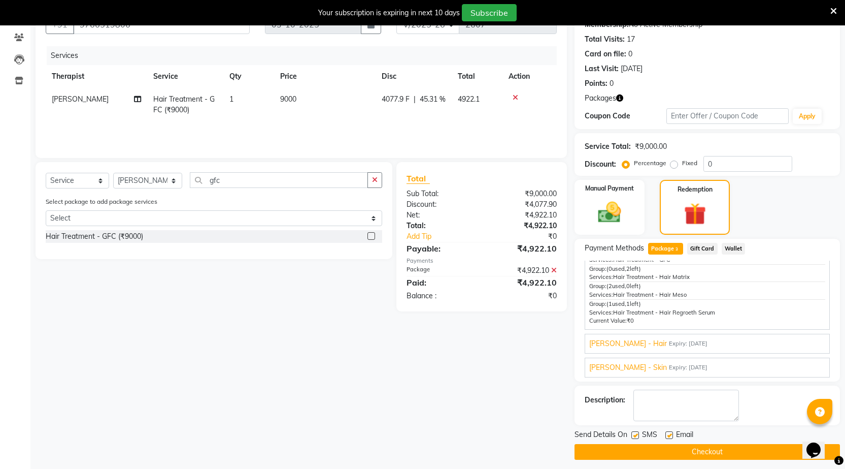
scroll to position [111, 0]
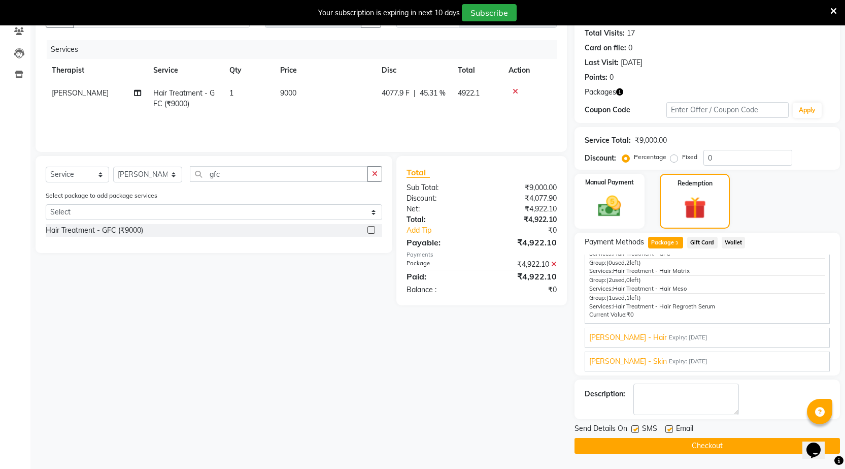
click at [635, 424] on div "SMS" at bounding box center [649, 429] width 34 height 13
click at [666, 429] on label at bounding box center [670, 429] width 8 height 8
click at [666, 429] on input "checkbox" at bounding box center [669, 429] width 7 height 7
checkbox input "false"
click at [636, 428] on label at bounding box center [636, 429] width 8 height 8
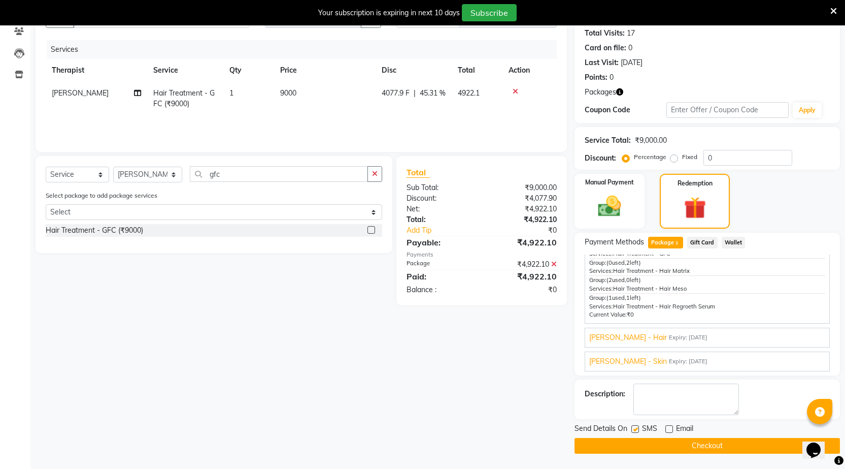
click at [636, 428] on input "checkbox" at bounding box center [635, 429] width 7 height 7
checkbox input "false"
click at [655, 442] on button "Checkout" at bounding box center [708, 446] width 266 height 16
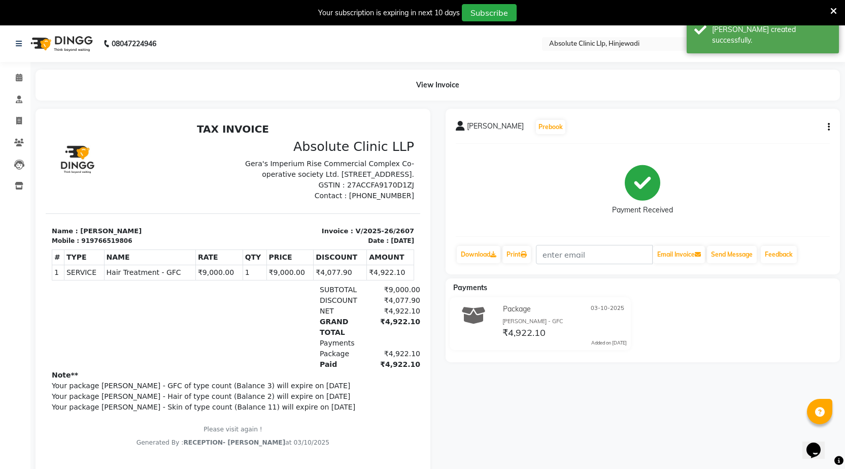
click at [79, 41] on img at bounding box center [61, 43] width 70 height 28
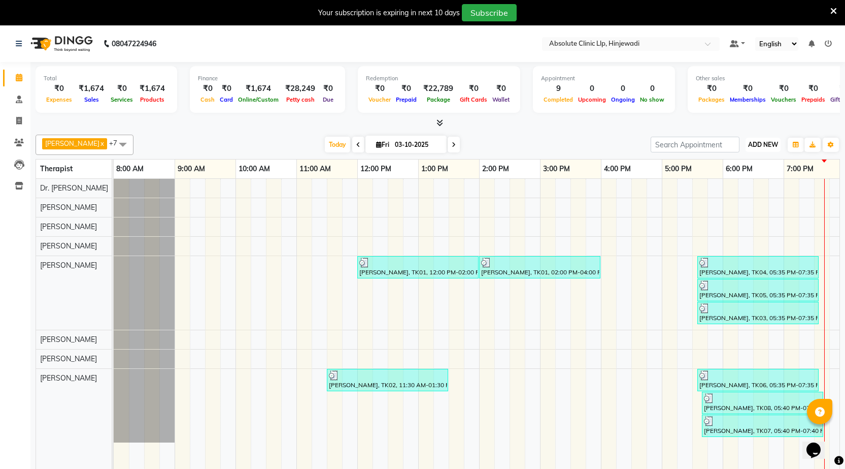
click at [778, 144] on button "ADD NEW Toggle Dropdown" at bounding box center [763, 145] width 35 height 14
click at [753, 178] on link "Add Invoice" at bounding box center [740, 177] width 80 height 13
select select "service"
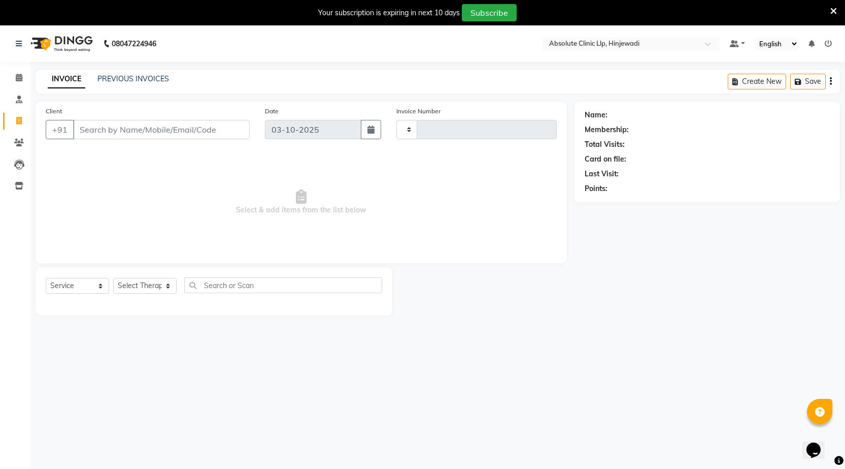
type input "2608"
select select "5113"
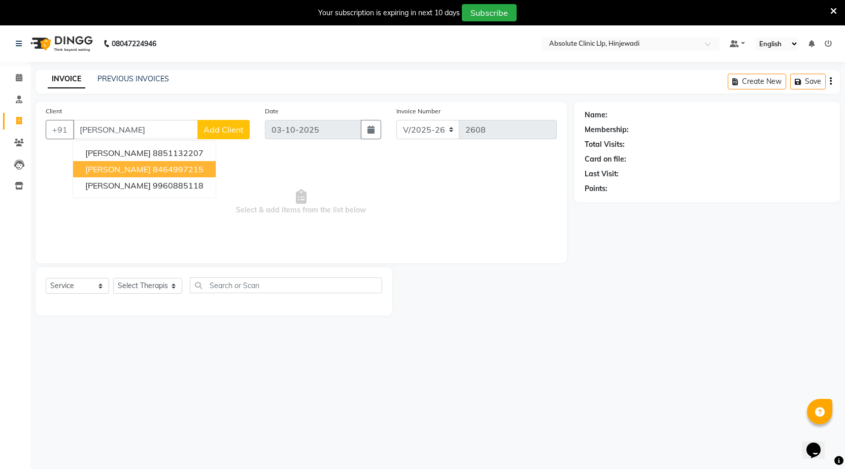
click at [181, 170] on ngb-highlight "8464997215" at bounding box center [178, 169] width 51 height 10
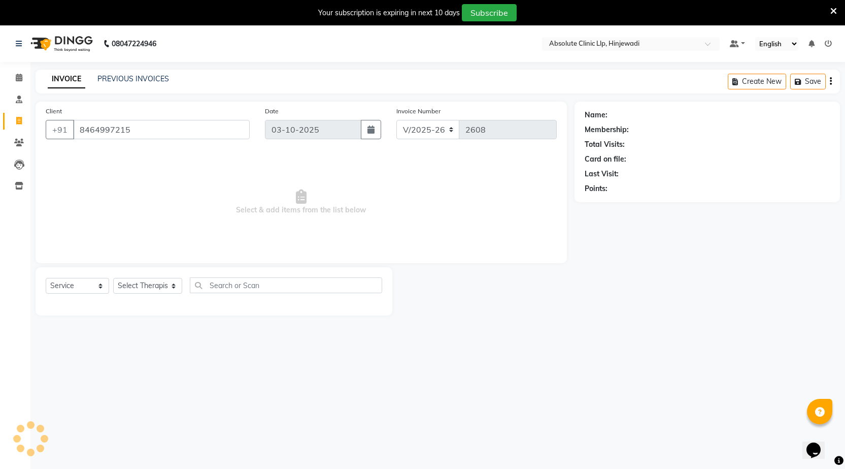
type input "8464997215"
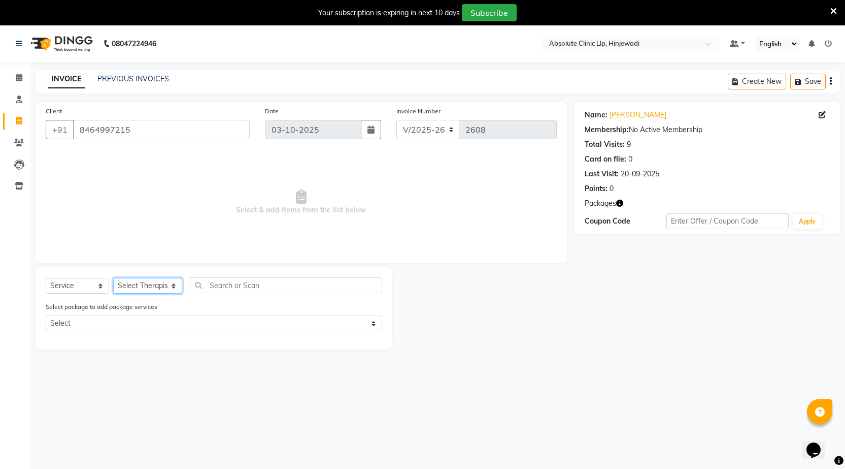
click at [127, 291] on select "Select Therapist [PERSON_NAME] DHANANJAY [PERSON_NAME] Dr. [PERSON_NAME] [PERSO…" at bounding box center [147, 286] width 69 height 16
select select "77023"
click at [113, 278] on select "Select Therapist [PERSON_NAME] DHANANJAY [PERSON_NAME] Dr. [PERSON_NAME] [PERSO…" at bounding box center [147, 286] width 69 height 16
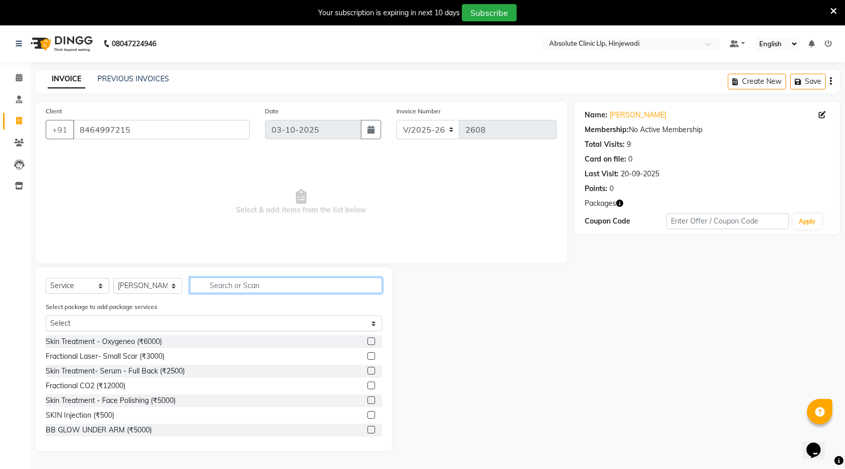
click at [230, 281] on input "text" at bounding box center [286, 285] width 192 height 16
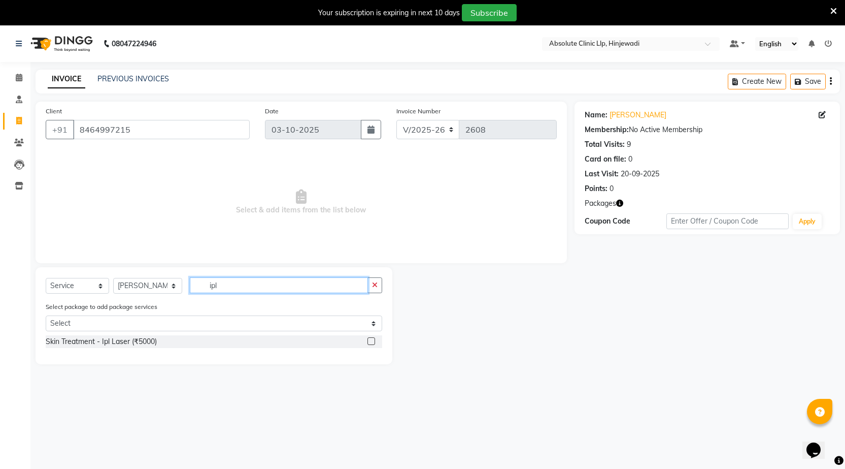
type input "ipl"
click at [372, 343] on label at bounding box center [372, 341] width 8 height 8
click at [372, 343] on input "checkbox" at bounding box center [371, 341] width 7 height 7
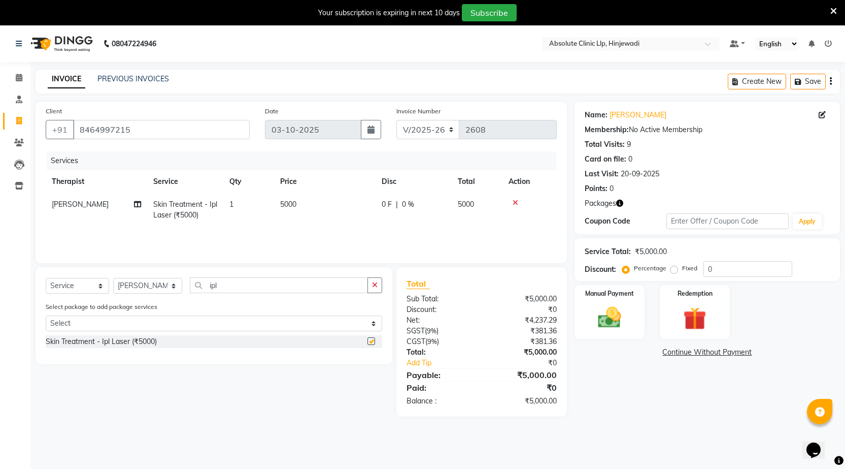
checkbox input "false"
click at [693, 317] on img at bounding box center [695, 319] width 39 height 30
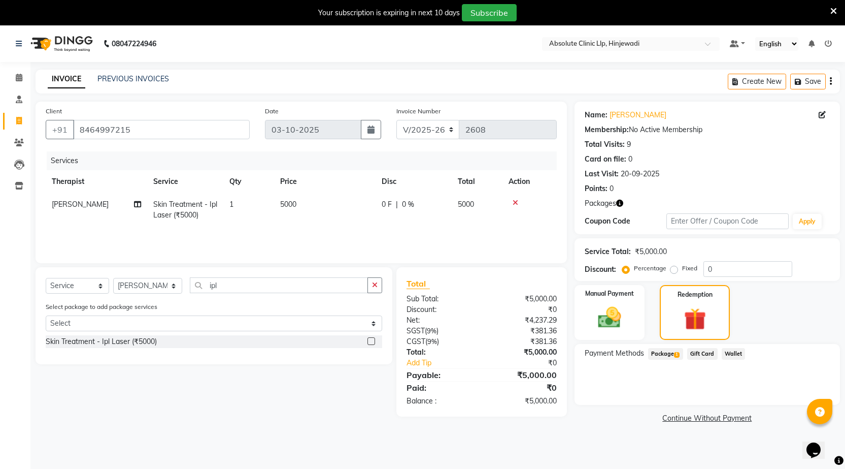
click at [679, 355] on span "1" at bounding box center [677, 355] width 6 height 6
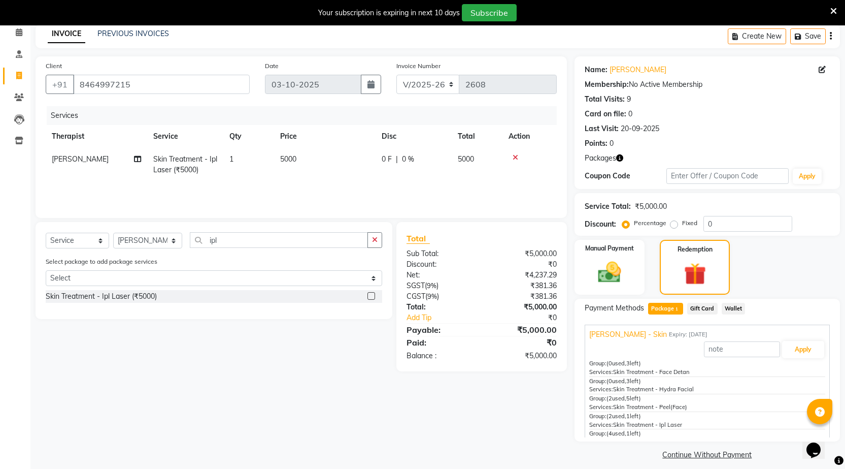
scroll to position [54, 0]
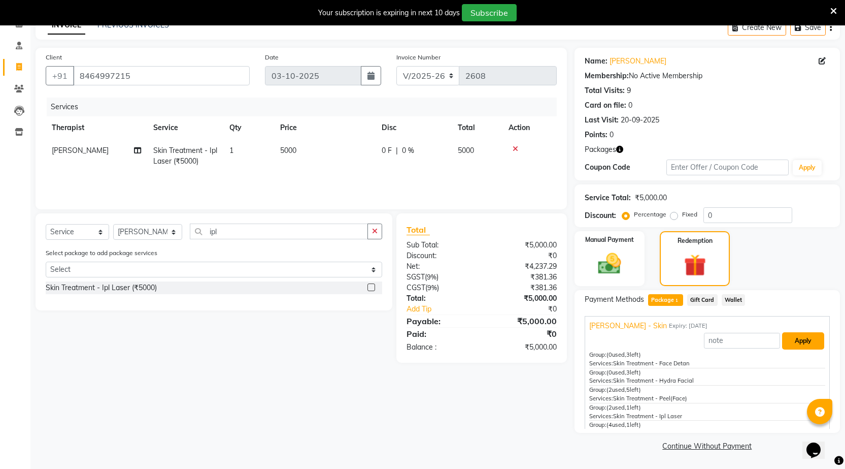
click at [786, 341] on button "Apply" at bounding box center [803, 340] width 42 height 17
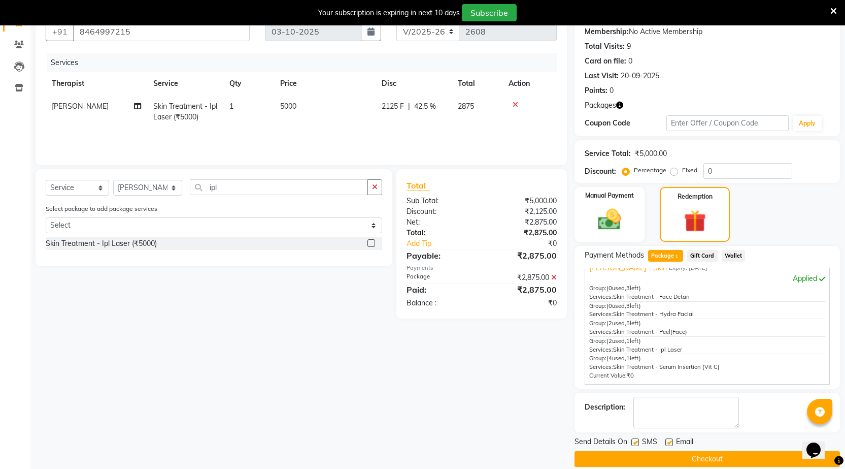
scroll to position [111, 0]
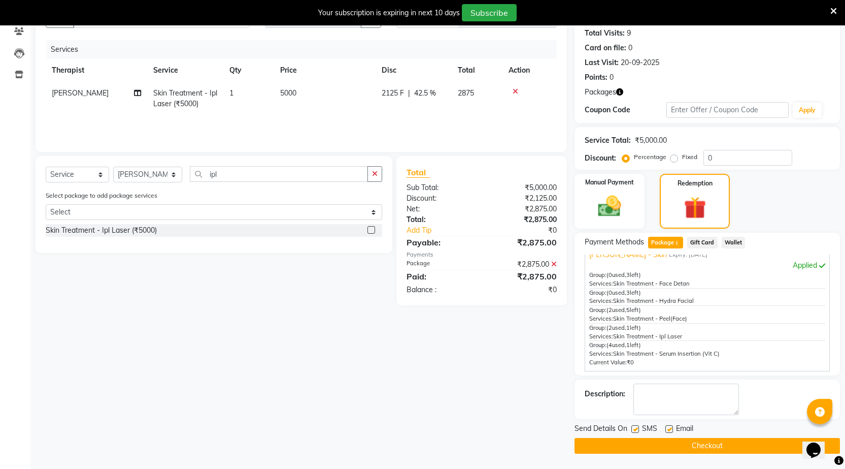
click at [636, 427] on label at bounding box center [636, 429] width 8 height 8
click at [636, 427] on input "checkbox" at bounding box center [635, 429] width 7 height 7
checkbox input "false"
click at [666, 429] on label at bounding box center [670, 429] width 8 height 8
click at [666, 429] on input "checkbox" at bounding box center [669, 429] width 7 height 7
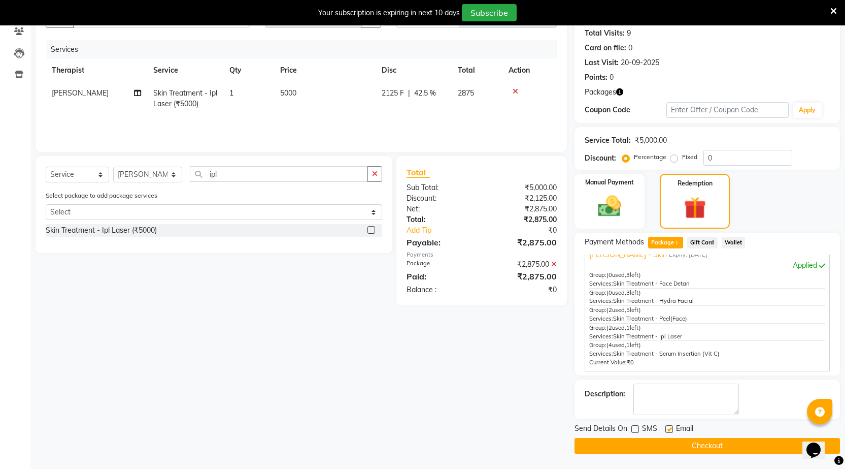
checkbox input "false"
click at [671, 446] on button "Checkout" at bounding box center [708, 446] width 266 height 16
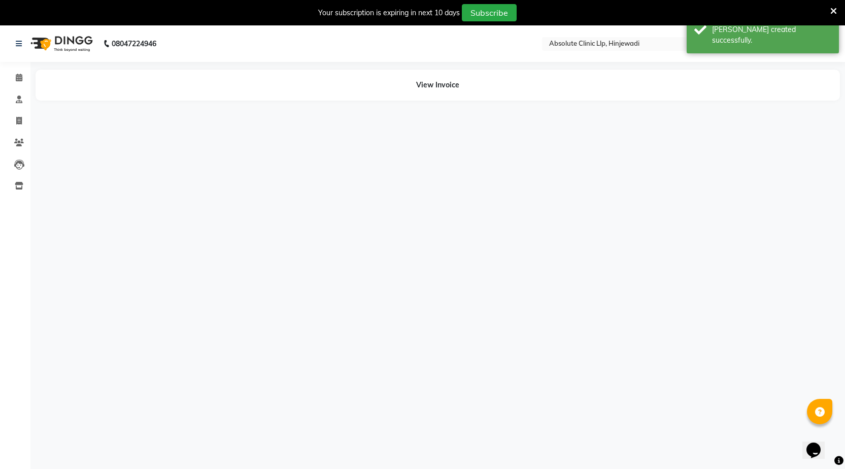
click at [75, 39] on img at bounding box center [61, 43] width 70 height 28
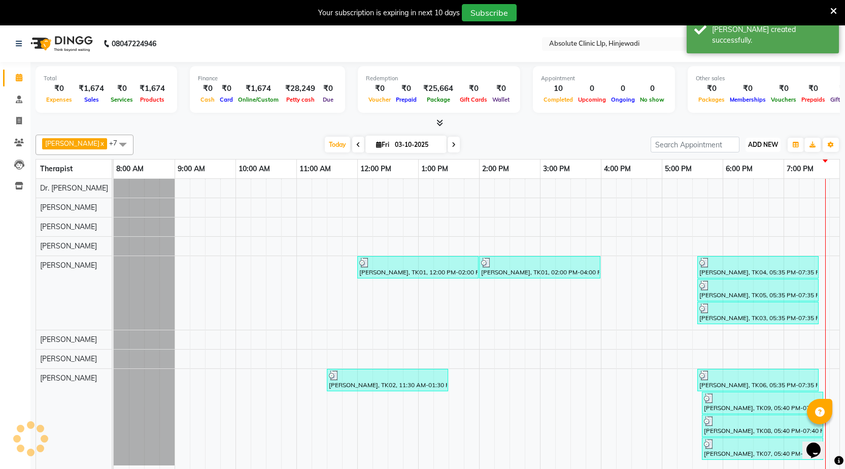
click at [761, 146] on span "ADD NEW" at bounding box center [763, 145] width 30 height 8
click at [744, 181] on link "Add Invoice" at bounding box center [740, 177] width 80 height 13
select select "service"
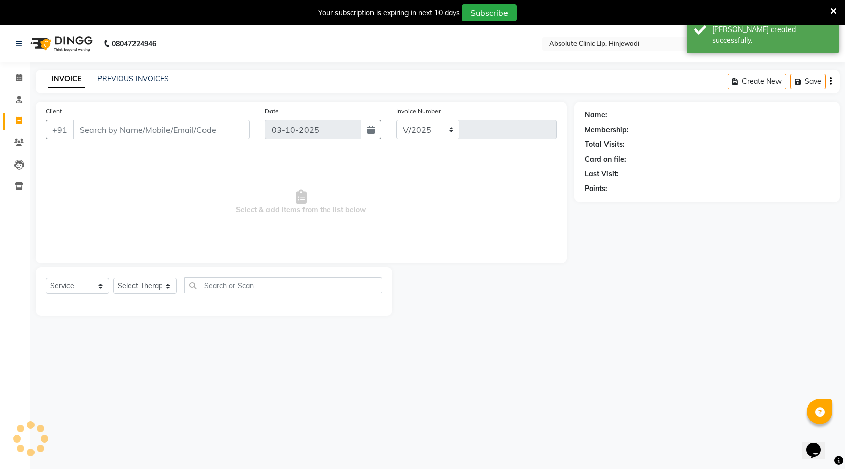
select select "5113"
type input "2609"
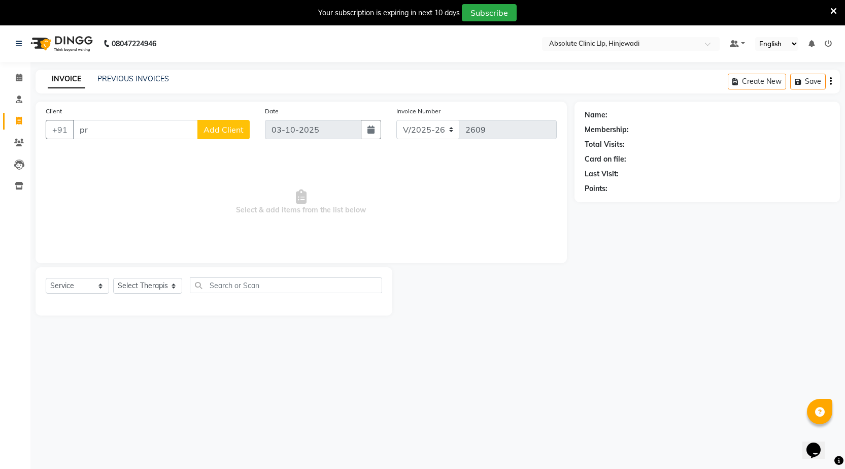
type input "p"
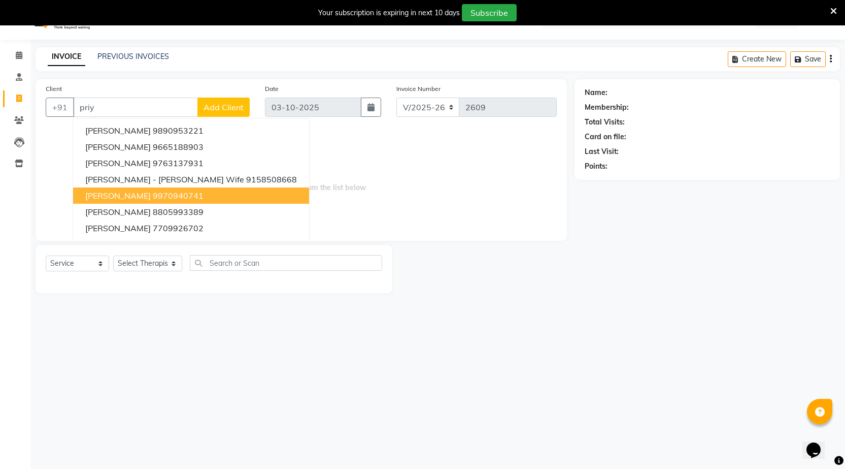
scroll to position [25, 0]
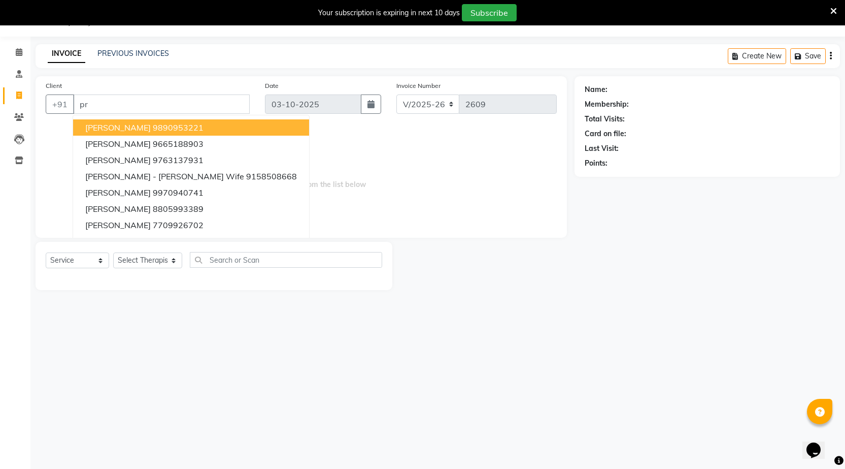
type input "p"
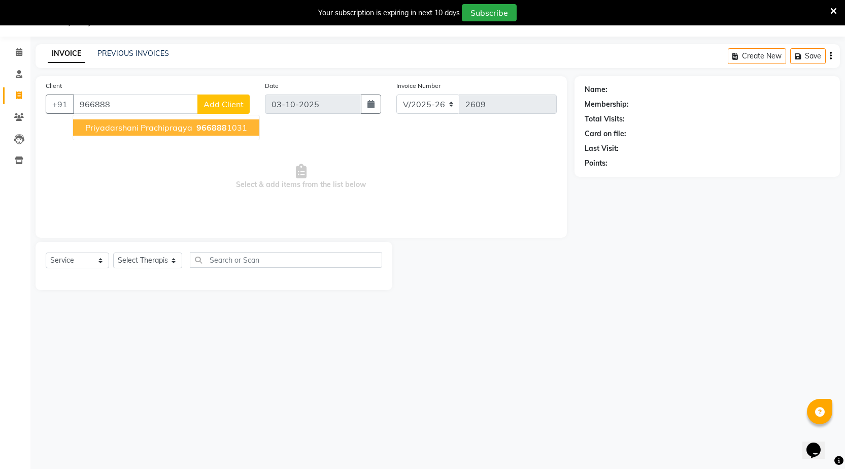
click at [85, 134] on button "Priyadarshani Prachipragya 966888 1031" at bounding box center [166, 127] width 186 height 16
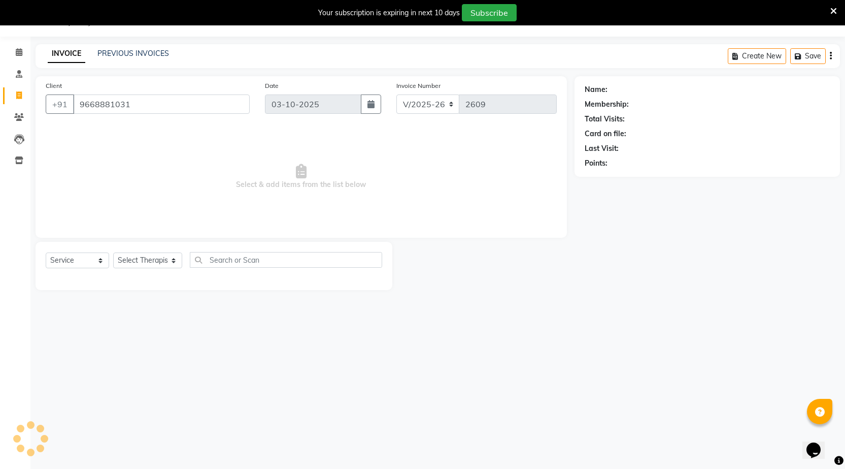
type input "9668881031"
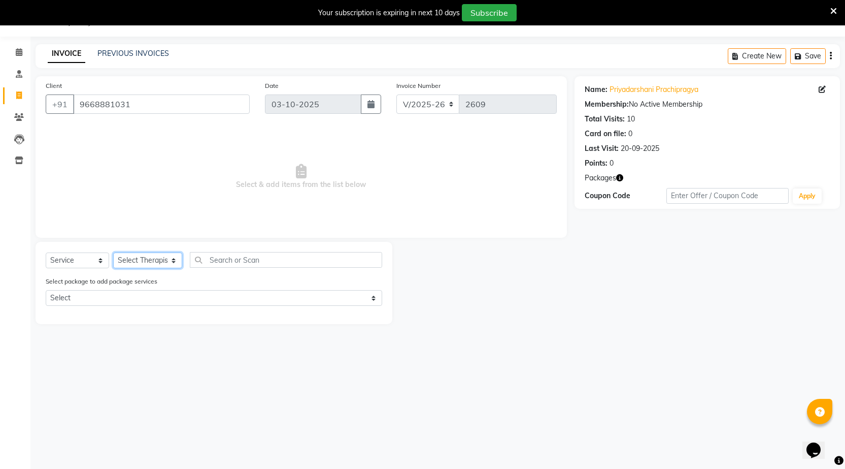
click at [141, 262] on select "Select Therapist [PERSON_NAME] DHANANJAY [PERSON_NAME] Dr. [PERSON_NAME] [PERSO…" at bounding box center [147, 260] width 69 height 16
click at [113, 252] on select "Select Therapist [PERSON_NAME] DHANANJAY [PERSON_NAME] Dr. [PERSON_NAME] [PERSO…" at bounding box center [147, 260] width 69 height 16
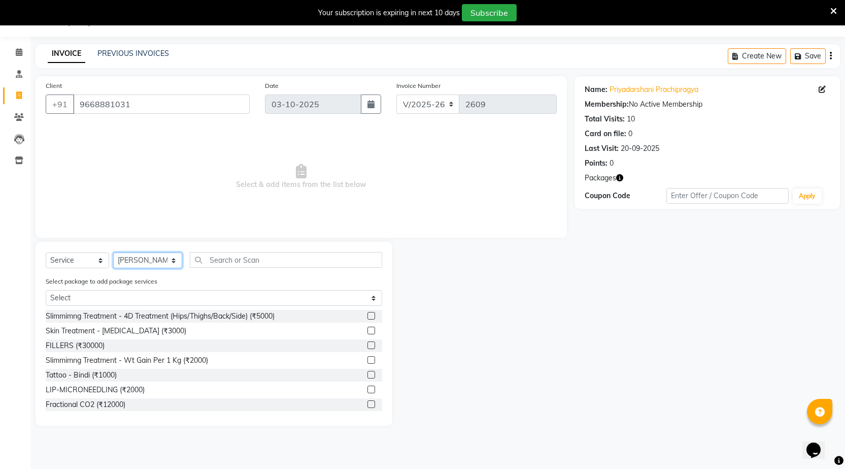
click at [144, 257] on select "Select Therapist [PERSON_NAME] DHANANJAY [PERSON_NAME] Dr. [PERSON_NAME] [PERSO…" at bounding box center [147, 260] width 69 height 16
select select "41460"
click at [113, 252] on select "Select Therapist [PERSON_NAME] DHANANJAY [PERSON_NAME] Dr. [PERSON_NAME] [PERSO…" at bounding box center [147, 260] width 69 height 16
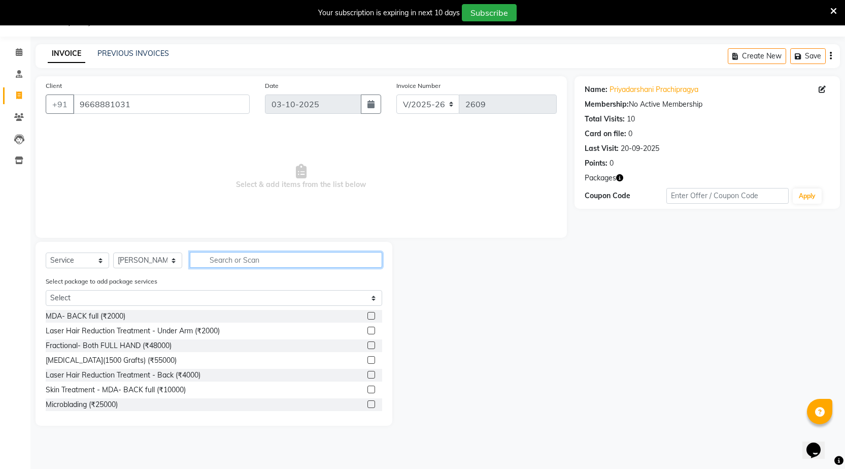
click at [282, 264] on input "text" at bounding box center [286, 260] width 192 height 16
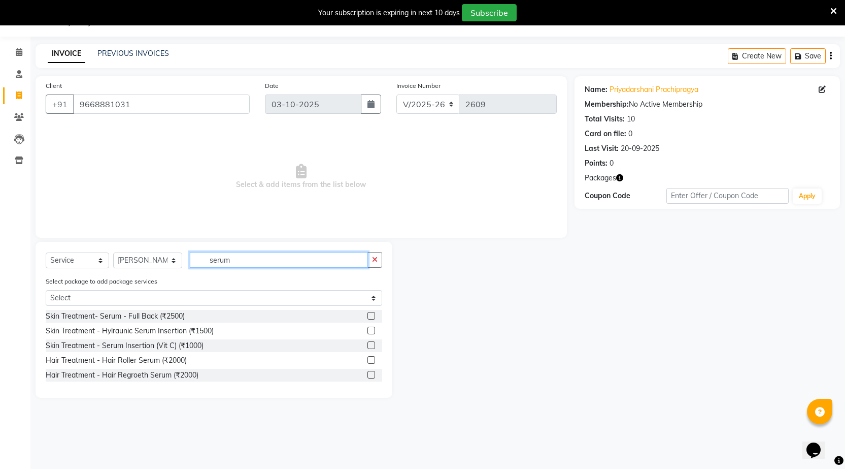
type input "serum"
click at [372, 347] on label at bounding box center [372, 345] width 8 height 8
click at [372, 347] on input "checkbox" at bounding box center [371, 345] width 7 height 7
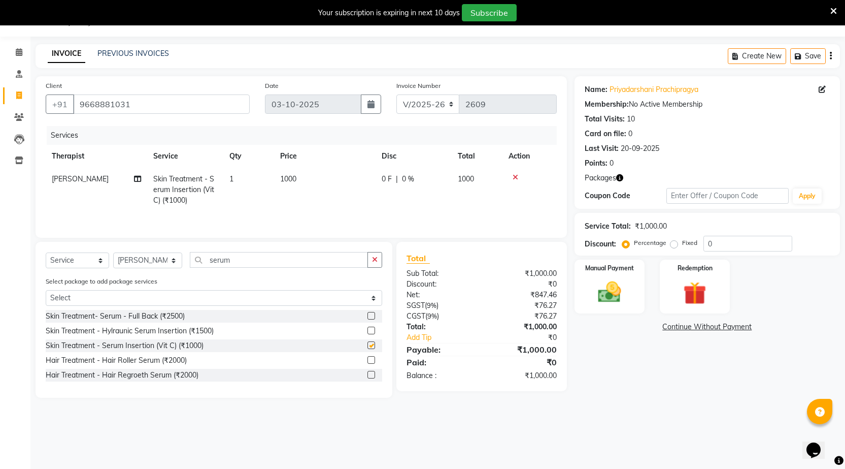
checkbox input "false"
click at [676, 307] on img at bounding box center [695, 293] width 39 height 30
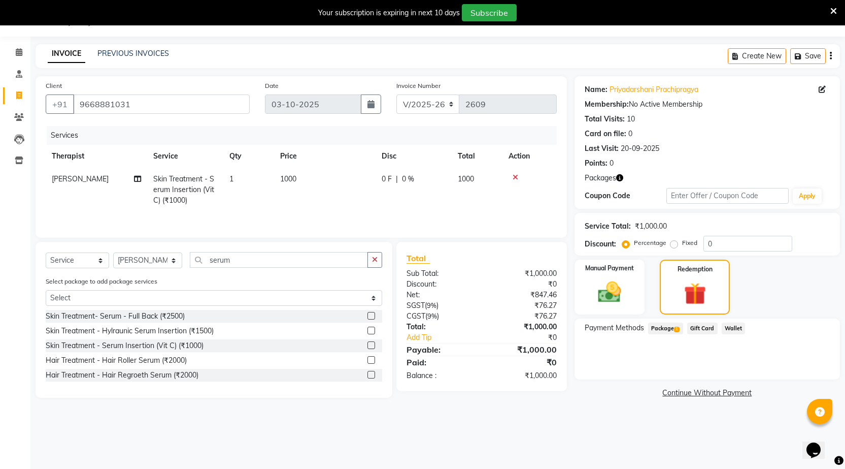
drag, startPoint x: 669, startPoint y: 329, endPoint x: 703, endPoint y: 336, distance: 35.2
click at [669, 329] on span "Package 1" at bounding box center [665, 328] width 35 height 12
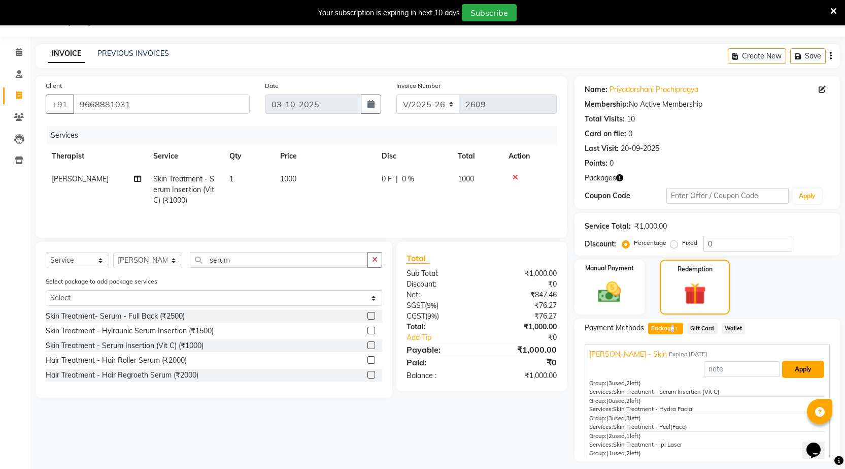
click at [791, 377] on button "Apply" at bounding box center [803, 368] width 42 height 17
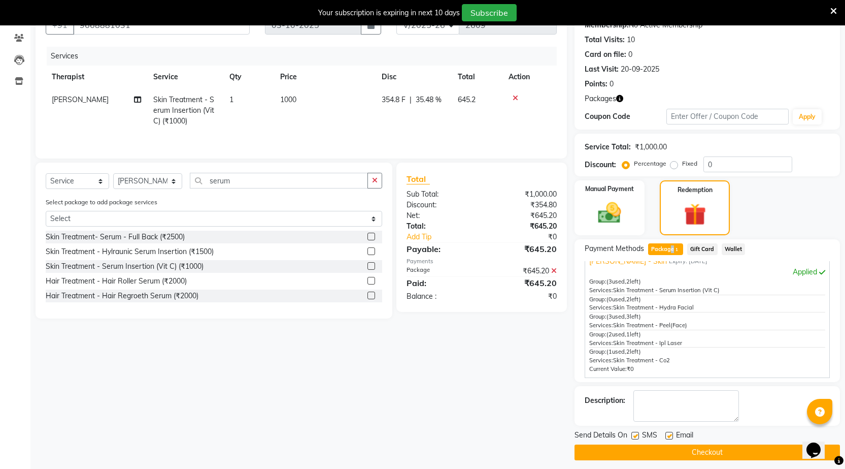
scroll to position [111, 0]
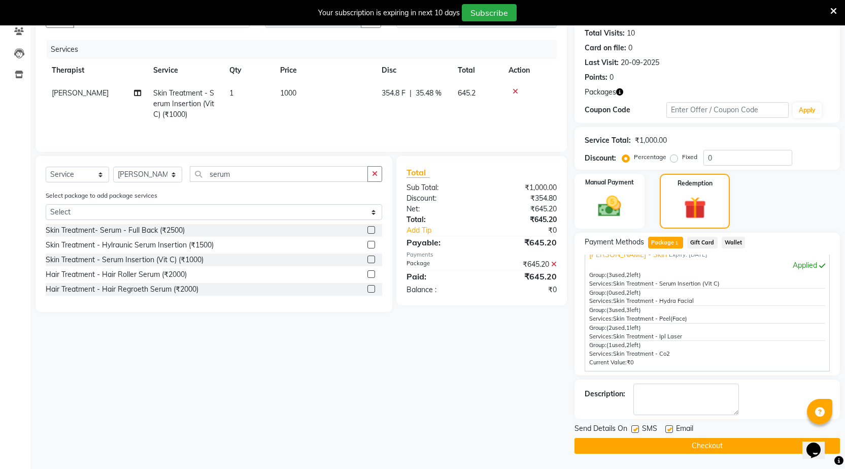
click at [638, 430] on label at bounding box center [636, 429] width 8 height 8
click at [638, 430] on input "checkbox" at bounding box center [635, 429] width 7 height 7
checkbox input "false"
click at [666, 426] on label at bounding box center [670, 429] width 8 height 8
click at [666, 426] on input "checkbox" at bounding box center [669, 429] width 7 height 7
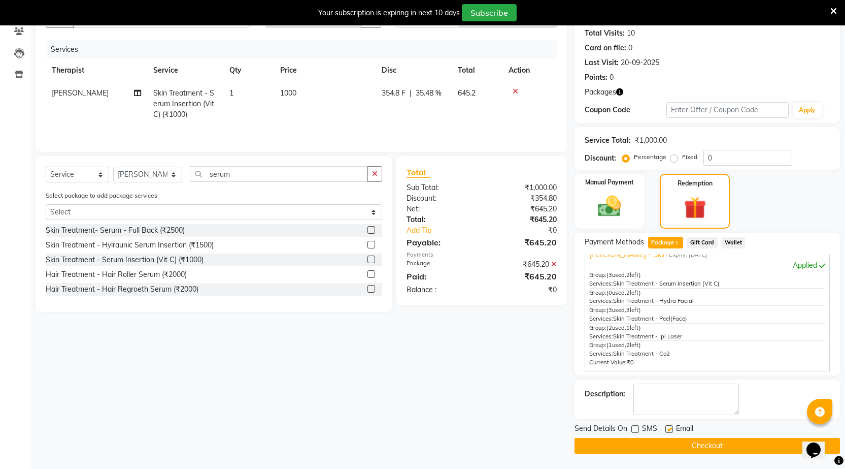
checkbox input "false"
click at [675, 449] on button "Checkout" at bounding box center [708, 446] width 266 height 16
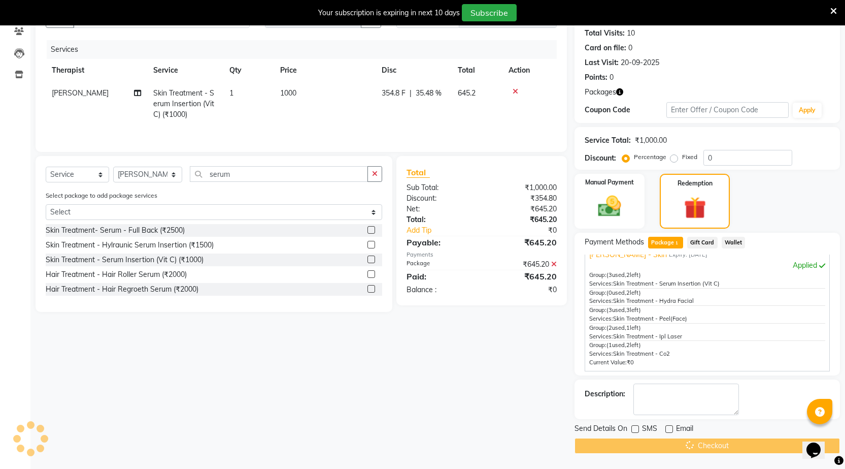
scroll to position [0, 0]
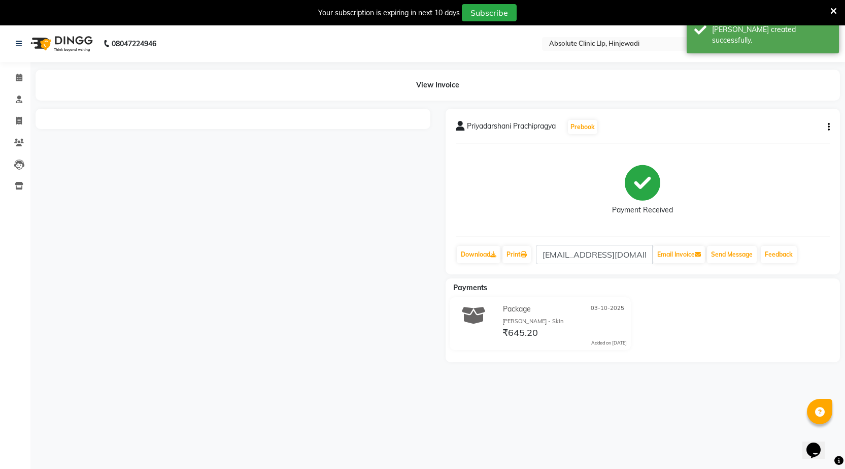
click at [63, 42] on img at bounding box center [61, 43] width 70 height 28
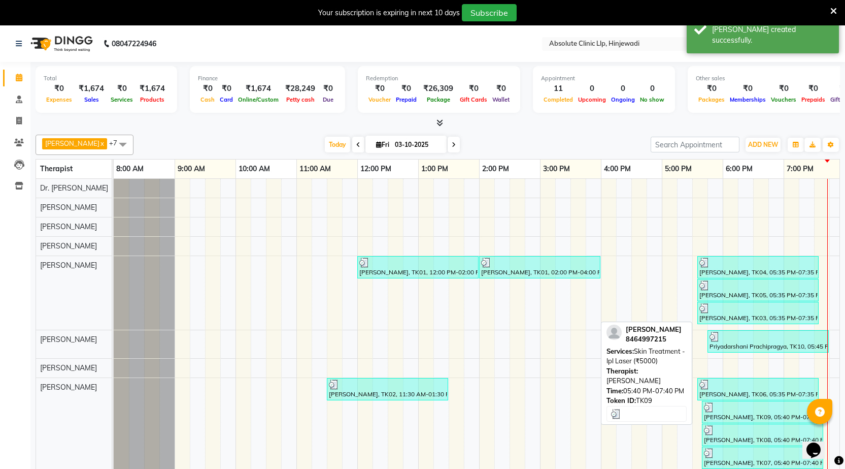
scroll to position [25, 0]
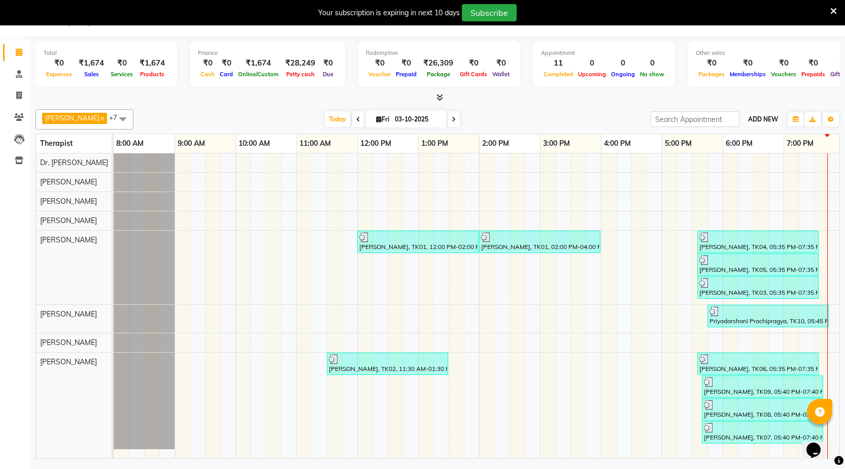
click at [761, 123] on button "ADD NEW Toggle Dropdown" at bounding box center [763, 119] width 35 height 14
click at [744, 142] on button "Add Appointment" at bounding box center [740, 138] width 80 height 13
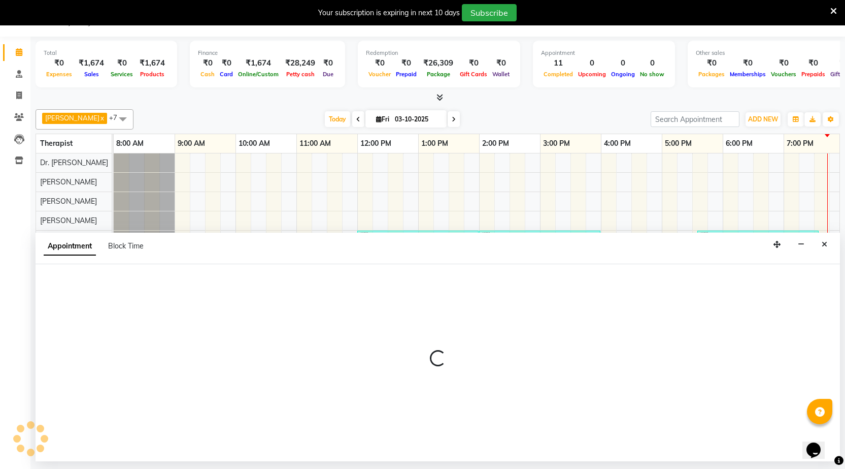
select select "tentative"
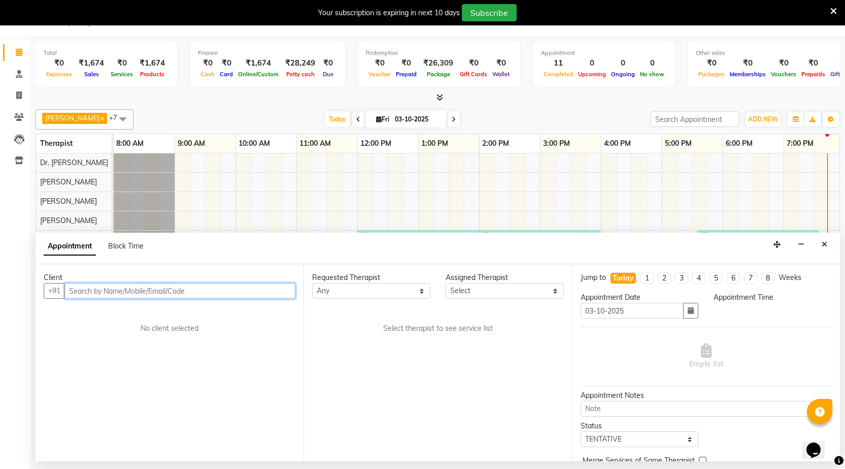
select select "540"
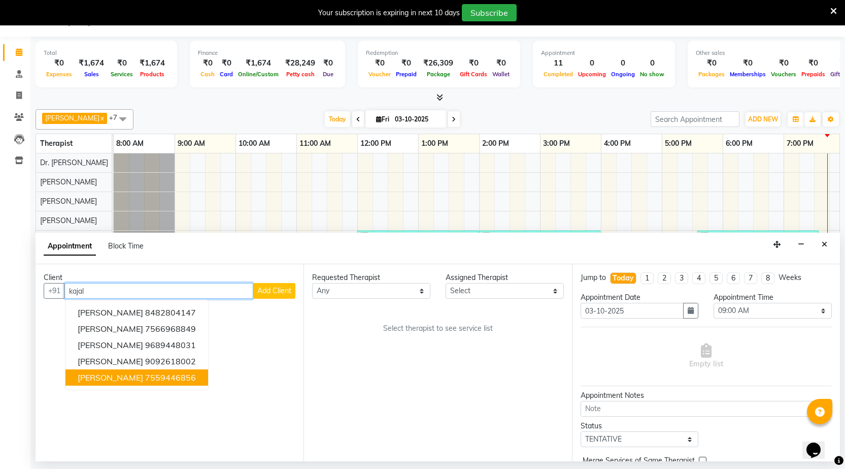
click at [120, 381] on button "[PERSON_NAME] 7559446856" at bounding box center [136, 377] width 143 height 16
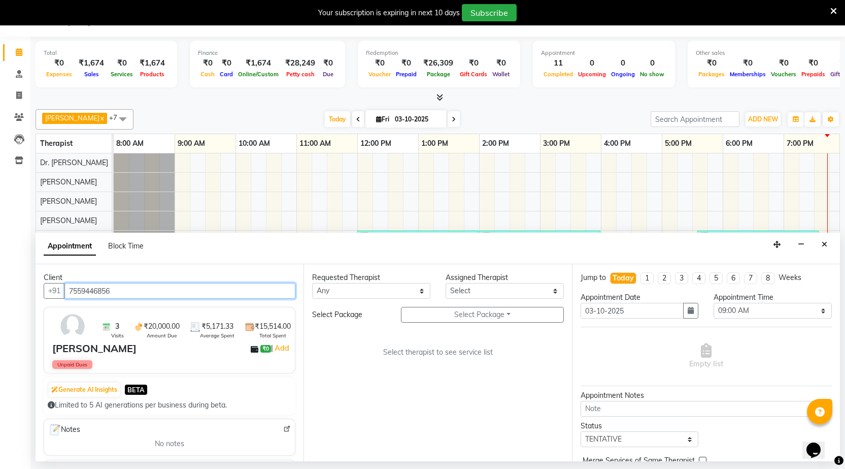
type input "7559446856"
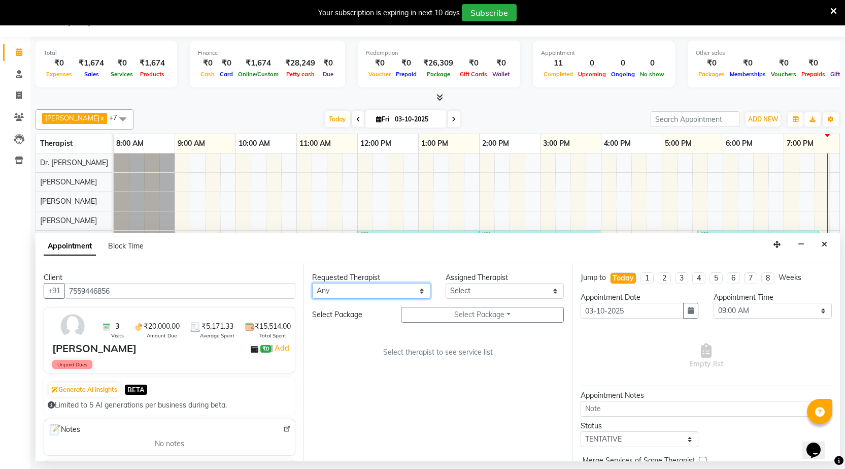
click at [368, 295] on select "Any [PERSON_NAME] DHANANJAY [PERSON_NAME] Dr. [PERSON_NAME] [PERSON_NAME] [PERS…" at bounding box center [371, 291] width 118 height 16
select select "77023"
click at [312, 283] on select "Any [PERSON_NAME] DHANANJAY [PERSON_NAME] Dr. [PERSON_NAME] [PERSON_NAME] [PERS…" at bounding box center [371, 291] width 118 height 16
select select "77023"
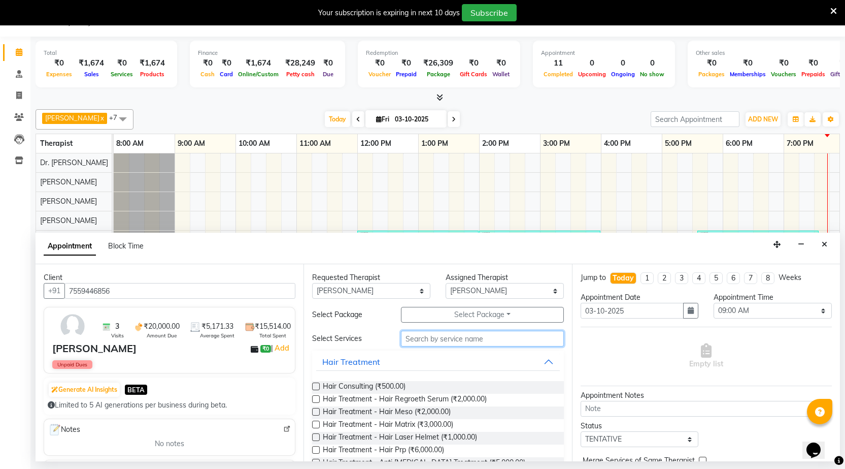
click at [418, 336] on input "text" at bounding box center [482, 338] width 162 height 16
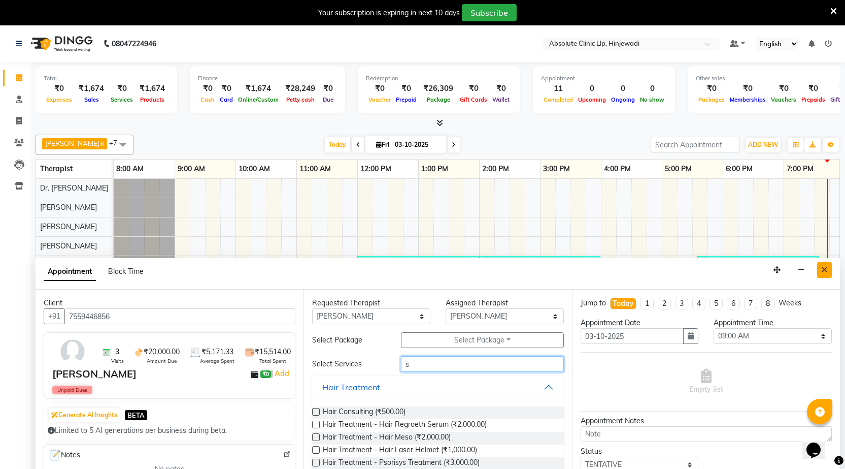
type input "s"
click at [823, 267] on icon "Close" at bounding box center [825, 269] width 6 height 7
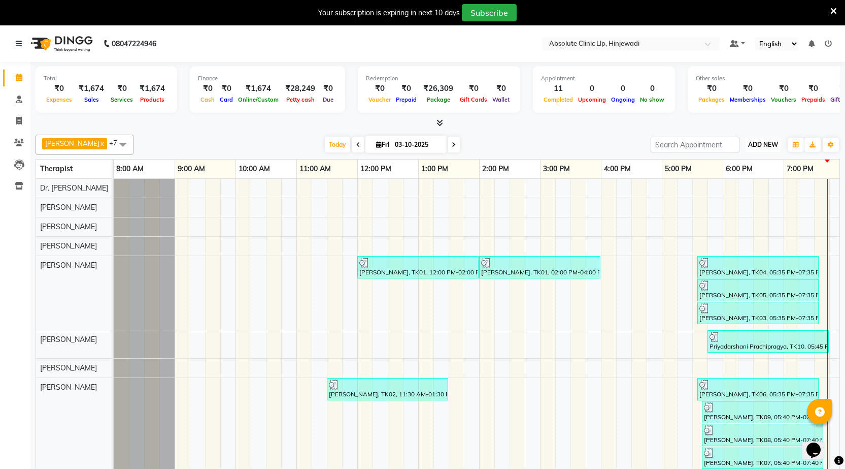
click at [769, 138] on button "ADD NEW Toggle Dropdown" at bounding box center [763, 145] width 35 height 14
click at [749, 178] on link "Add Invoice" at bounding box center [740, 177] width 80 height 13
select select "service"
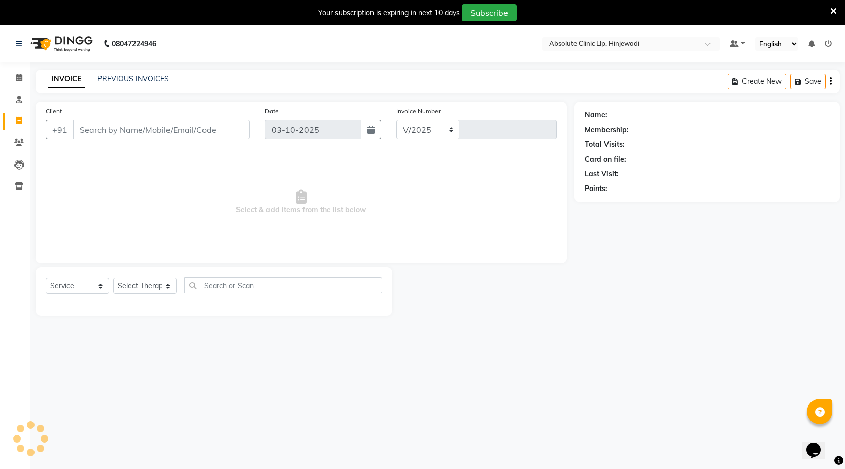
select select "5113"
type input "2610"
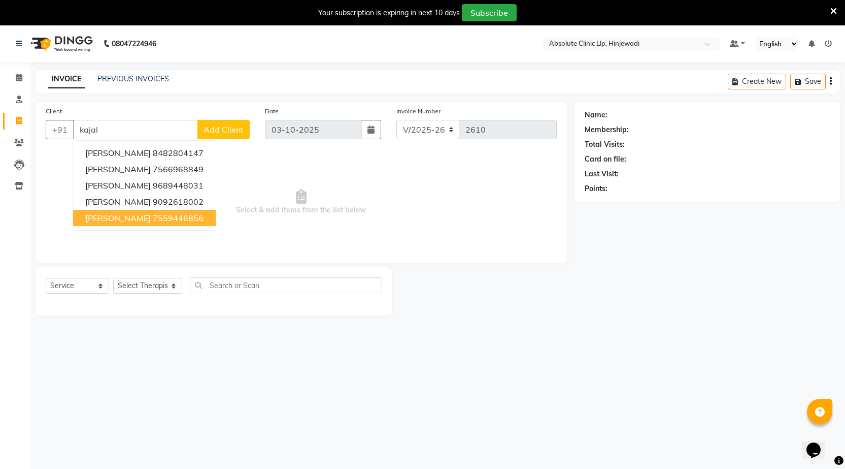
click at [153, 220] on ngb-highlight "7559446856" at bounding box center [178, 218] width 51 height 10
type input "7559446856"
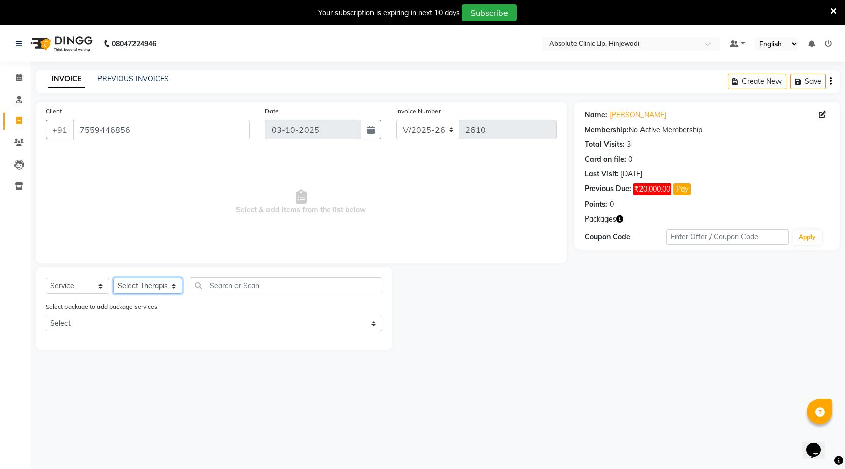
click at [148, 287] on select "Select Therapist [PERSON_NAME] DHANANJAY [PERSON_NAME] Dr. [PERSON_NAME] [PERSO…" at bounding box center [147, 286] width 69 height 16
select select "77023"
click at [113, 278] on select "Select Therapist [PERSON_NAME] DHANANJAY [PERSON_NAME] Dr. [PERSON_NAME] [PERSO…" at bounding box center [147, 286] width 69 height 16
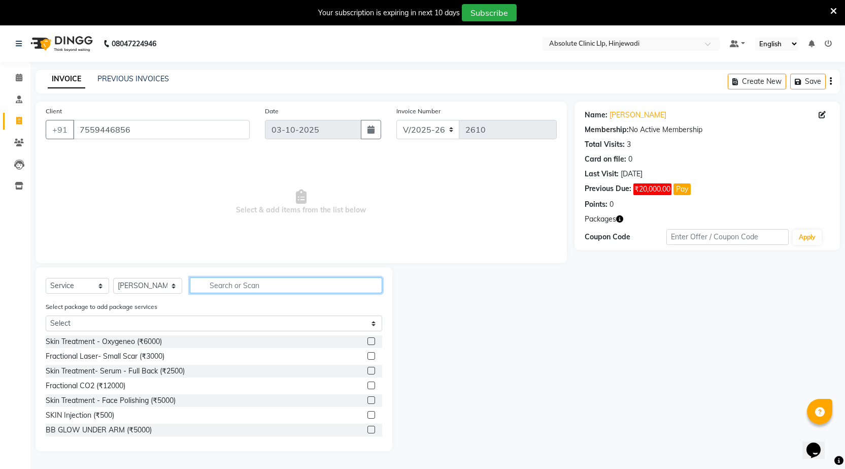
click at [246, 283] on input "text" at bounding box center [286, 285] width 192 height 16
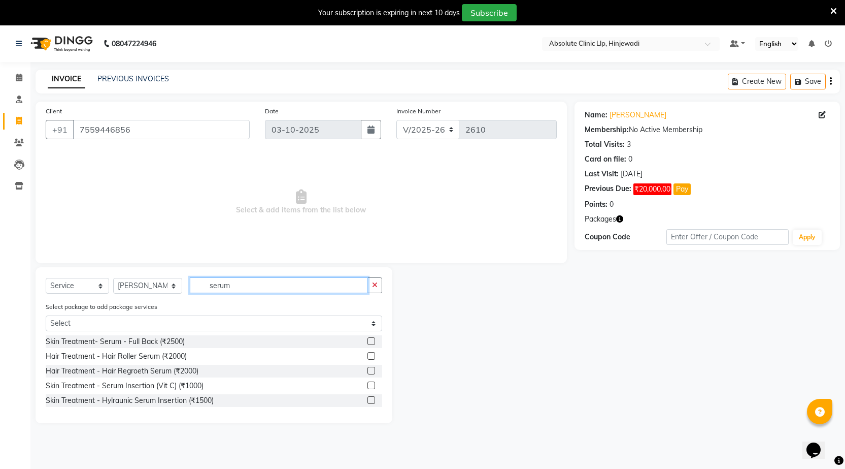
type input "serum"
click at [373, 385] on label at bounding box center [372, 385] width 8 height 8
click at [373, 385] on input "checkbox" at bounding box center [371, 385] width 7 height 7
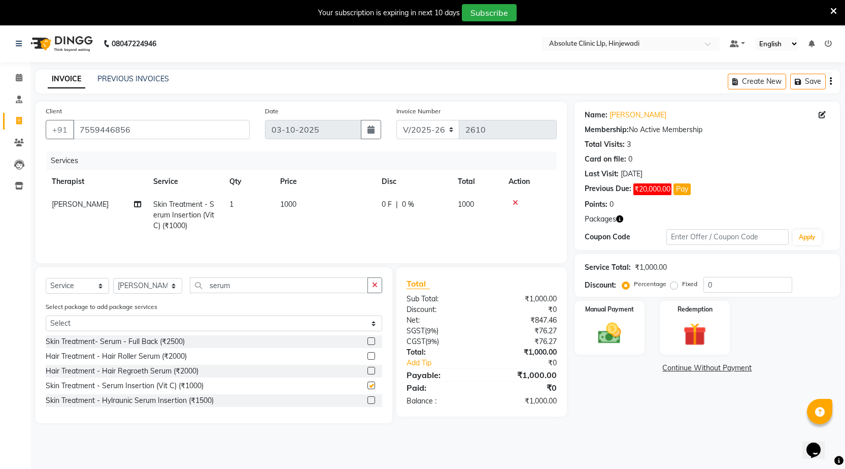
checkbox input "false"
click at [670, 323] on div "Redemption" at bounding box center [694, 328] width 73 height 56
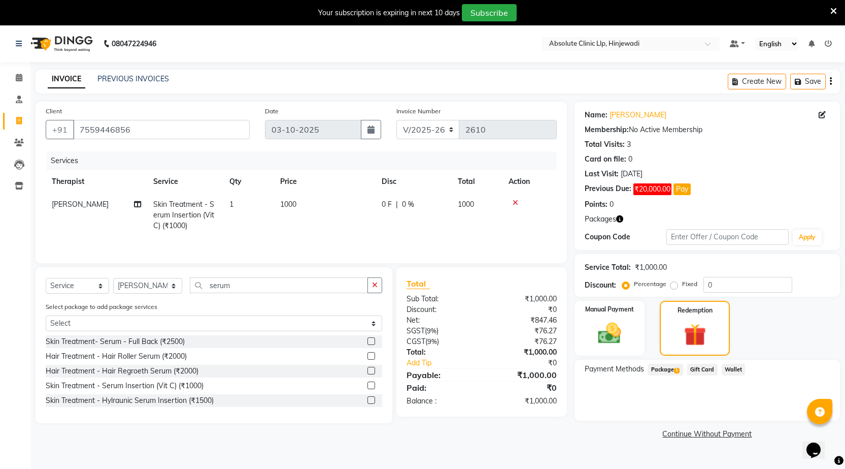
click at [659, 367] on span "Package 1" at bounding box center [665, 369] width 35 height 12
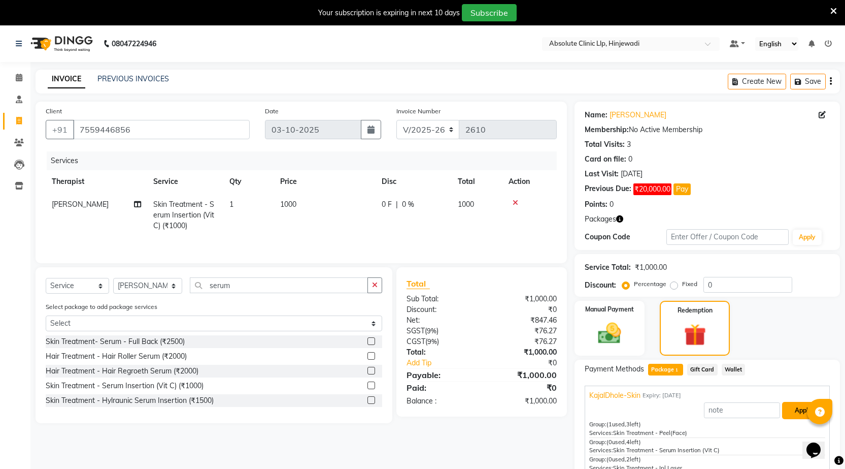
click at [800, 410] on button "Apply" at bounding box center [803, 410] width 42 height 17
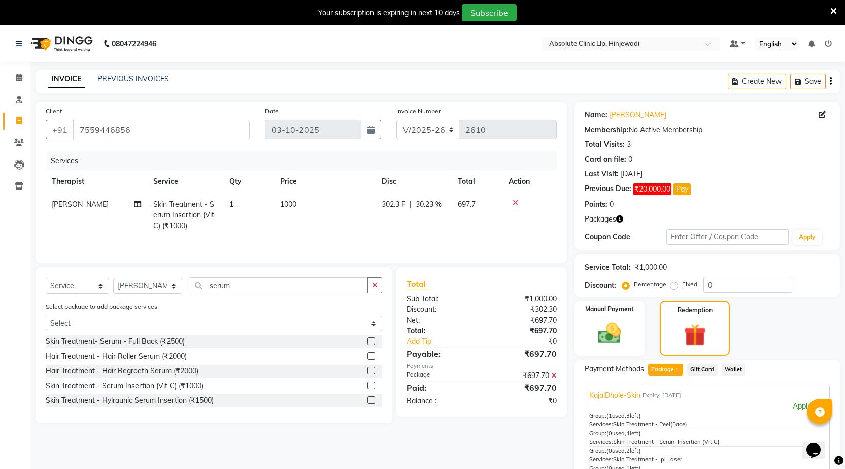
scroll to position [127, 0]
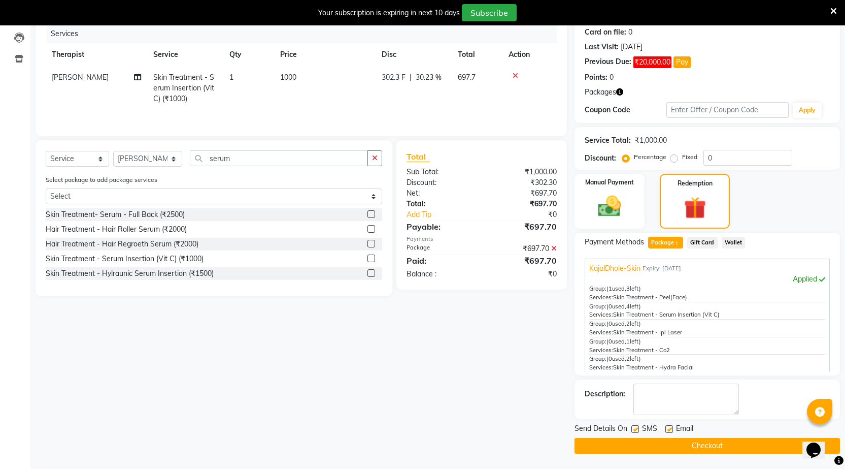
drag, startPoint x: 634, startPoint y: 429, endPoint x: 643, endPoint y: 427, distance: 9.3
click at [634, 428] on label at bounding box center [636, 429] width 8 height 8
click at [634, 428] on input "checkbox" at bounding box center [635, 429] width 7 height 7
checkbox input "false"
click at [671, 428] on label at bounding box center [670, 429] width 8 height 8
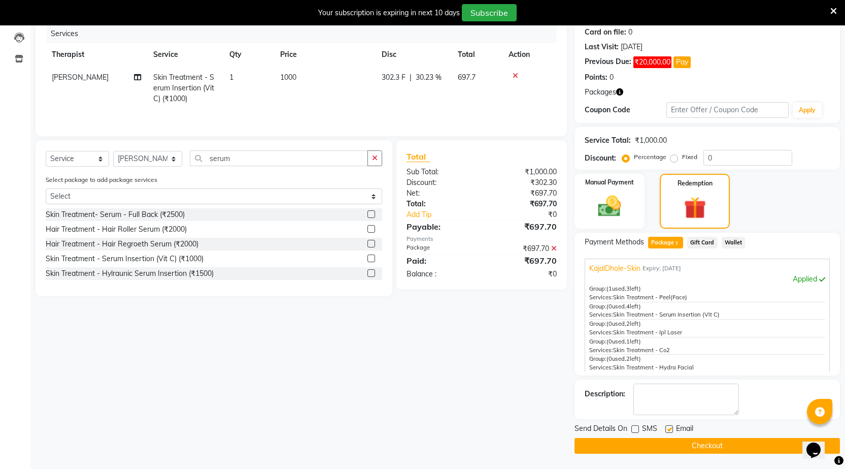
click at [671, 428] on input "checkbox" at bounding box center [669, 429] width 7 height 7
checkbox input "false"
click at [670, 444] on button "Checkout" at bounding box center [708, 446] width 266 height 16
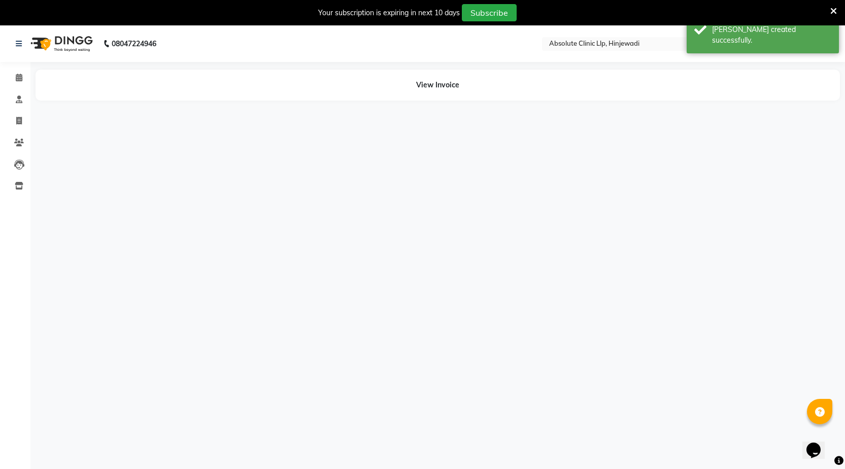
click at [68, 40] on img at bounding box center [61, 43] width 70 height 28
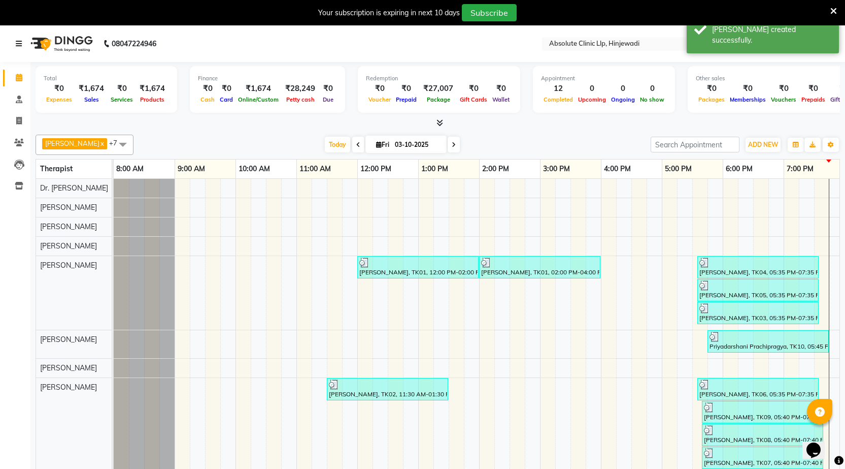
click at [16, 42] on icon at bounding box center [19, 43] width 6 height 7
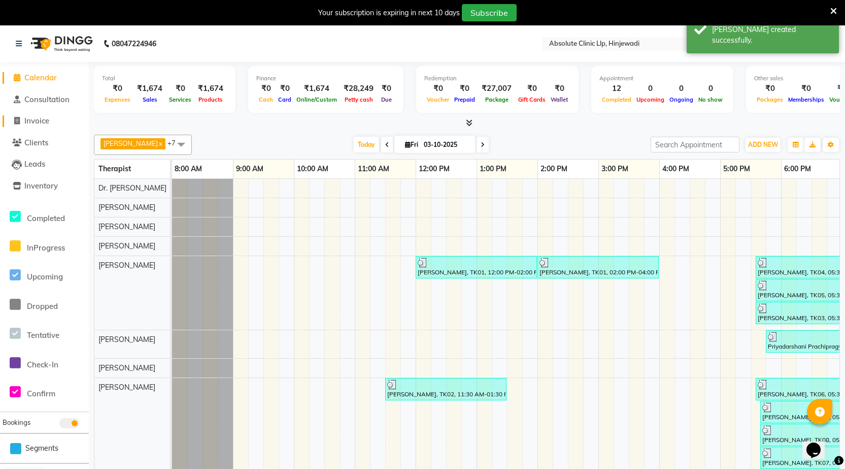
click at [36, 123] on span "Invoice" at bounding box center [36, 121] width 25 height 10
select select "5113"
select select "service"
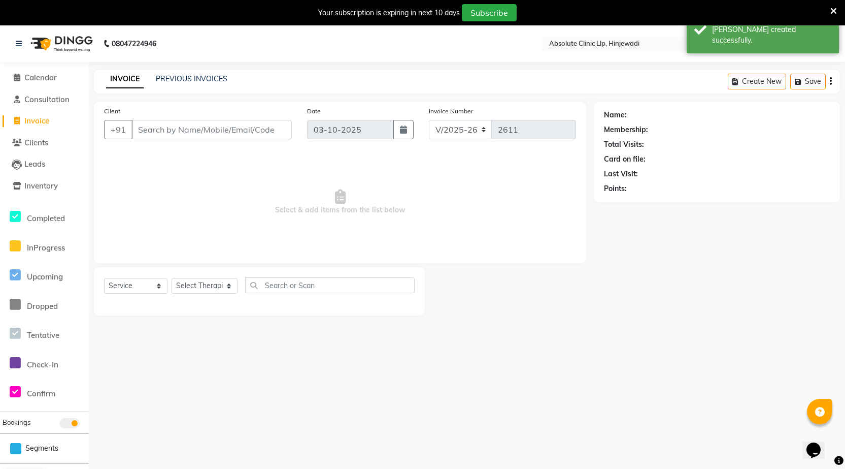
click at [164, 135] on input "Client" at bounding box center [211, 129] width 160 height 19
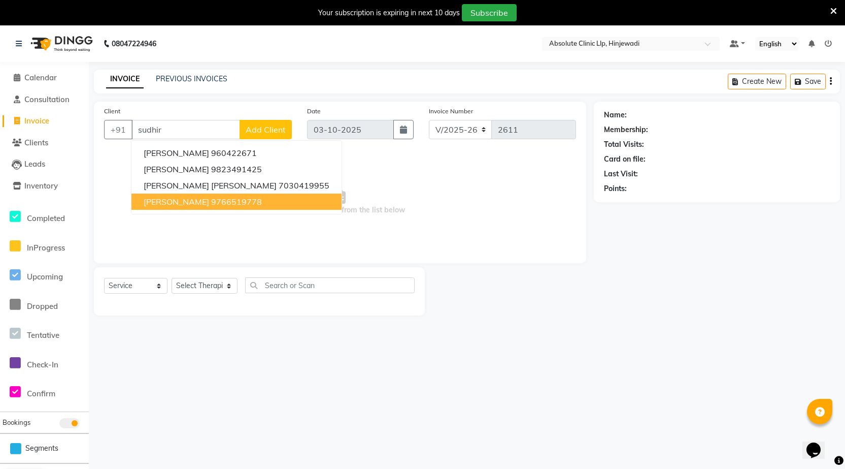
click at [184, 205] on span "[PERSON_NAME]" at bounding box center [176, 201] width 65 height 10
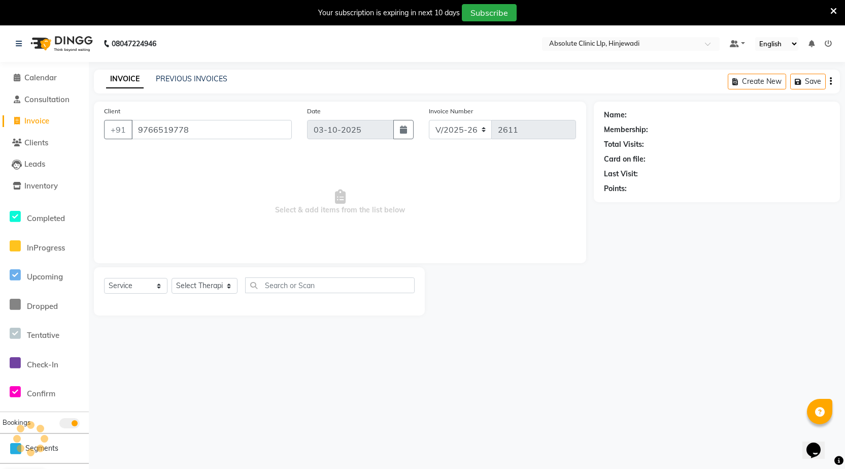
type input "9766519778"
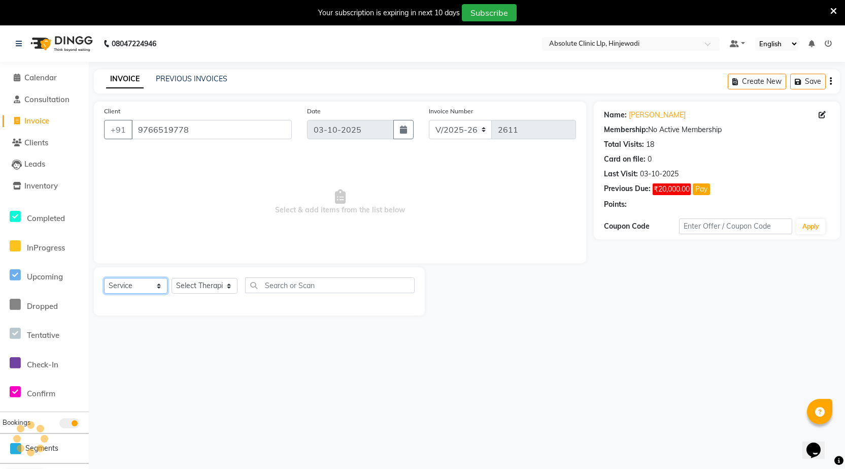
click at [124, 291] on select "Select Service Product Membership Package Voucher Prepaid Gift Card" at bounding box center [135, 286] width 63 height 16
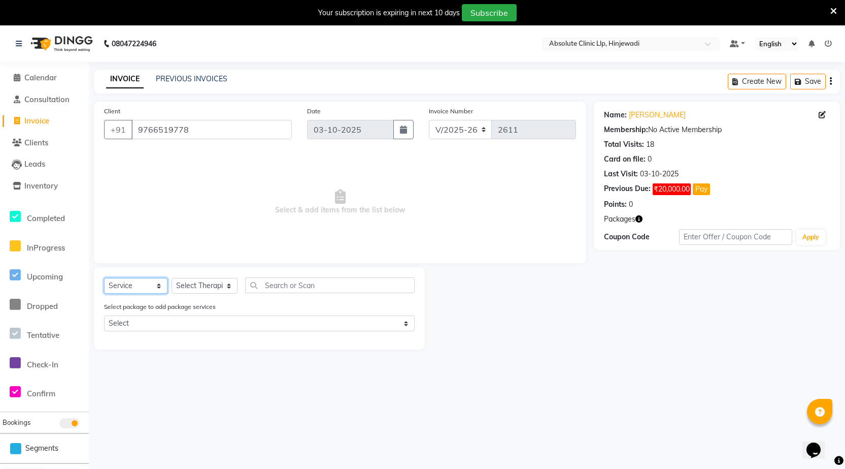
select select "product"
click at [104, 278] on select "Select Service Product Membership Package Voucher Prepaid Gift Card" at bounding box center [135, 286] width 63 height 16
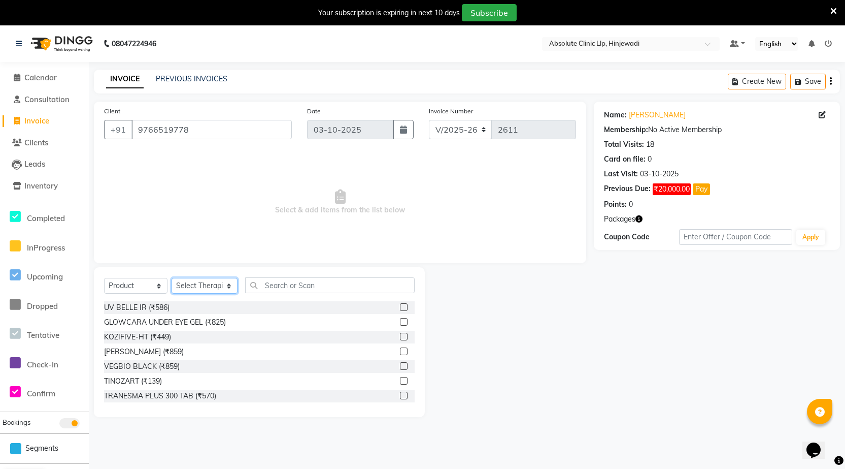
click at [210, 289] on select "Select Therapist [PERSON_NAME] DHANANJAY [PERSON_NAME] Dr. [PERSON_NAME] [PERSO…" at bounding box center [205, 286] width 66 height 16
select select "77023"
click at [172, 278] on select "Select Therapist [PERSON_NAME] DHANANJAY [PERSON_NAME] Dr. [PERSON_NAME] [PERSO…" at bounding box center [205, 286] width 66 height 16
click at [292, 291] on input "text" at bounding box center [330, 285] width 170 height 16
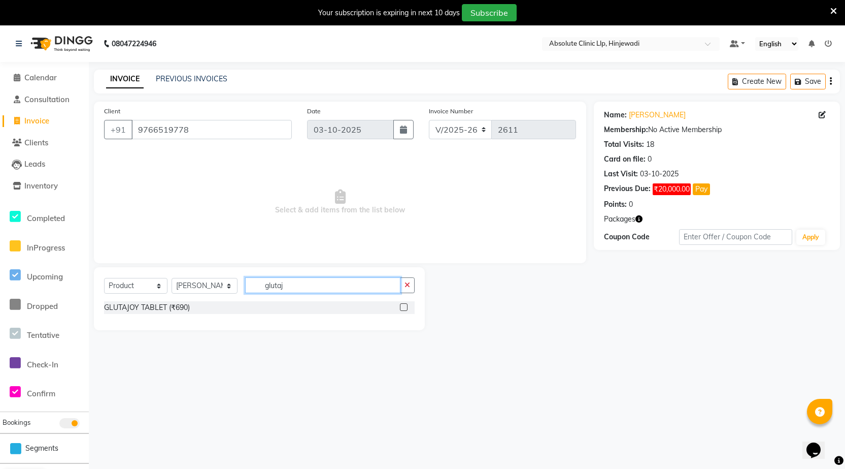
type input "glutaj"
click at [405, 307] on label at bounding box center [404, 307] width 8 height 8
click at [405, 307] on input "checkbox" at bounding box center [403, 307] width 7 height 7
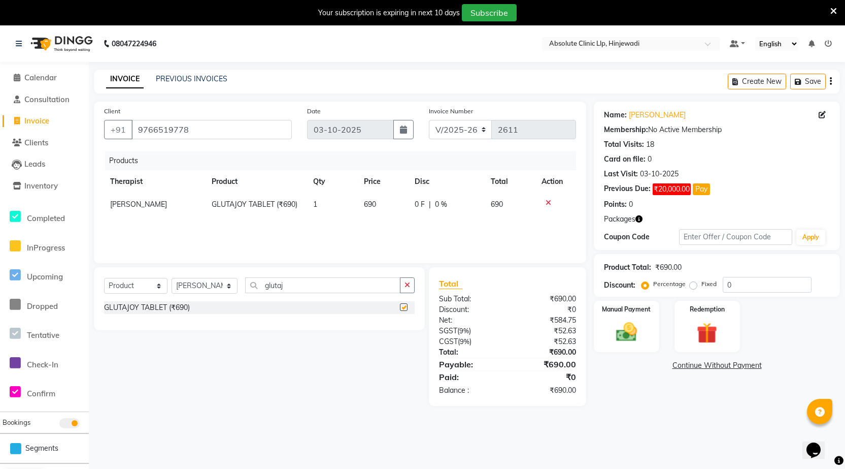
checkbox input "false"
click at [352, 284] on input "glutaj" at bounding box center [322, 285] width 155 height 16
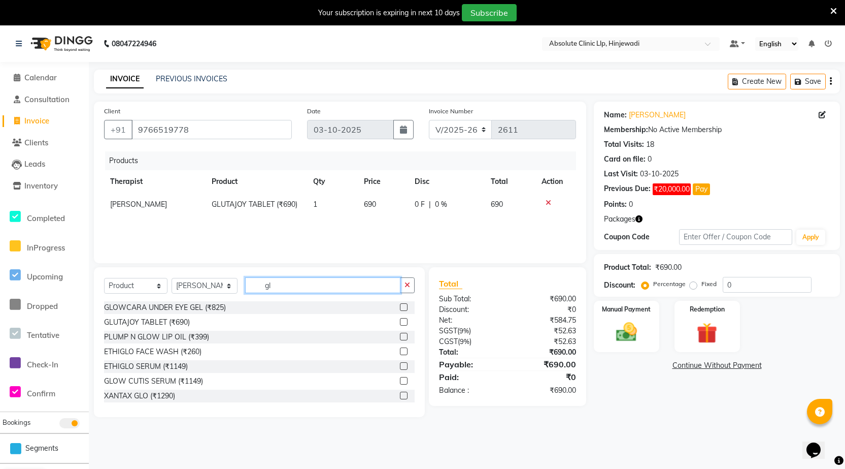
type input "g"
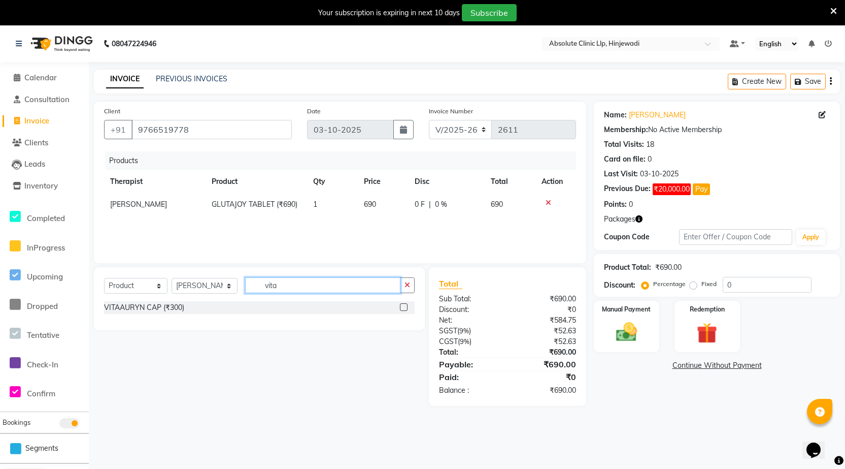
type input "vita"
click at [404, 308] on label at bounding box center [404, 307] width 8 height 8
click at [404, 308] on input "checkbox" at bounding box center [403, 307] width 7 height 7
click at [354, 290] on input "vita" at bounding box center [322, 285] width 155 height 16
checkbox input "false"
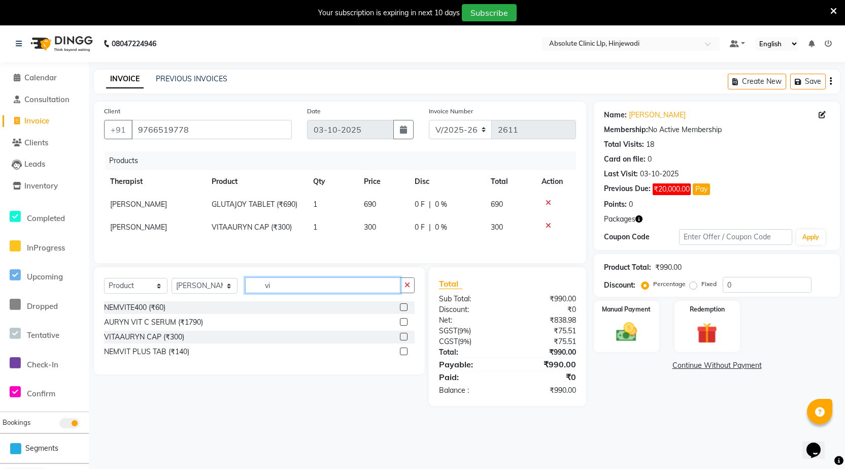
type input "v"
type input "reno"
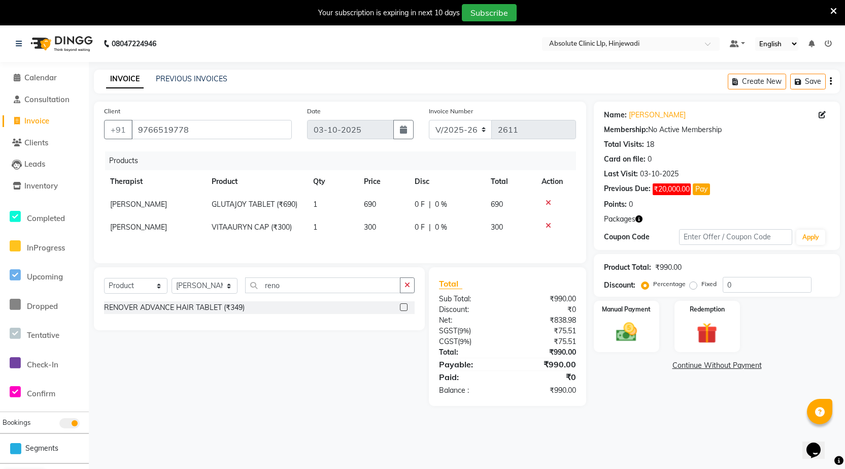
click at [405, 311] on label at bounding box center [404, 307] width 8 height 8
click at [405, 311] on input "checkbox" at bounding box center [403, 307] width 7 height 7
checkbox input "false"
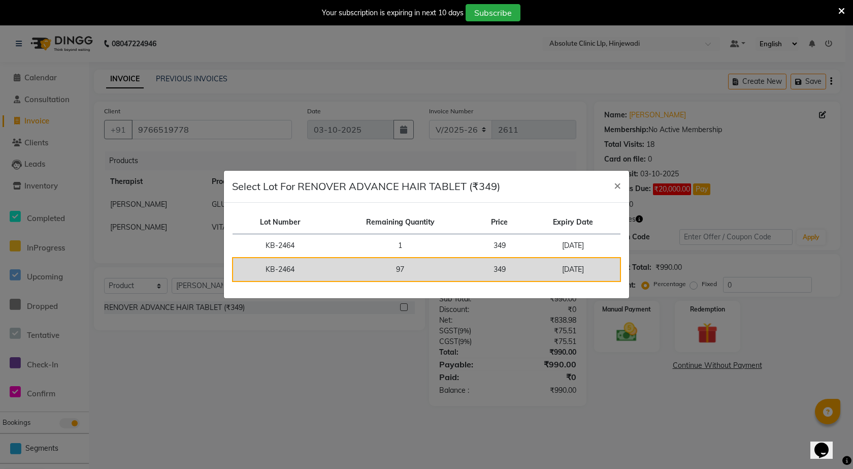
click at [394, 265] on td "97" at bounding box center [400, 269] width 146 height 24
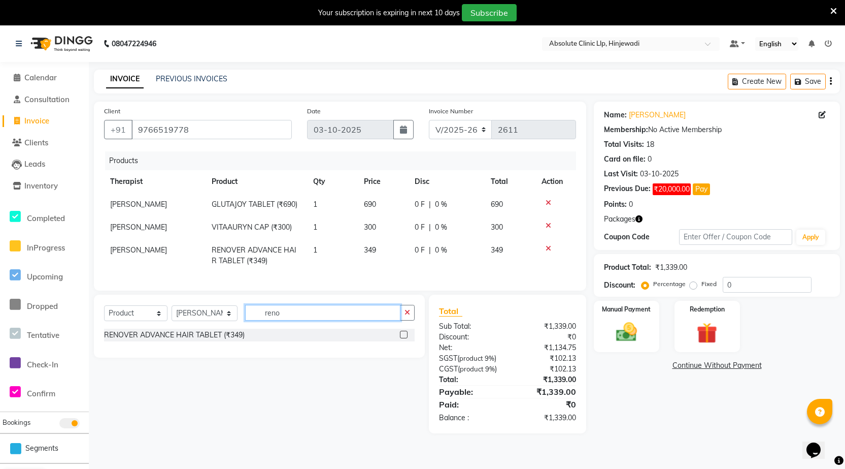
click at [305, 320] on input "reno" at bounding box center [322, 313] width 155 height 16
type input "r"
type input "densi"
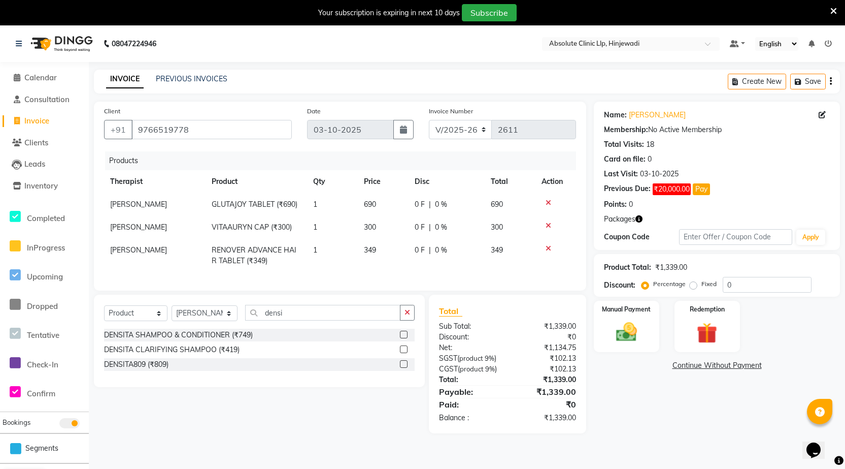
click at [403, 353] on label at bounding box center [404, 349] width 8 height 8
click at [403, 353] on input "checkbox" at bounding box center [403, 349] width 7 height 7
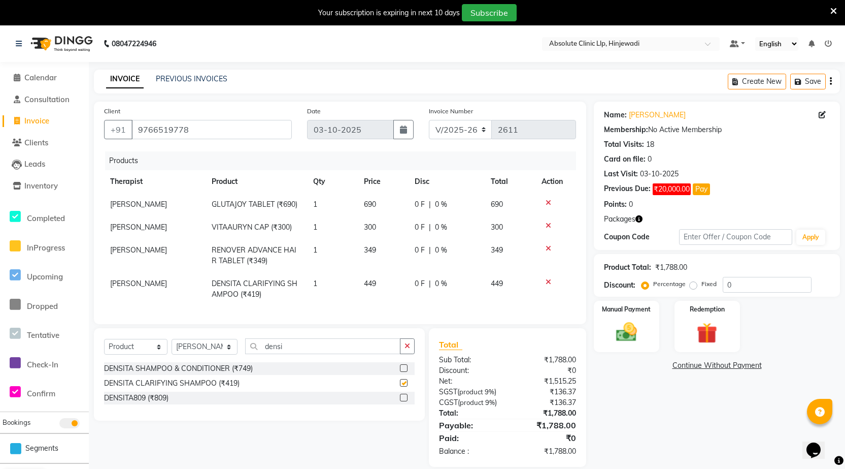
checkbox input "false"
click at [340, 354] on input "densi" at bounding box center [322, 346] width 155 height 16
type input "d"
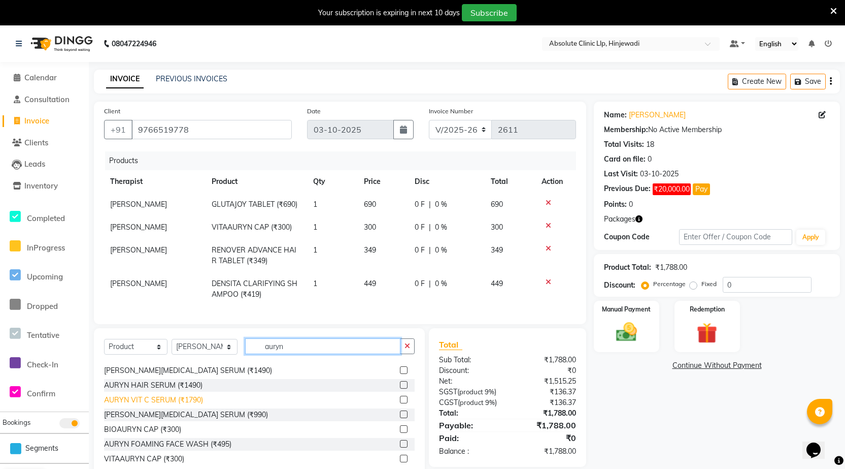
scroll to position [16, 0]
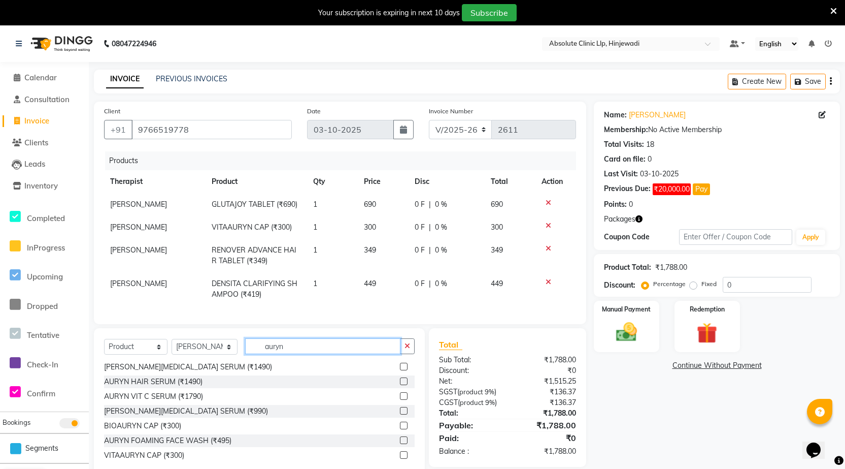
type input "auryn"
click at [400, 400] on label at bounding box center [404, 396] width 8 height 8
click at [400, 400] on input "checkbox" at bounding box center [403, 396] width 7 height 7
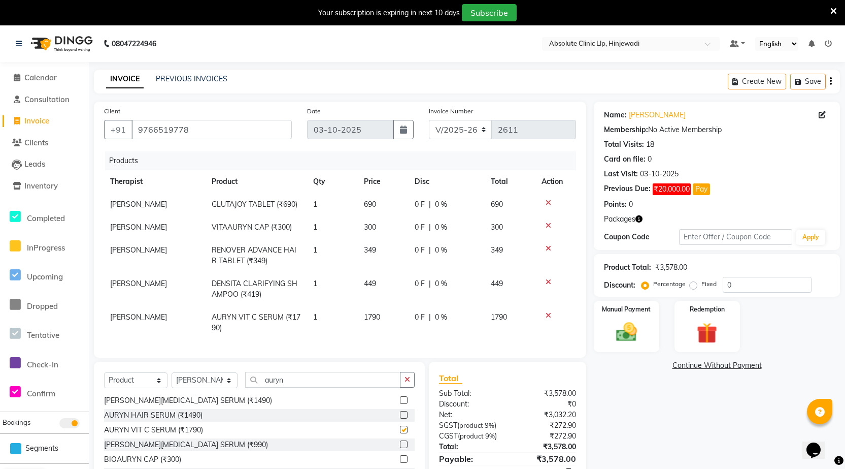
checkbox input "false"
click at [310, 387] on input "auryn" at bounding box center [322, 380] width 155 height 16
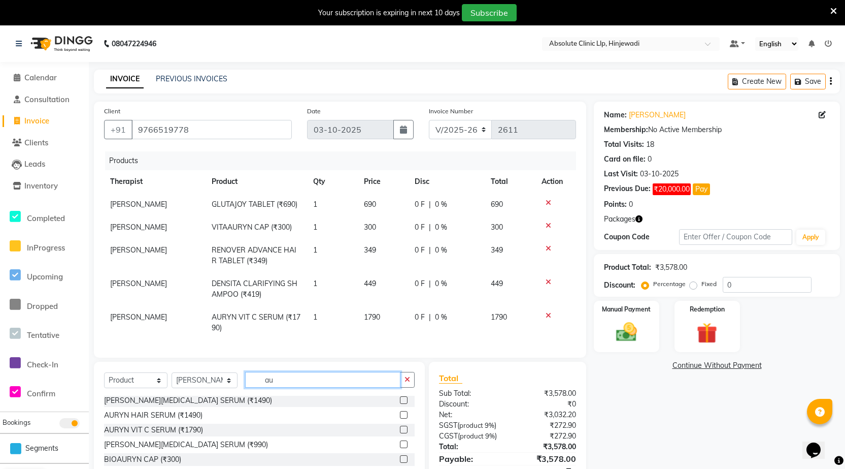
type input "a"
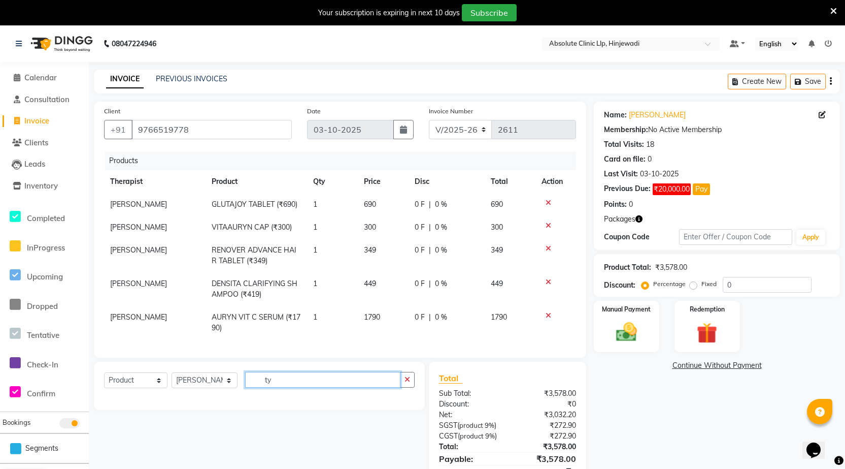
scroll to position [0, 0]
type input "t"
type input "tay"
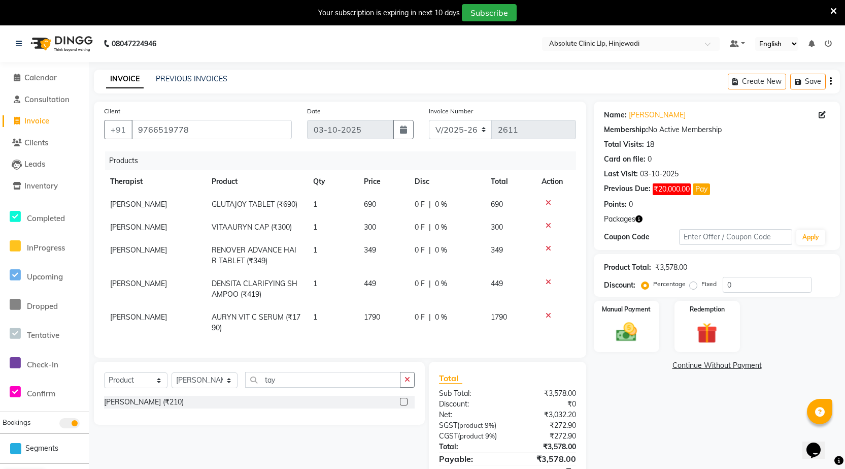
click at [402, 405] on label at bounding box center [404, 401] width 8 height 8
click at [402, 405] on input "checkbox" at bounding box center [403, 402] width 7 height 7
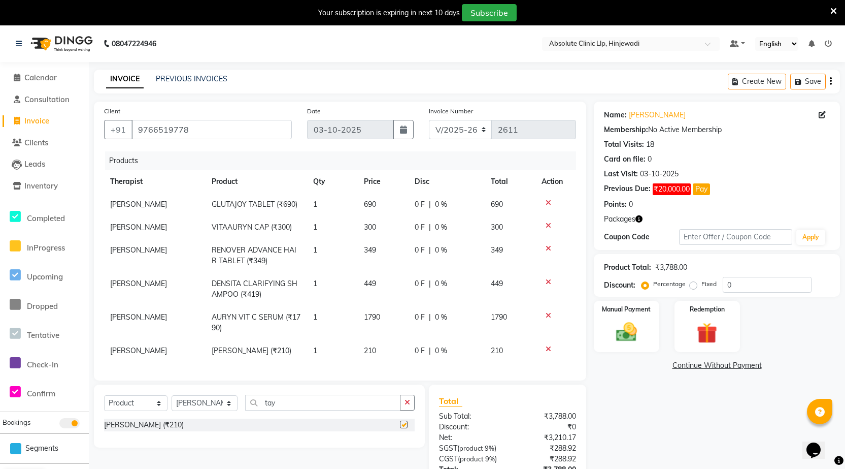
checkbox input "false"
click at [323, 200] on td "1" at bounding box center [332, 204] width 51 height 23
select select "77023"
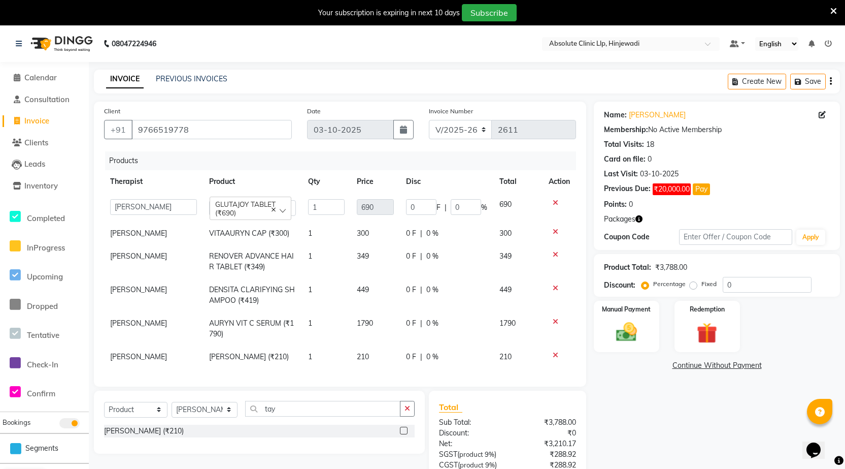
click at [323, 202] on input "1" at bounding box center [326, 207] width 37 height 16
type input "3"
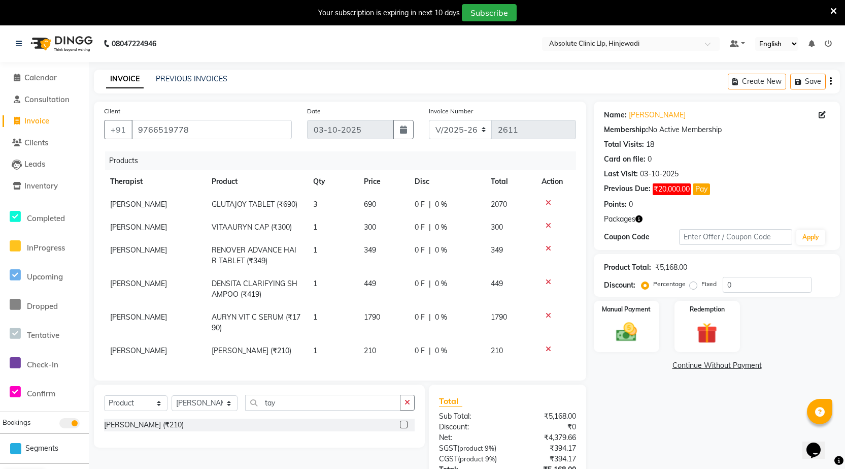
click at [316, 236] on td "1" at bounding box center [332, 227] width 51 height 23
select select "77023"
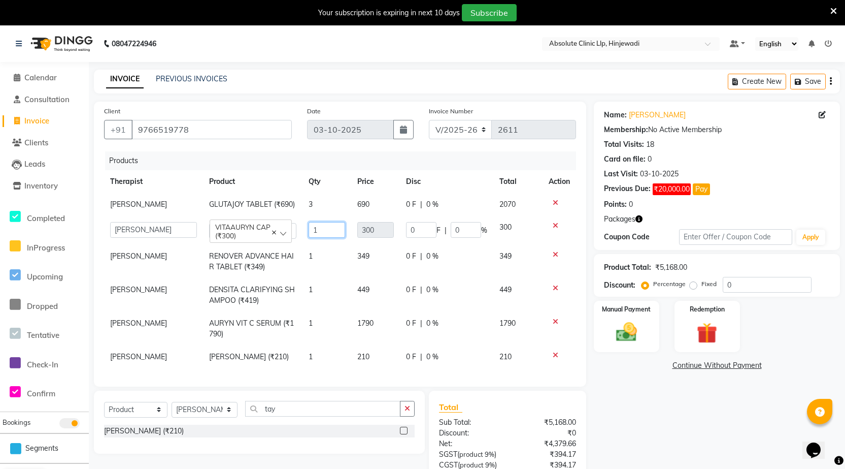
click at [319, 230] on input "1" at bounding box center [327, 230] width 37 height 16
type input "2"
click at [325, 253] on td "1" at bounding box center [327, 262] width 49 height 34
select select "77023"
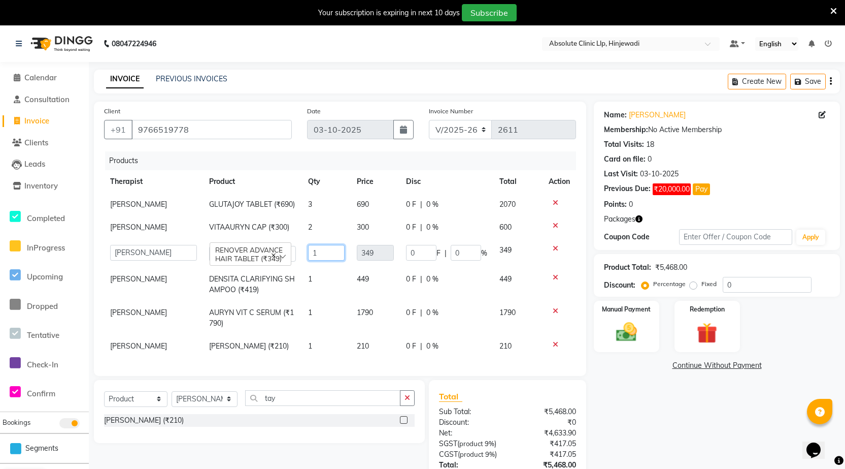
click at [325, 253] on input "1" at bounding box center [326, 253] width 37 height 16
type input "3"
click at [644, 404] on div "Name: [PERSON_NAME] Membership: No Active Membership Total Visits: 18 Card on f…" at bounding box center [721, 310] width 254 height 417
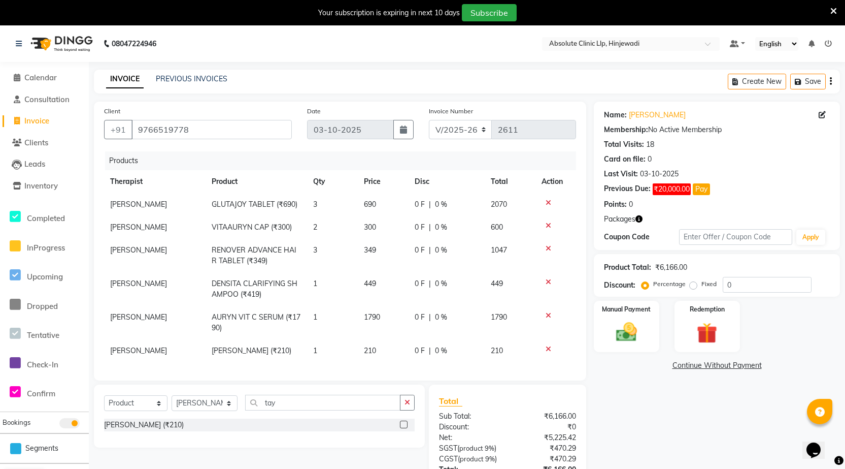
scroll to position [77, 0]
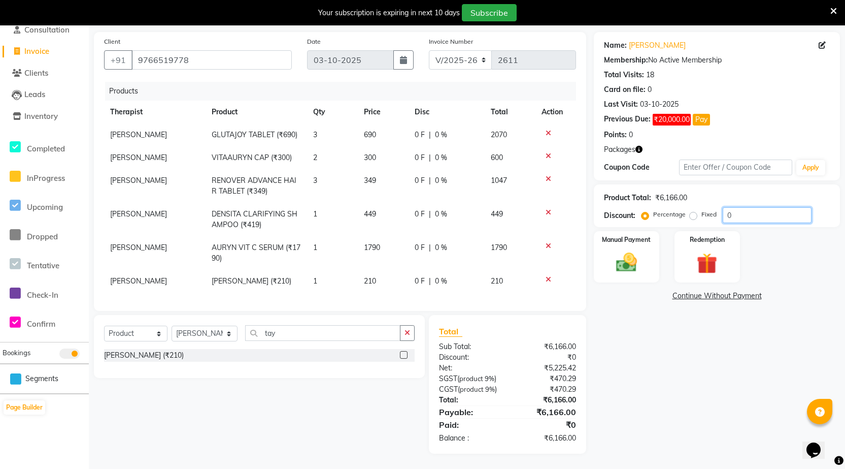
click at [771, 207] on input "0" at bounding box center [767, 215] width 89 height 16
type input "10"
click at [702, 210] on label "Fixed" at bounding box center [709, 214] width 15 height 9
click at [692, 211] on input "Fixed" at bounding box center [695, 214] width 7 height 7
radio input "true"
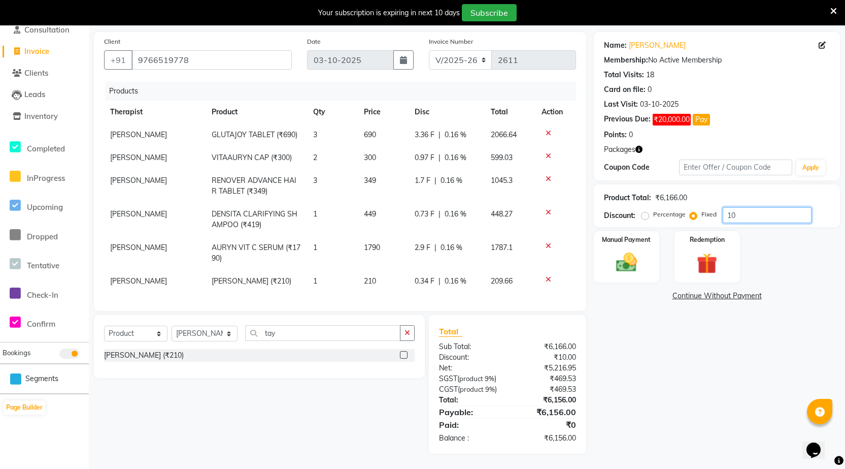
click at [747, 207] on input "10" at bounding box center [767, 215] width 89 height 16
type input "1"
type input "616"
click at [676, 415] on div "Name: [PERSON_NAME] Membership: No Active Membership Total Visits: 18 Card on f…" at bounding box center [721, 242] width 254 height 421
click at [648, 259] on div "Manual Payment" at bounding box center [626, 256] width 68 height 53
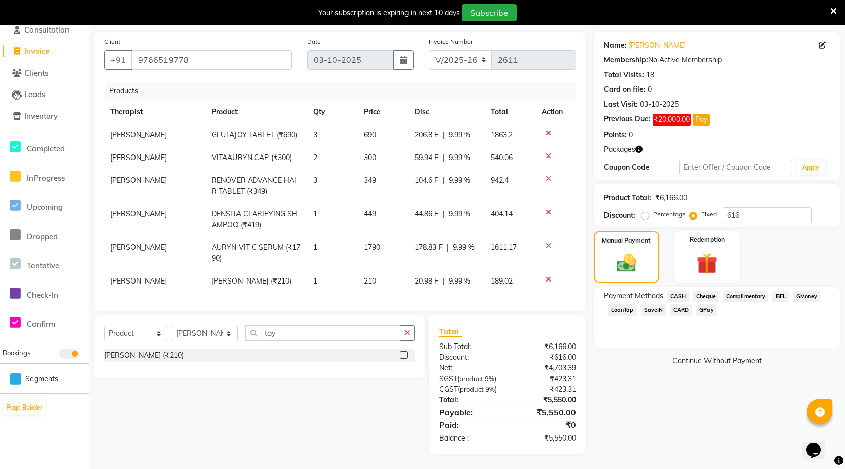
click at [708, 304] on span "GPay" at bounding box center [706, 310] width 21 height 12
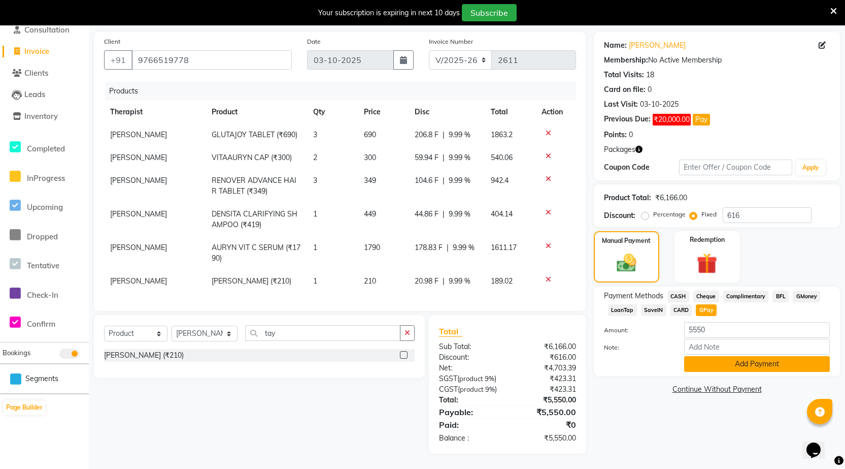
click at [726, 360] on button "Add Payment" at bounding box center [757, 364] width 146 height 16
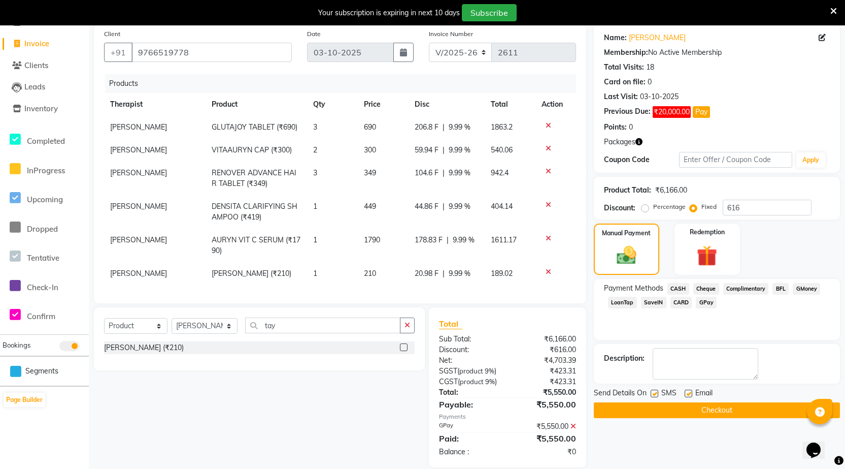
drag, startPoint x: 653, startPoint y: 394, endPoint x: 668, endPoint y: 391, distance: 14.4
click at [656, 393] on label at bounding box center [655, 393] width 8 height 8
click at [656, 393] on input "checkbox" at bounding box center [654, 393] width 7 height 7
checkbox input "false"
drag, startPoint x: 690, startPoint y: 395, endPoint x: 692, endPoint y: 402, distance: 6.8
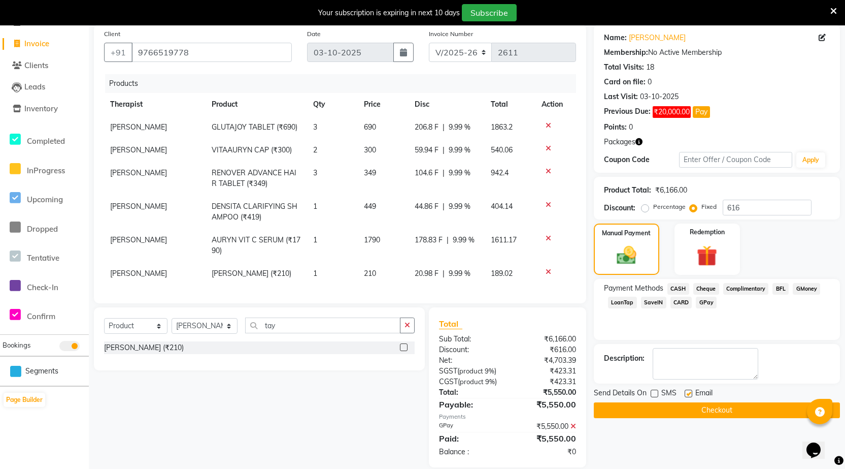
click at [691, 395] on label at bounding box center [689, 393] width 8 height 8
click at [691, 395] on input "checkbox" at bounding box center [688, 393] width 7 height 7
checkbox input "false"
click at [703, 407] on button "Checkout" at bounding box center [717, 410] width 246 height 16
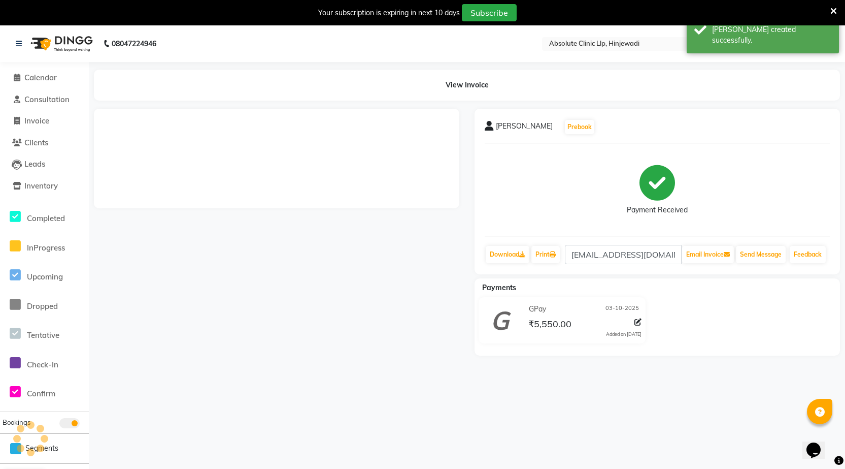
click at [57, 43] on img at bounding box center [61, 43] width 70 height 28
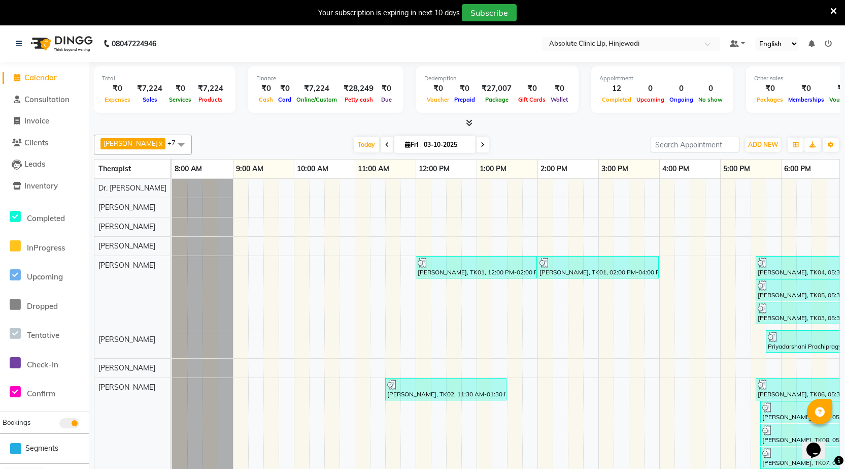
click at [835, 6] on span at bounding box center [834, 10] width 7 height 11
